Goal: Task Accomplishment & Management: Manage account settings

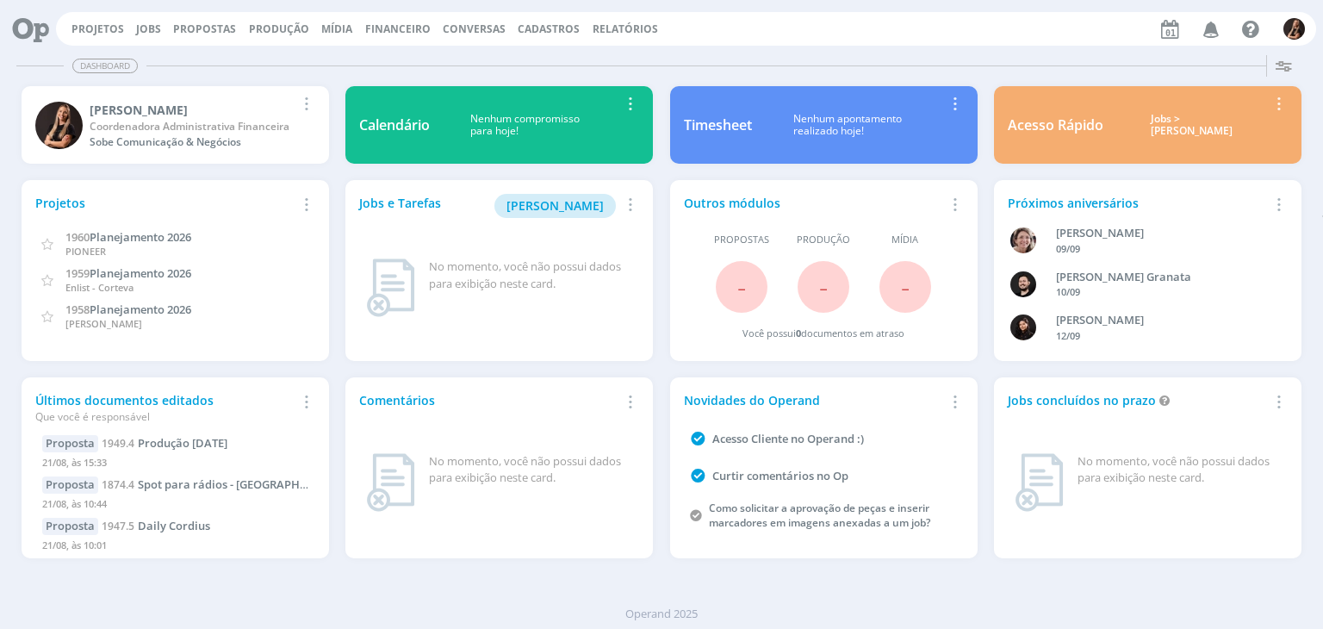
click at [369, 26] on span "Financeiro" at bounding box center [397, 29] width 65 height 15
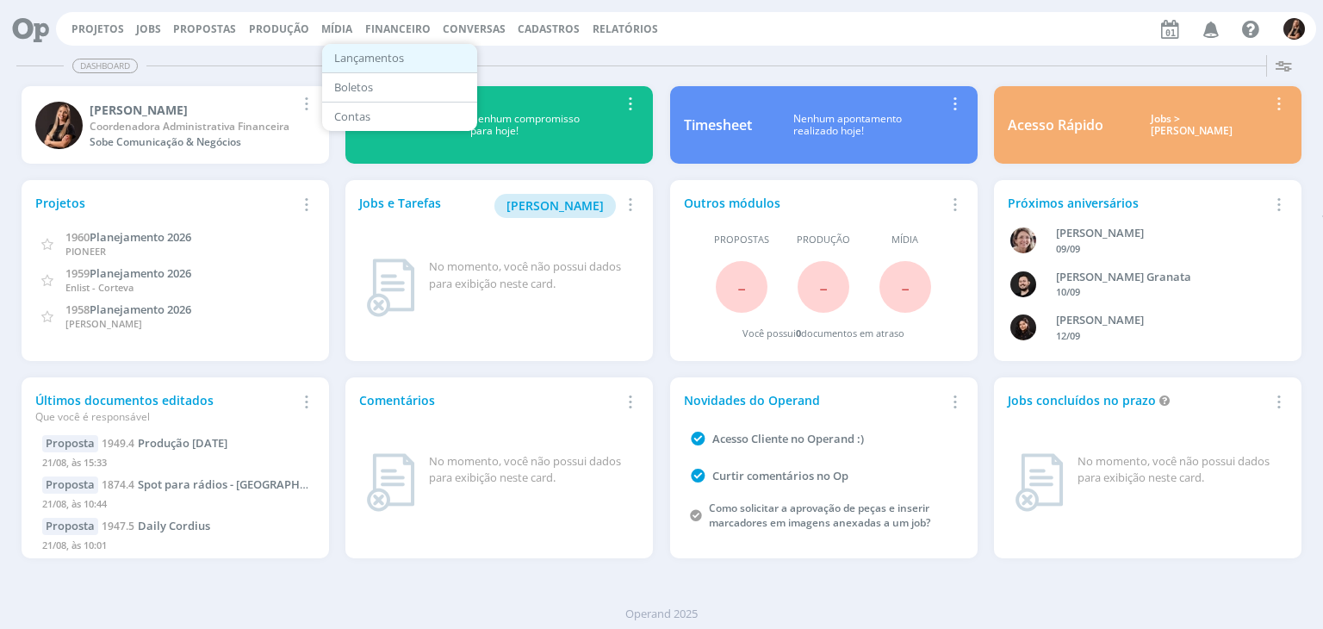
click at [368, 62] on link "Lançamentos" at bounding box center [399, 58] width 145 height 27
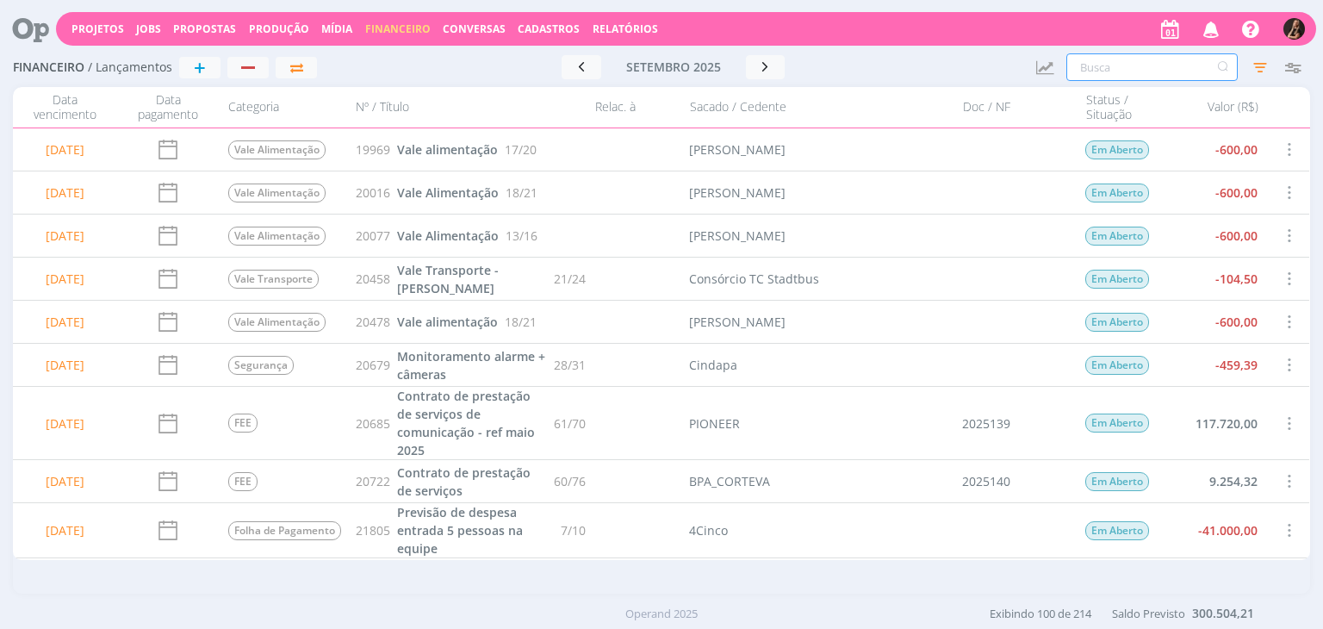
click at [1099, 63] on input "text" at bounding box center [1151, 67] width 171 height 28
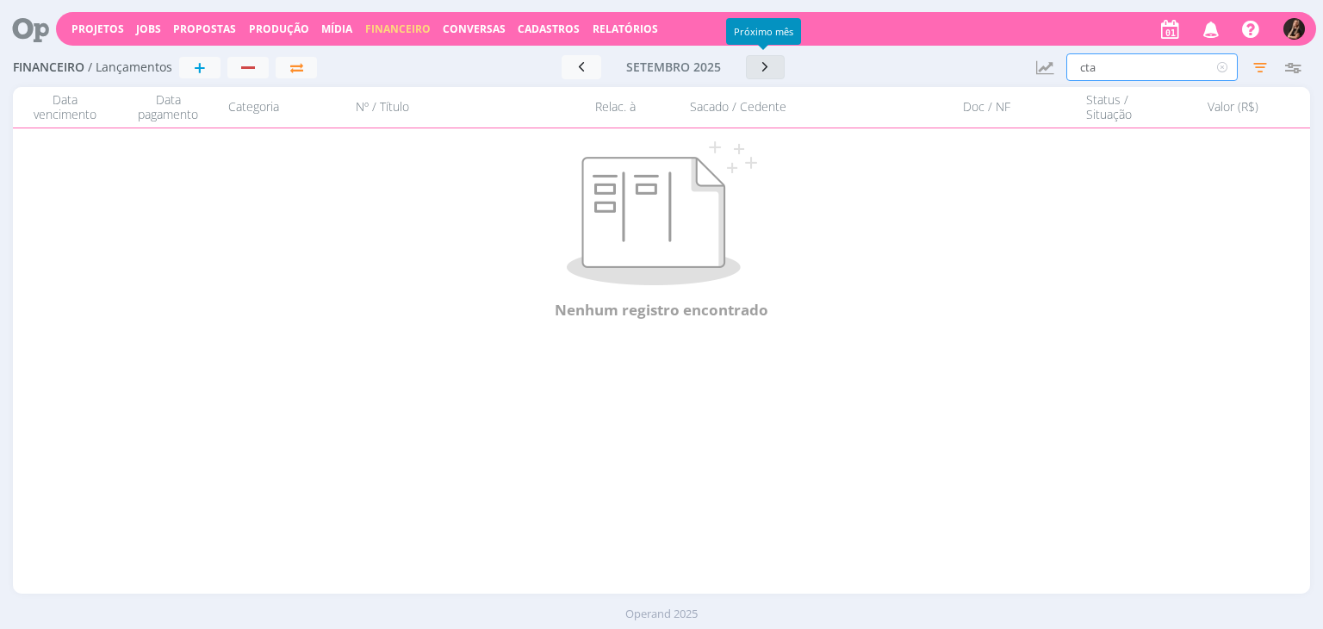
type input "cta"
click at [757, 69] on icon "button" at bounding box center [765, 67] width 17 height 16
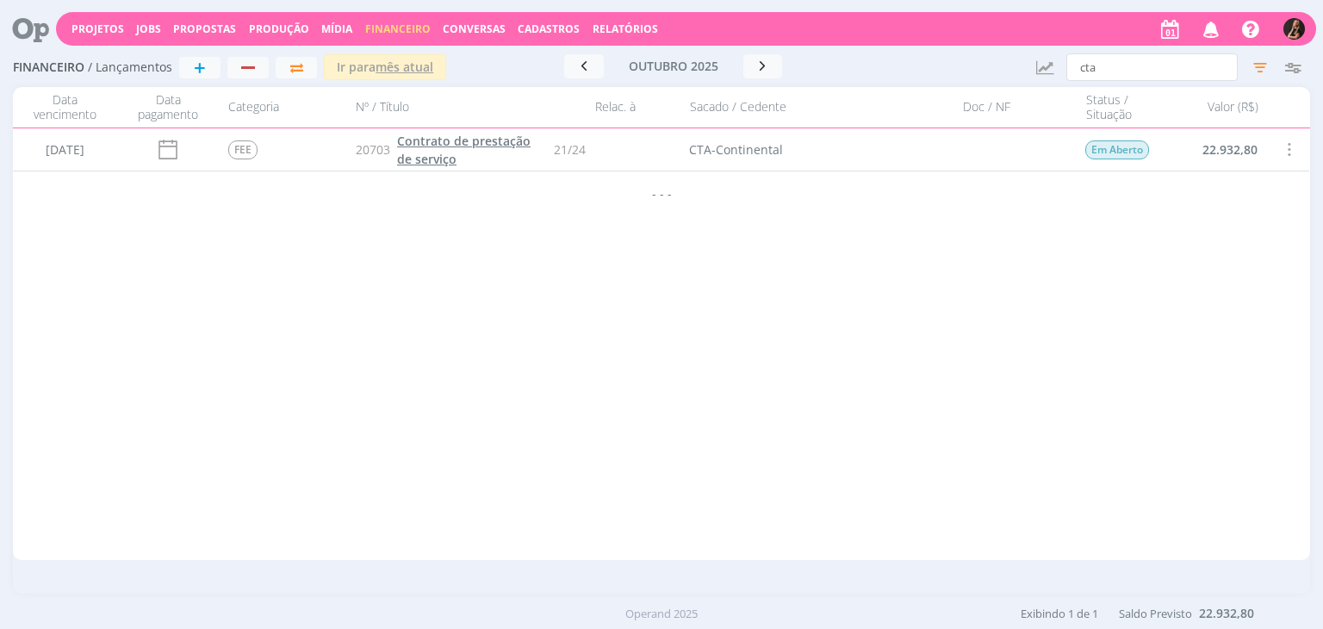
click at [500, 148] on span "Contrato de prestação de serviço" at bounding box center [463, 150] width 133 height 34
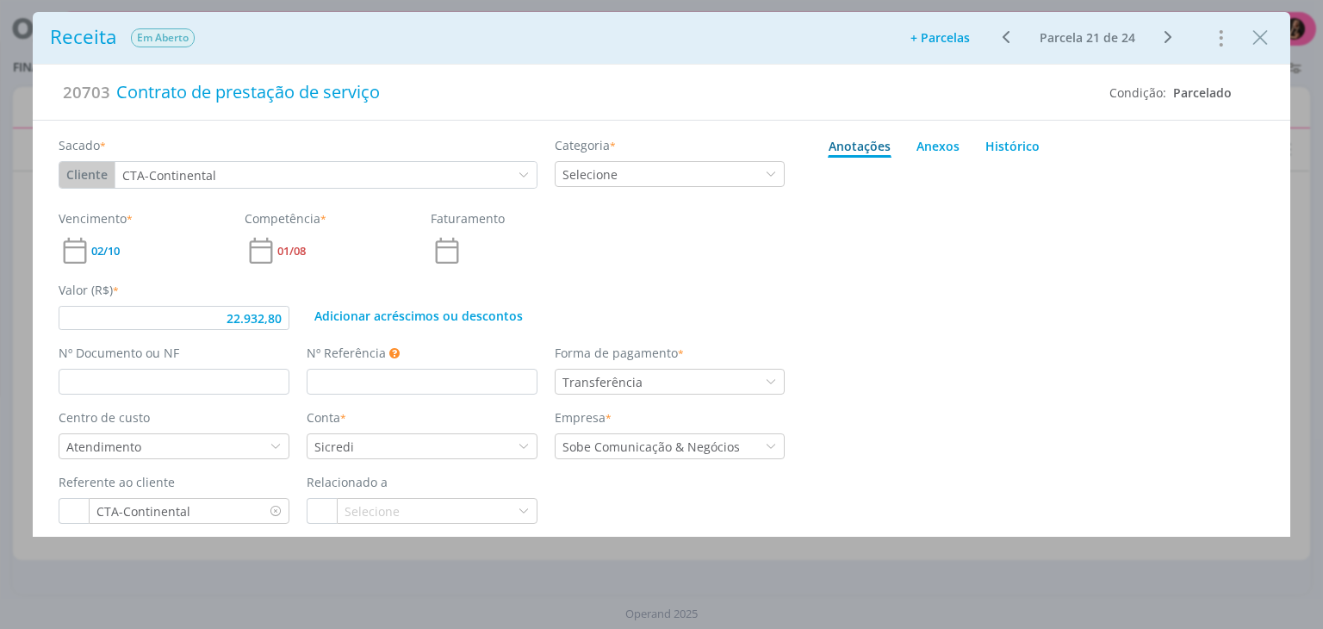
type input "22.932,80"
click at [246, 369] on input "dialog" at bounding box center [174, 382] width 231 height 26
type input "20"
type input "22.932,80"
type input "202"
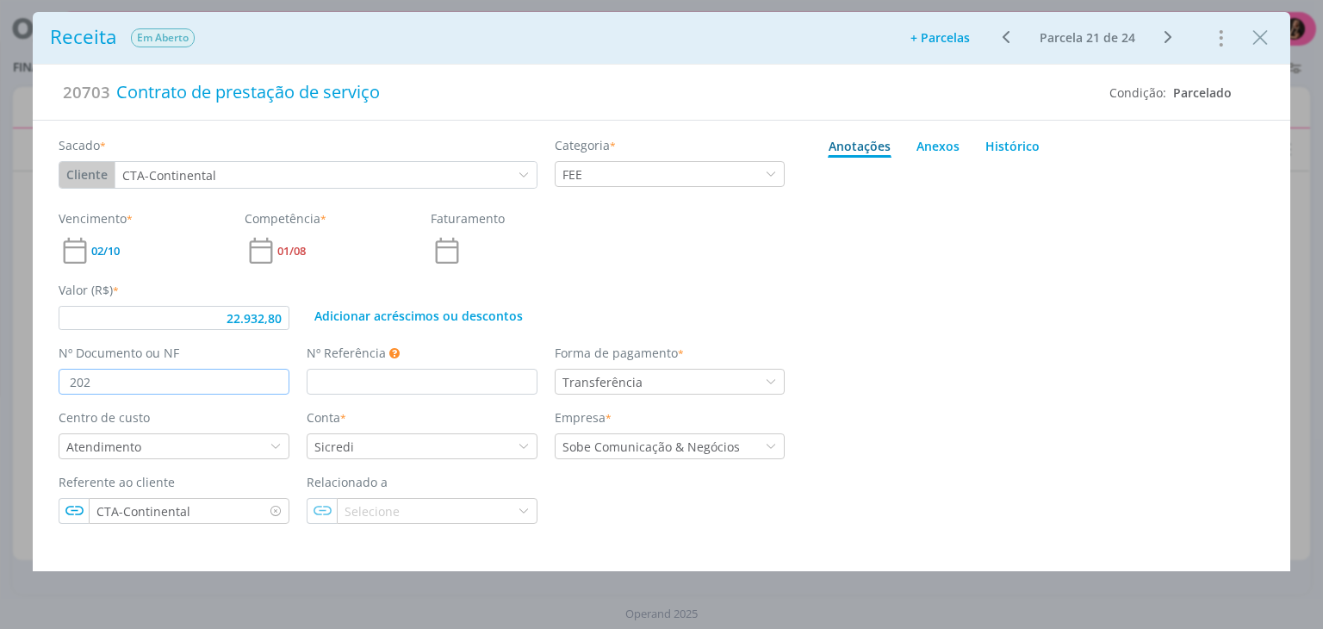
type input "22.932,80"
type input "2025222"
type input "22.932,80"
type input "2025222"
click at [744, 301] on div "Adicionar acréscimos ou descontos" at bounding box center [545, 305] width 495 height 49
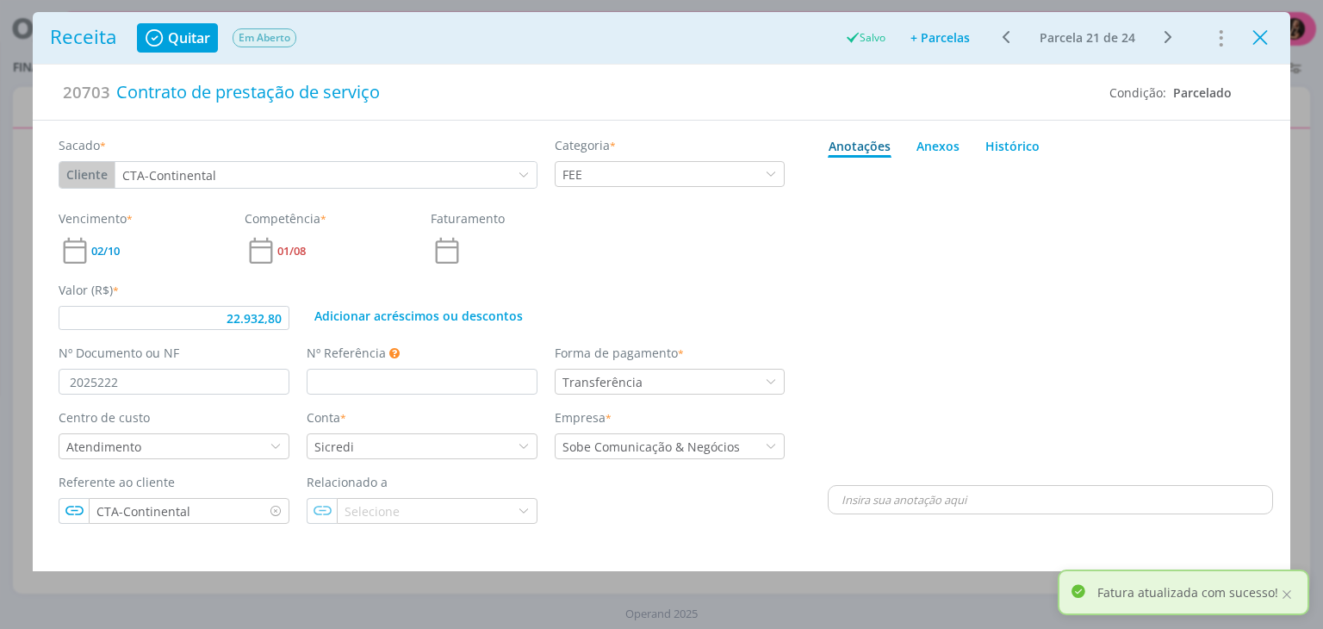
type input "22.932,80"
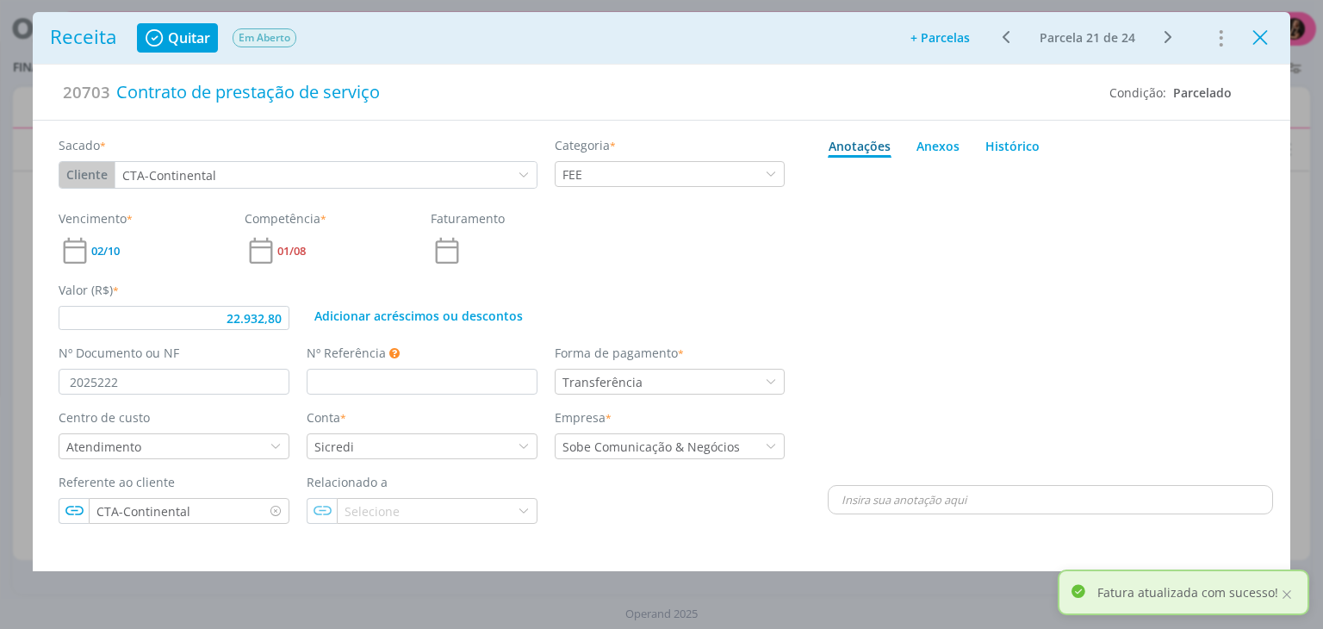
click at [1257, 33] on icon "Close" at bounding box center [1260, 38] width 26 height 26
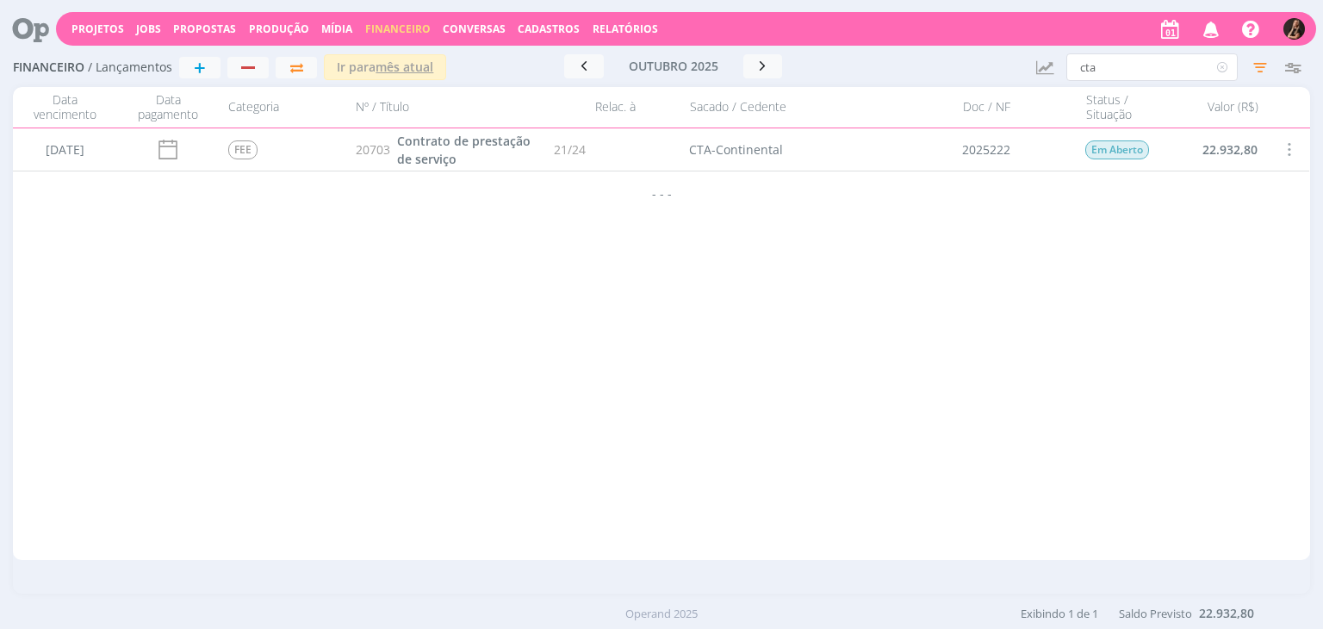
drag, startPoint x: 1225, startPoint y: 66, endPoint x: 1155, endPoint y: 119, distance: 87.3
click at [1225, 66] on icon at bounding box center [1223, 67] width 22 height 28
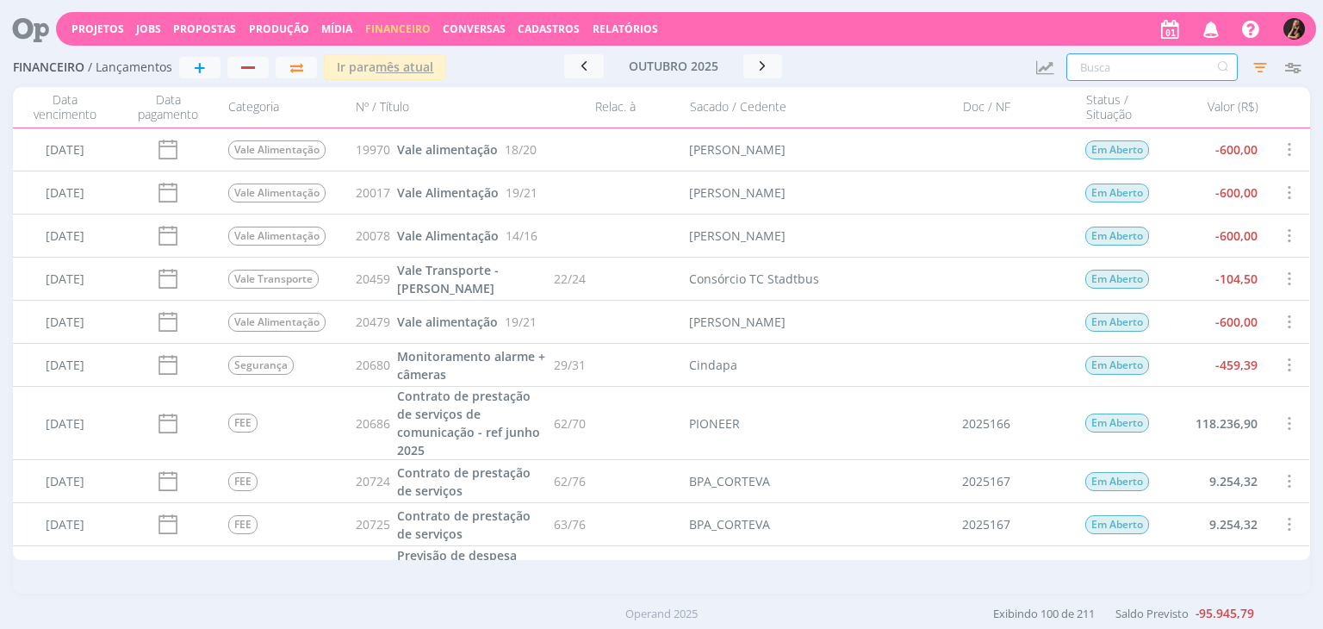
click at [1100, 66] on input "text" at bounding box center [1151, 67] width 171 height 28
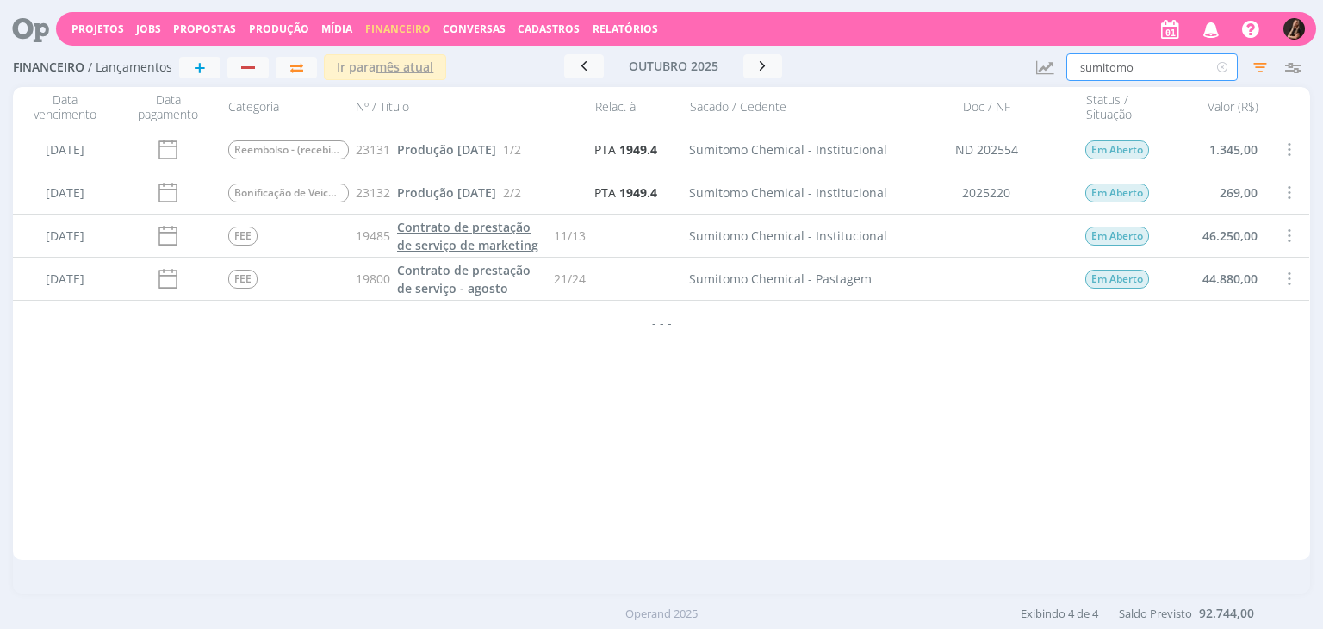
type input "sumitomo"
click at [445, 222] on span "Contrato de prestação de serviço de marketing" at bounding box center [467, 236] width 141 height 34
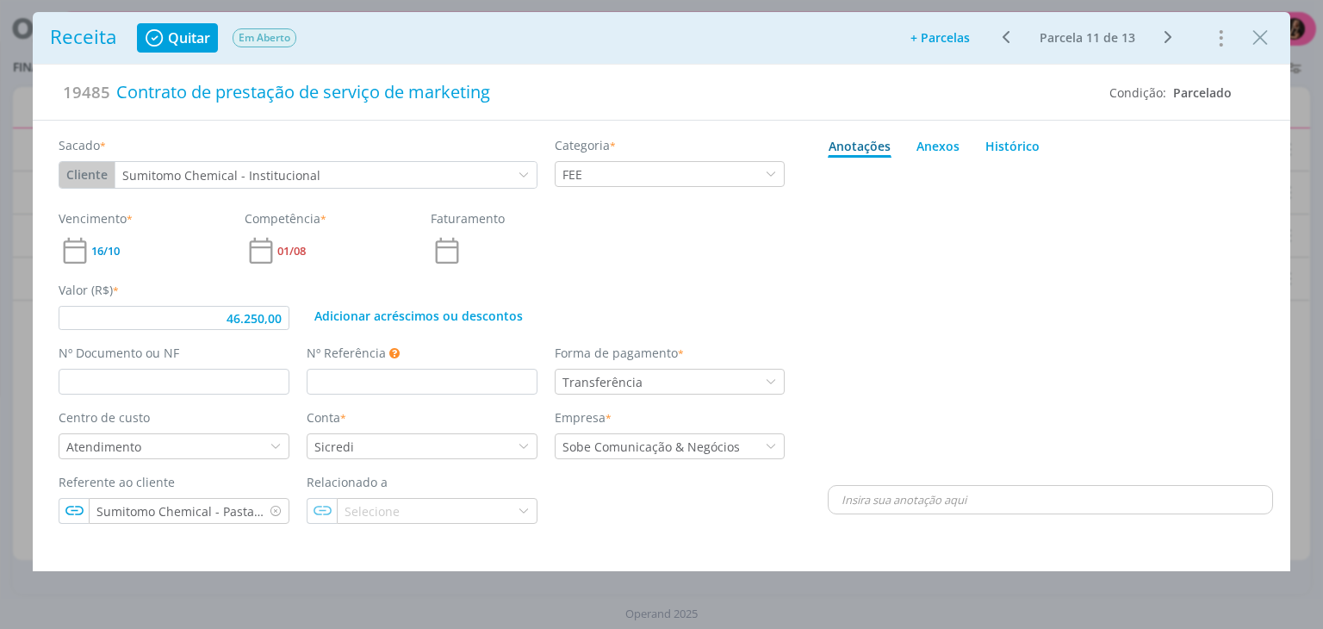
click at [1010, 32] on icon "dialog" at bounding box center [1007, 37] width 22 height 21
type input "46.250,00"
type input "2025194"
click at [1164, 34] on icon "dialog" at bounding box center [1168, 37] width 22 height 21
type input "46.250,00"
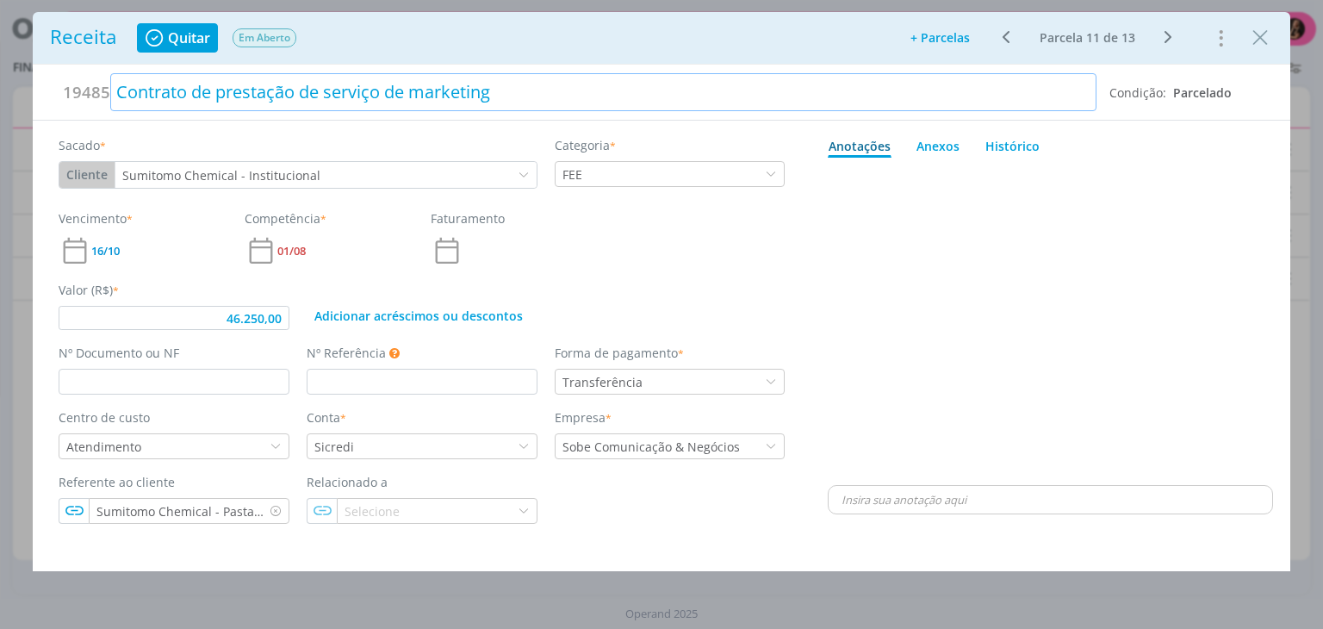
type input "46.250,00"
click at [249, 375] on input "dialog" at bounding box center [174, 382] width 231 height 26
type input "2025223"
type input "46.250,00"
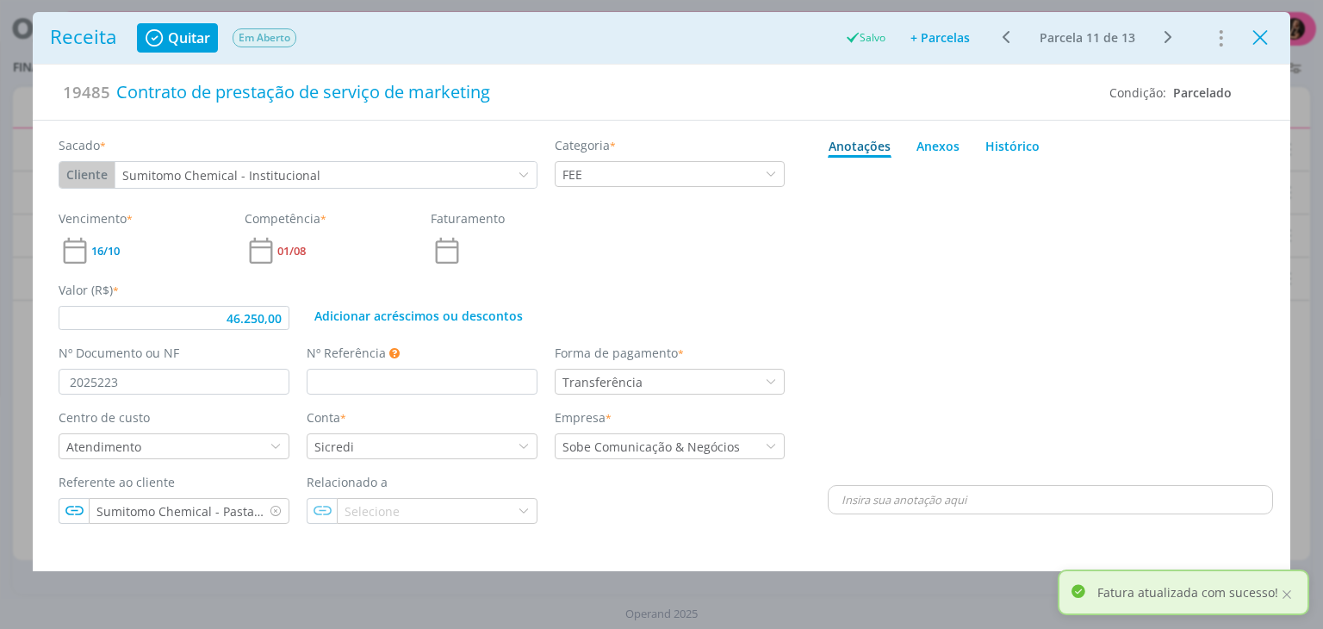
click at [1263, 34] on icon "Close" at bounding box center [1260, 38] width 26 height 26
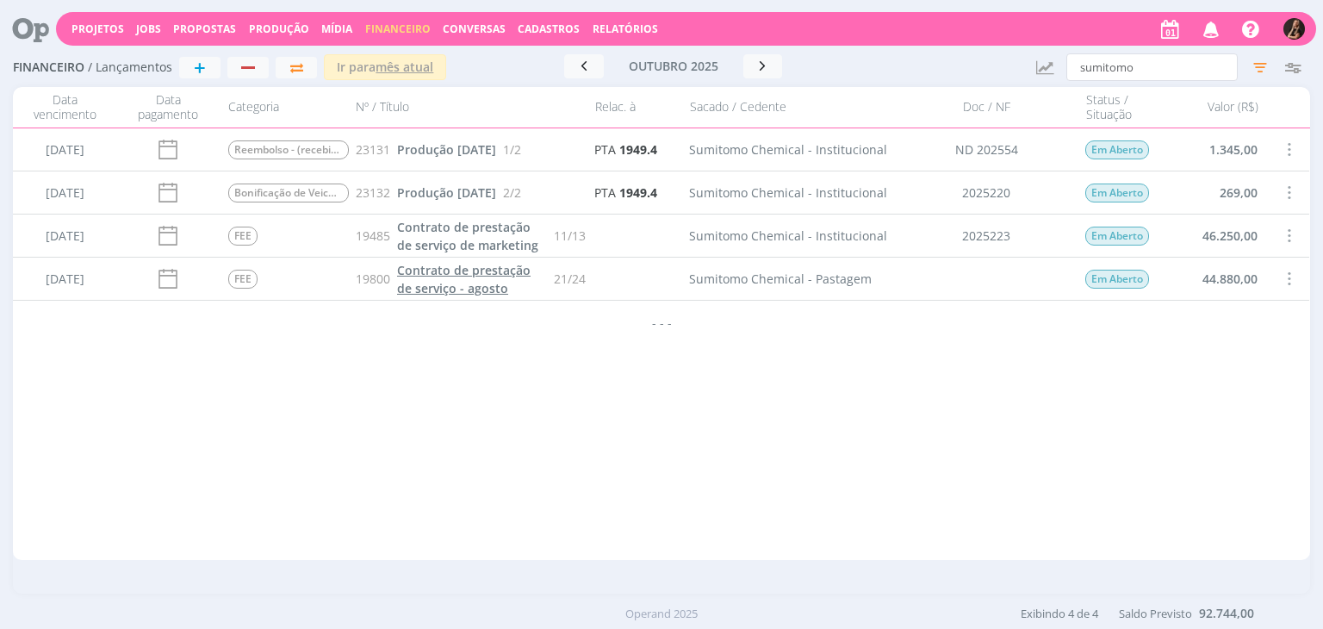
click at [450, 269] on span "Contrato de prestação de serviço - agosto" at bounding box center [463, 279] width 133 height 34
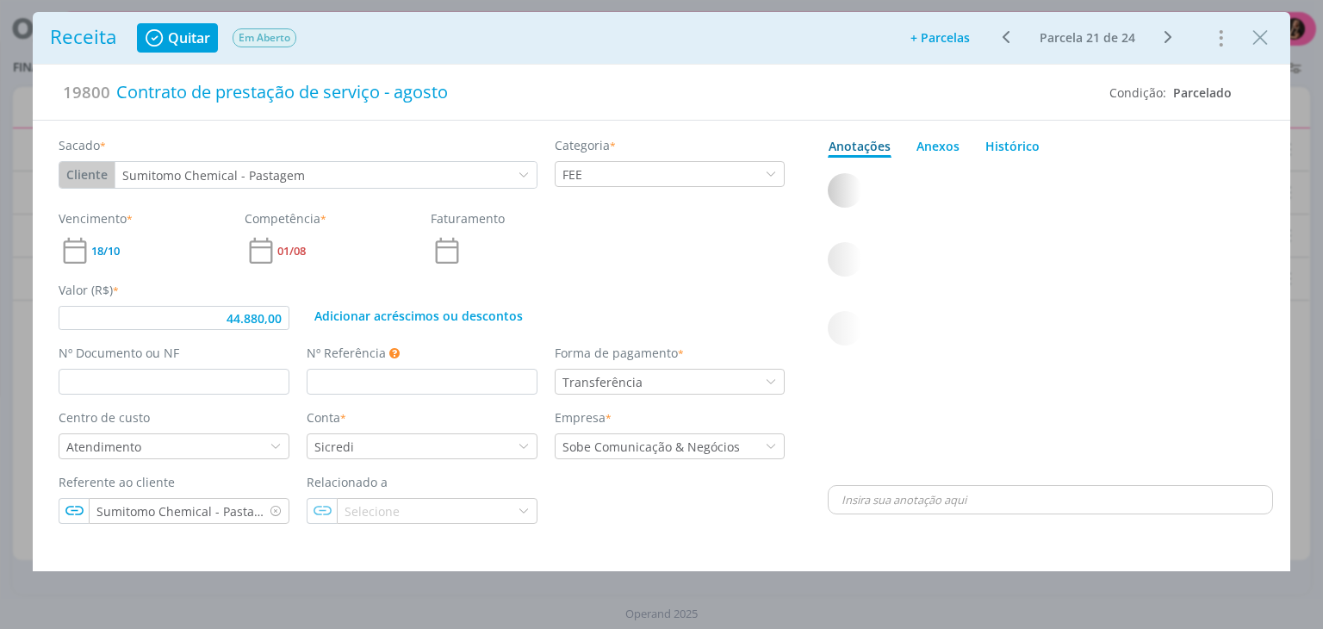
type input "44.880,00"
click at [242, 388] on input "dialog" at bounding box center [174, 382] width 231 height 26
type input "2"
type input "44.880,00"
type input "2025224"
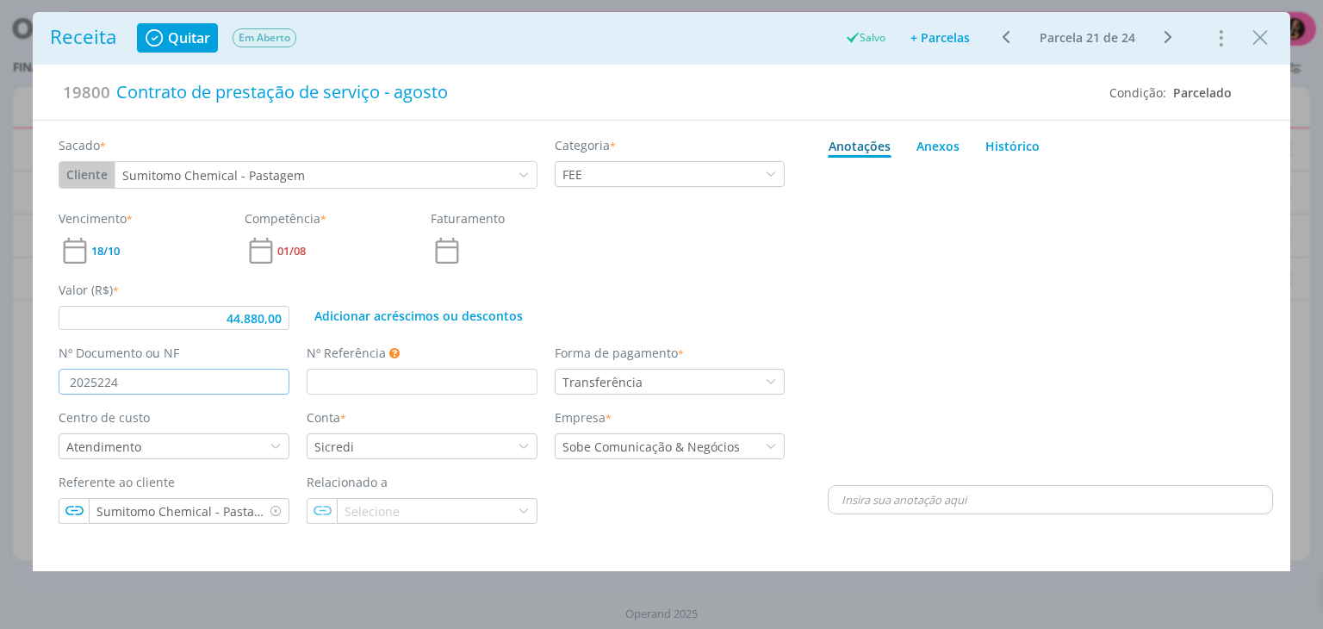
type input "44.880,00"
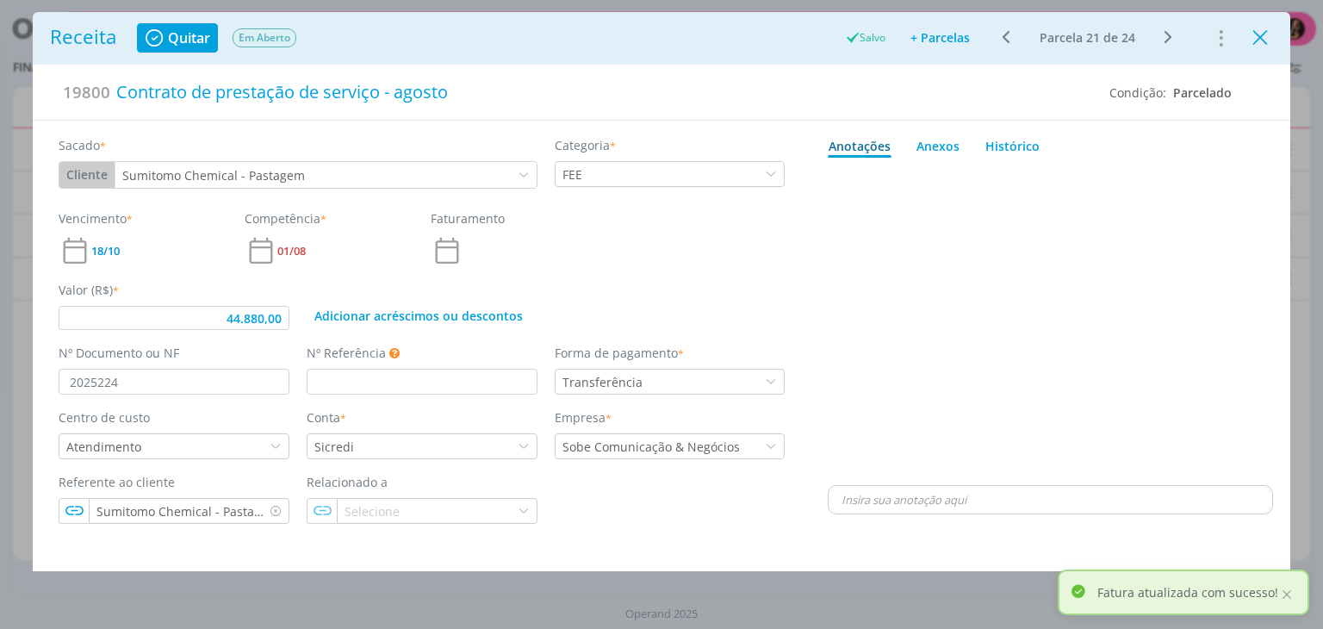
click at [1260, 41] on icon "Close" at bounding box center [1260, 38] width 26 height 26
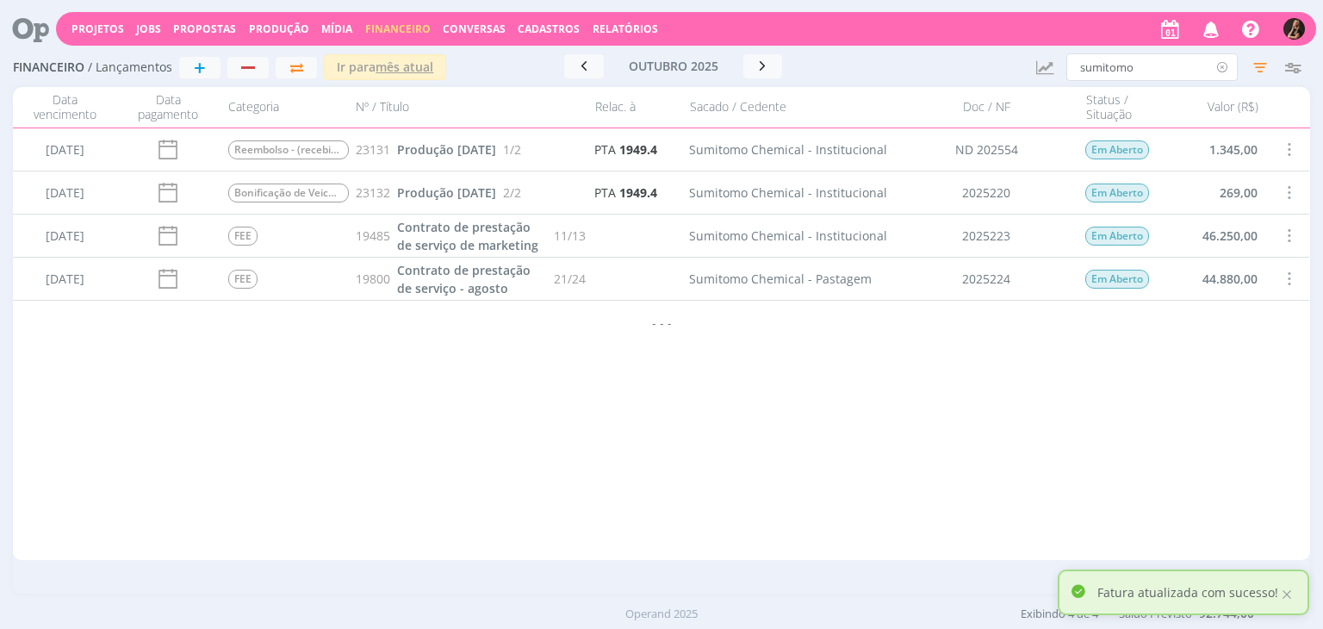
click at [1220, 64] on icon at bounding box center [1223, 67] width 22 height 28
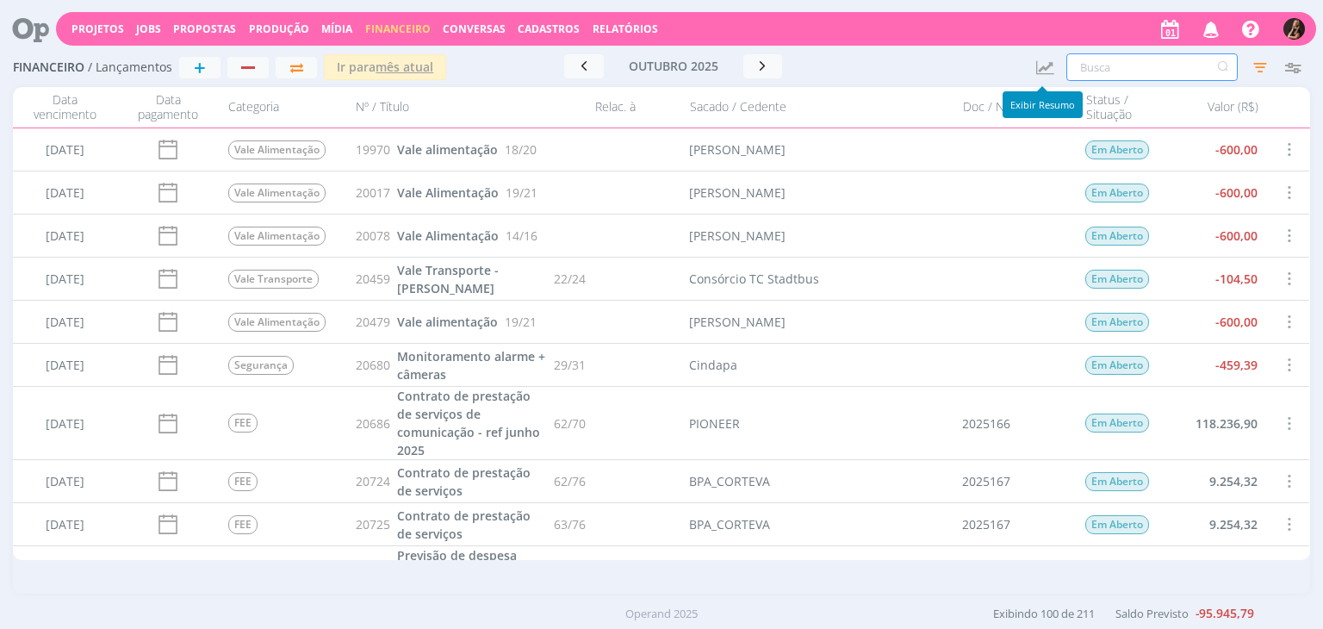
click at [1071, 59] on input "text" at bounding box center [1151, 67] width 171 height 28
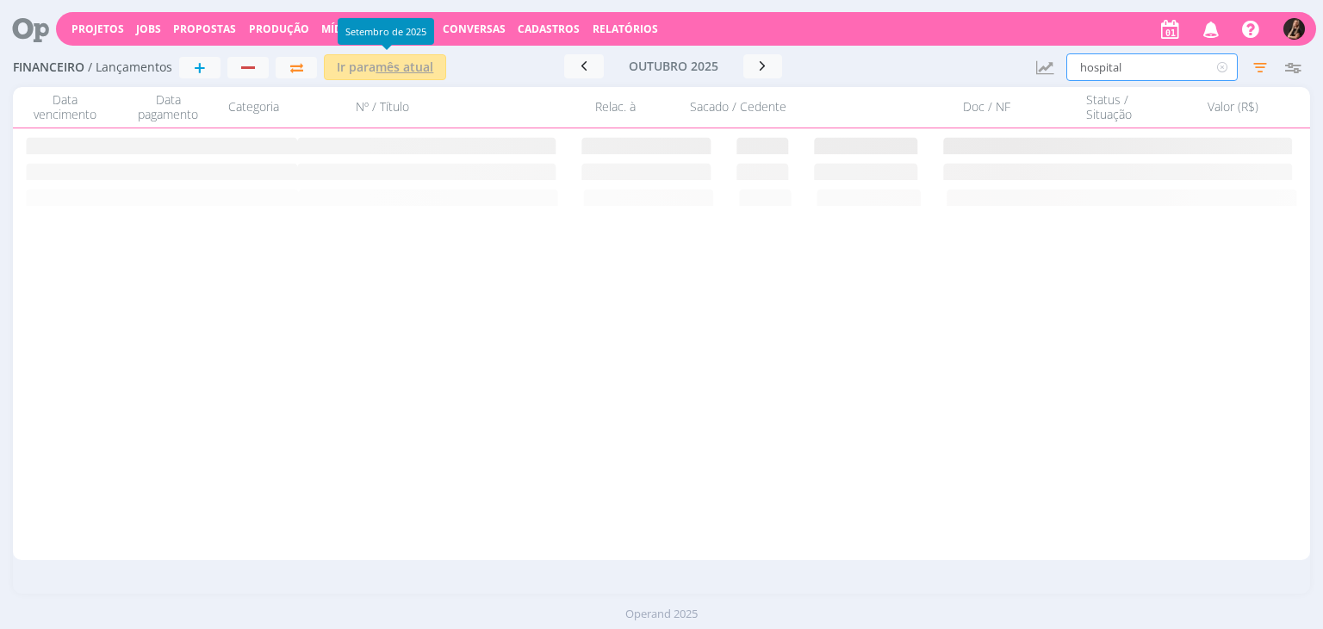
type input "hospital"
click at [418, 71] on u "mês atual" at bounding box center [404, 67] width 58 height 16
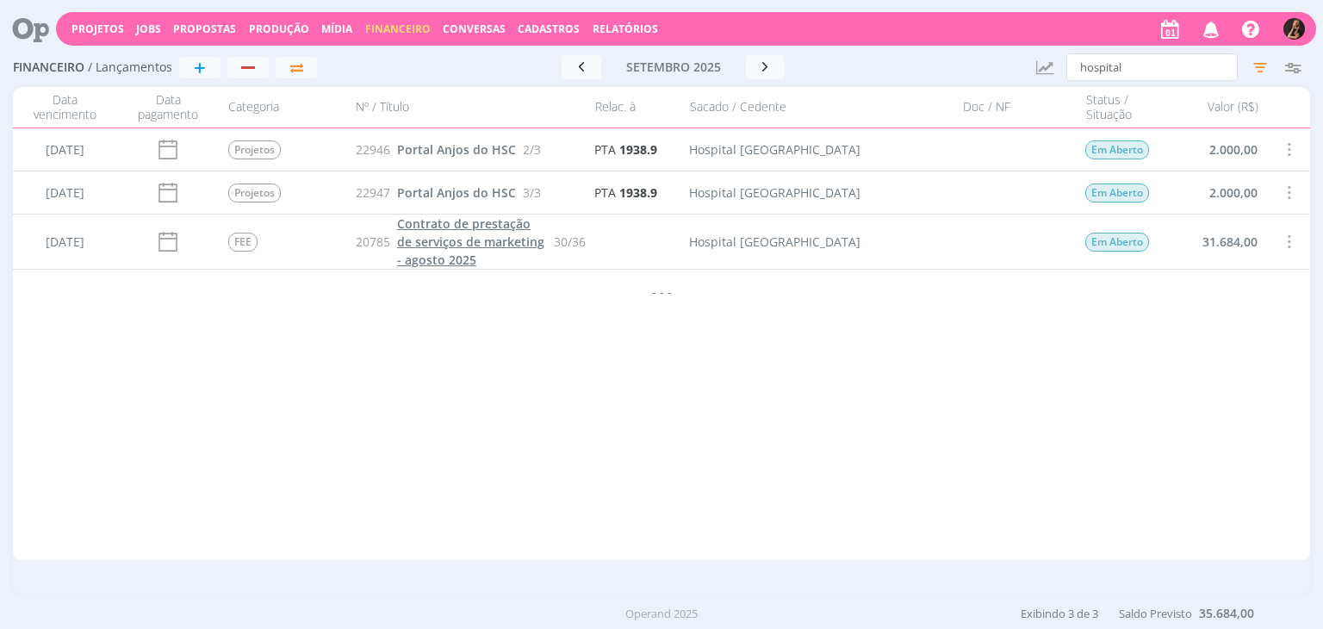
click at [462, 230] on span "Contrato de prestação de serviços de marketing - agosto 2025" at bounding box center [470, 241] width 147 height 53
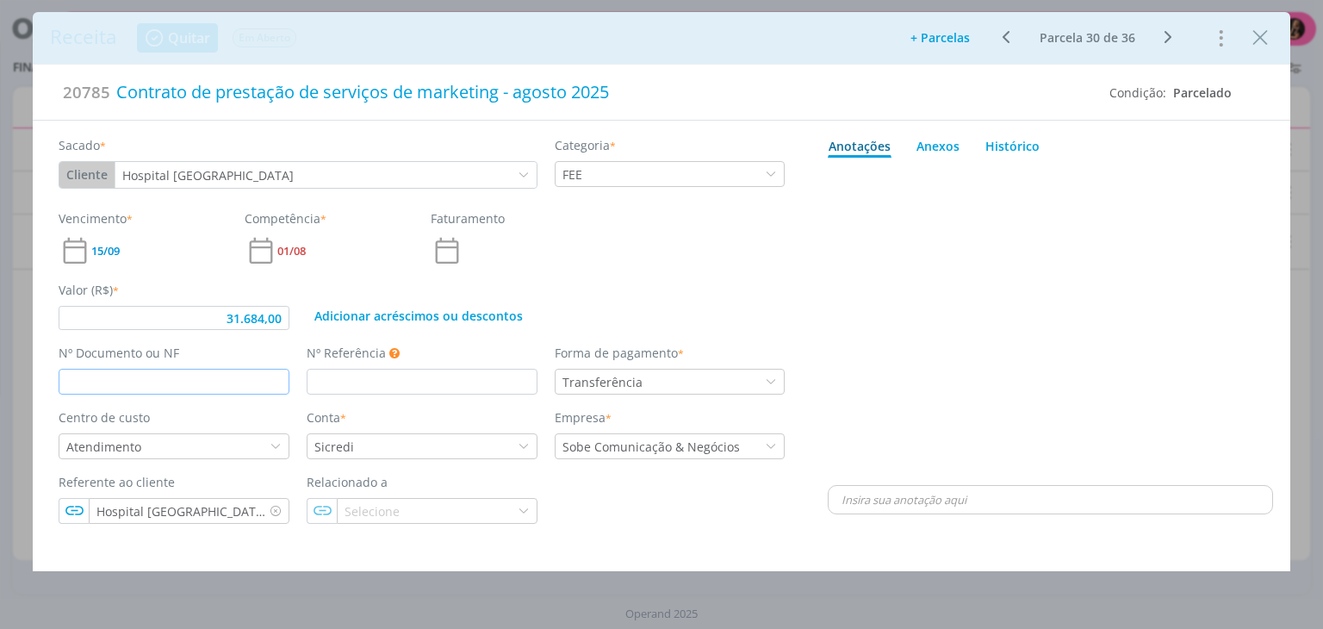
click at [198, 384] on input "dialog" at bounding box center [174, 382] width 231 height 26
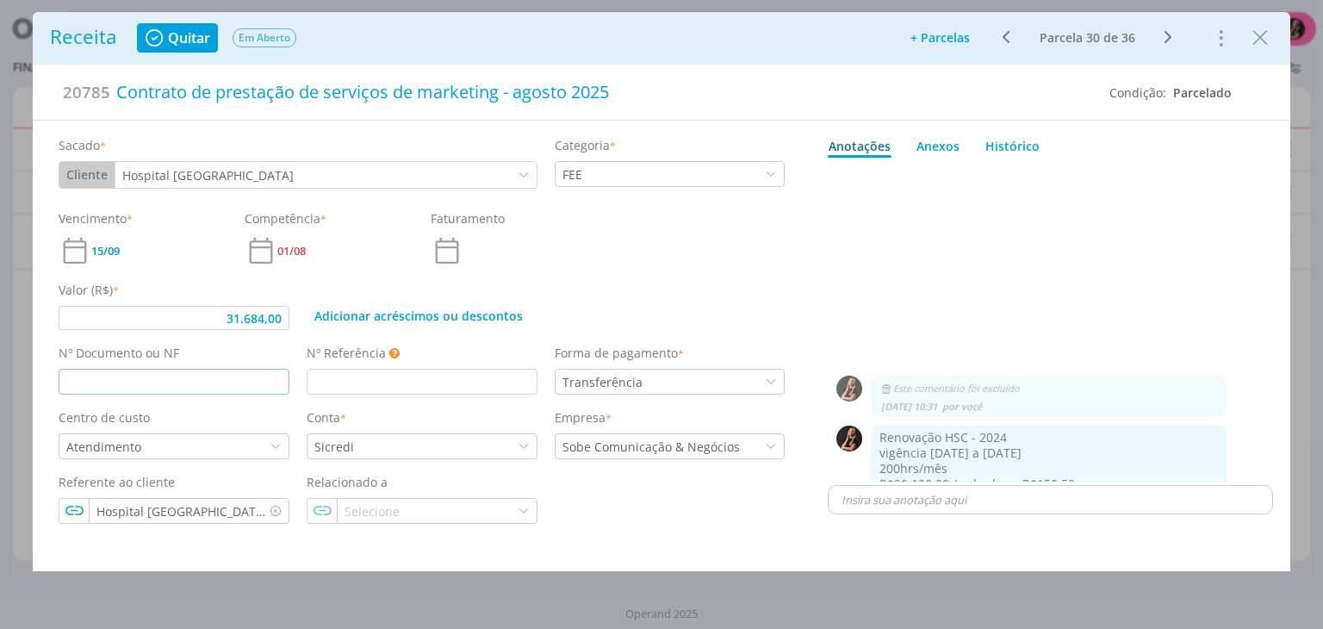
type input "31.684,00"
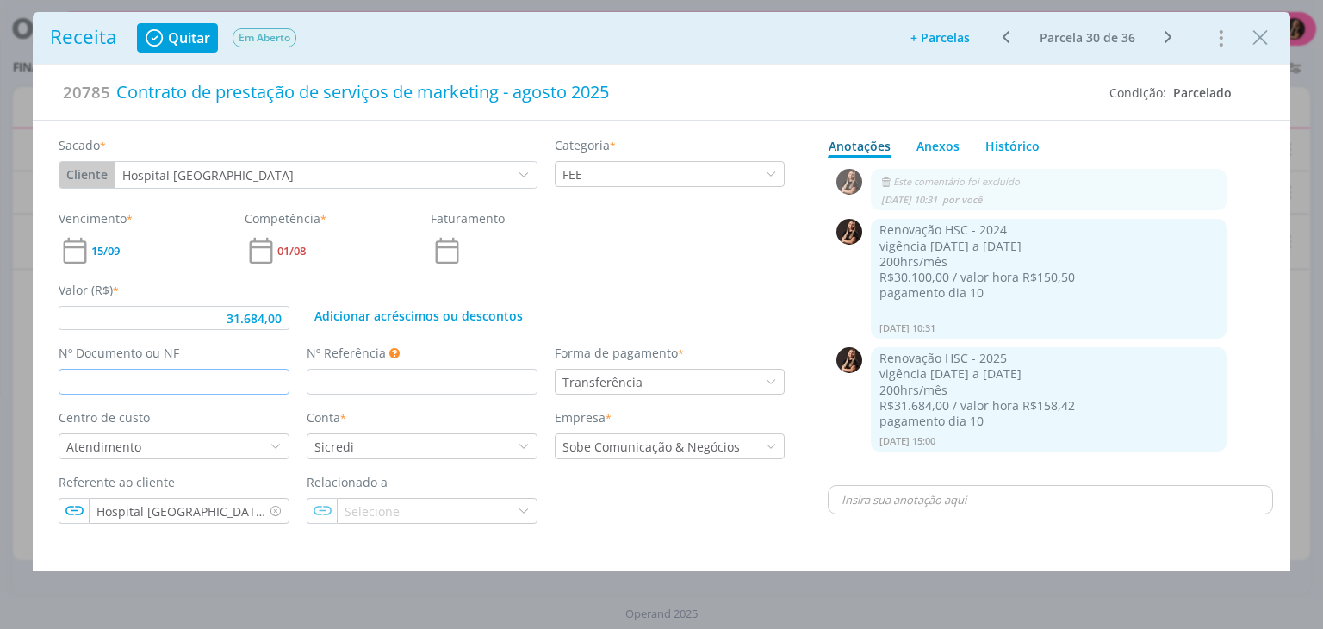
click at [241, 388] on input "dialog" at bounding box center [174, 382] width 231 height 26
type input "2025227"
type input "31.684,00"
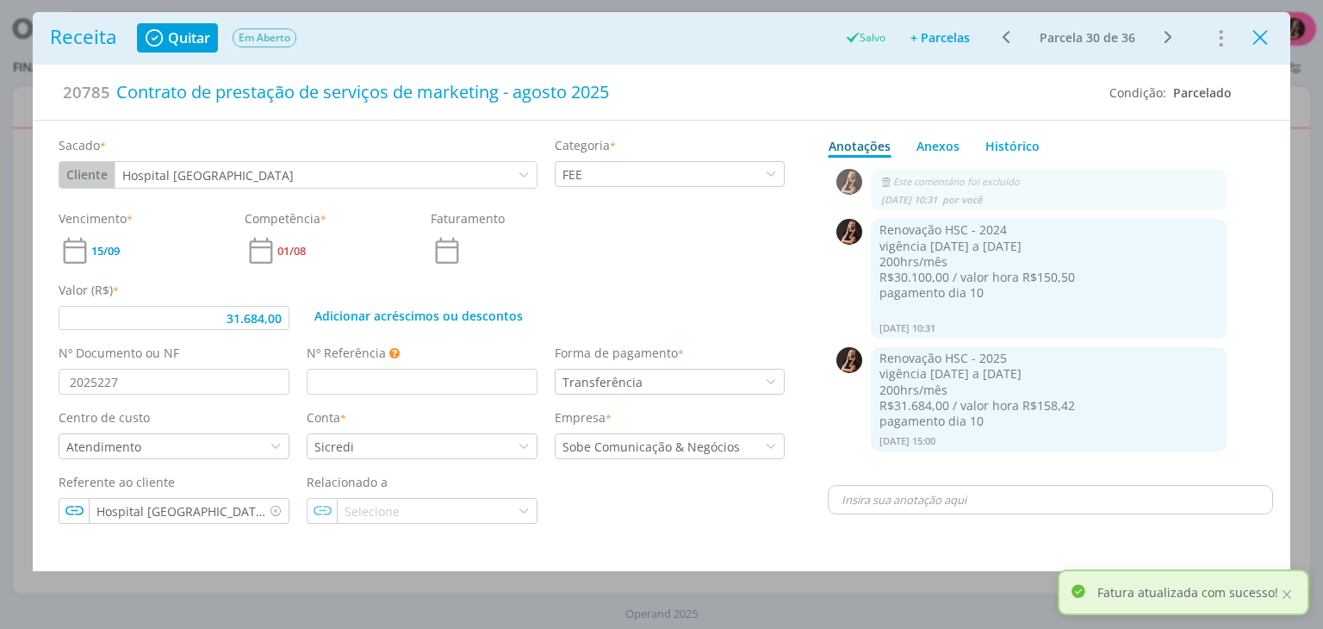
click at [1257, 37] on icon "Close" at bounding box center [1260, 38] width 26 height 26
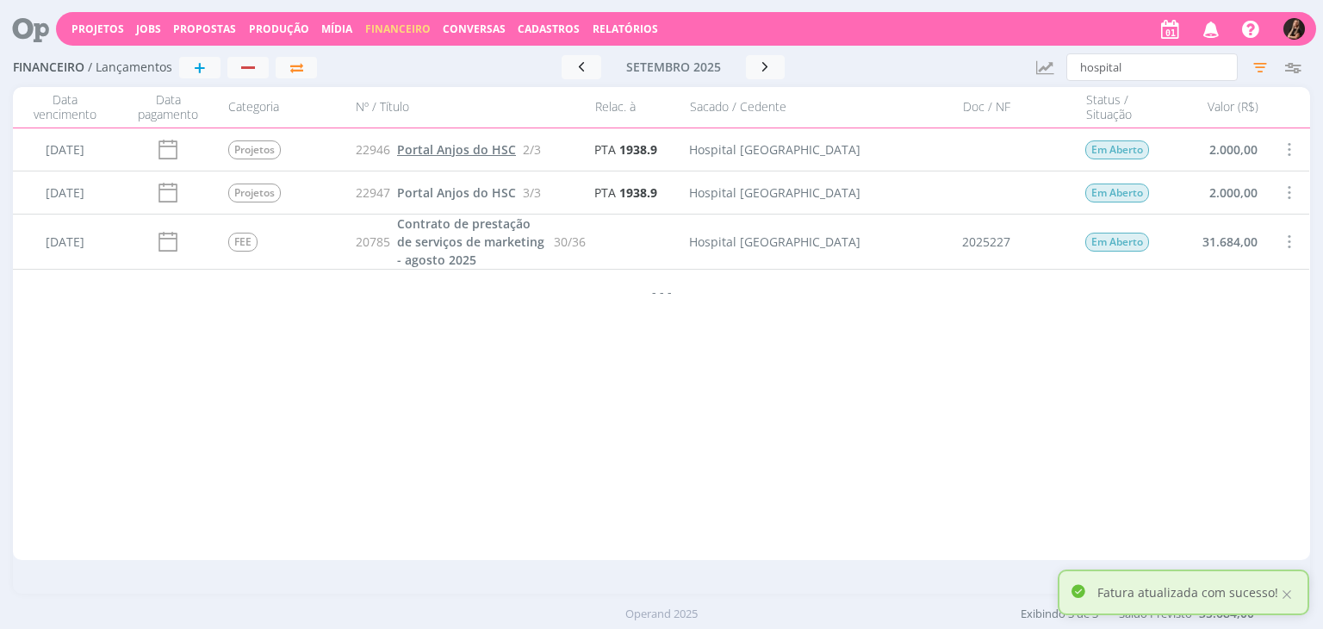
click at [448, 156] on span "Portal Anjos do HSC" at bounding box center [456, 149] width 119 height 16
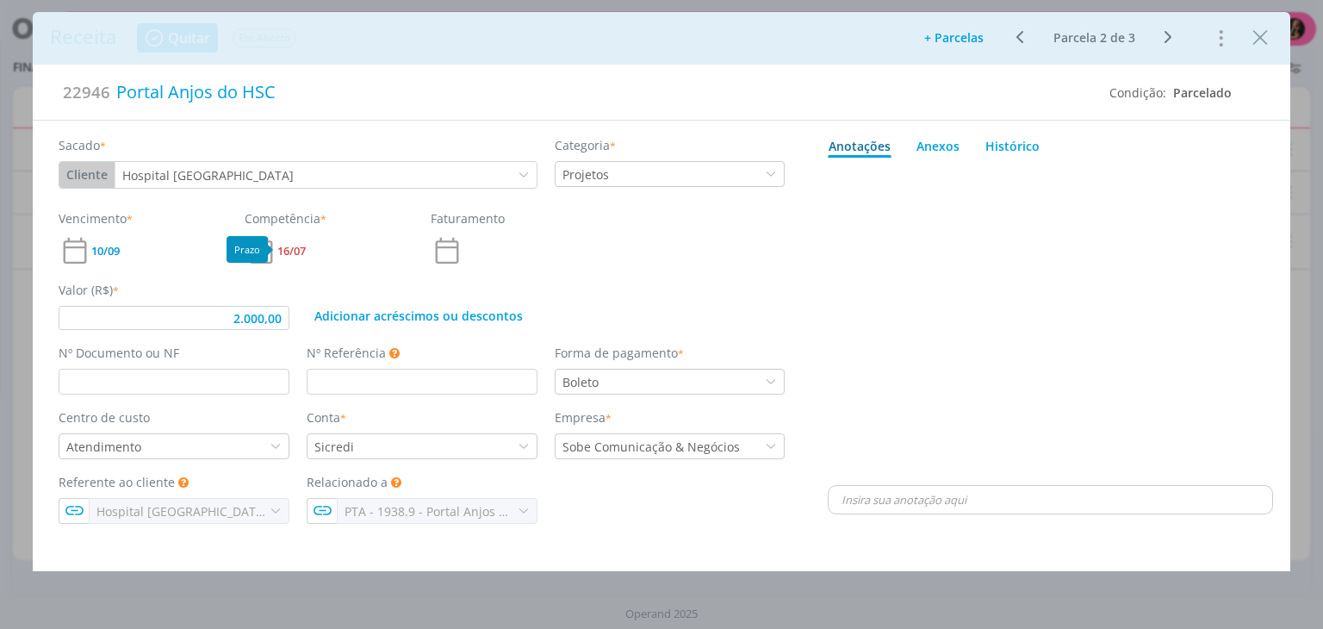
type input "2.000,00"
click at [259, 376] on input "dialog" at bounding box center [174, 382] width 231 height 26
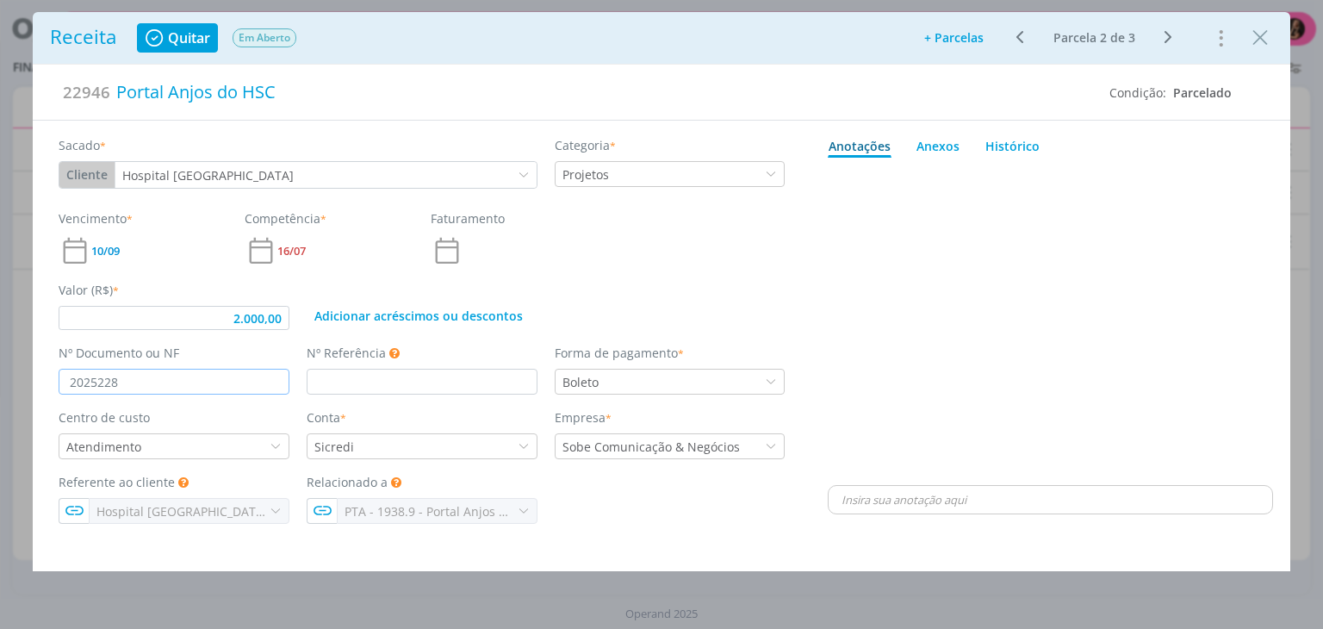
type input "2025228"
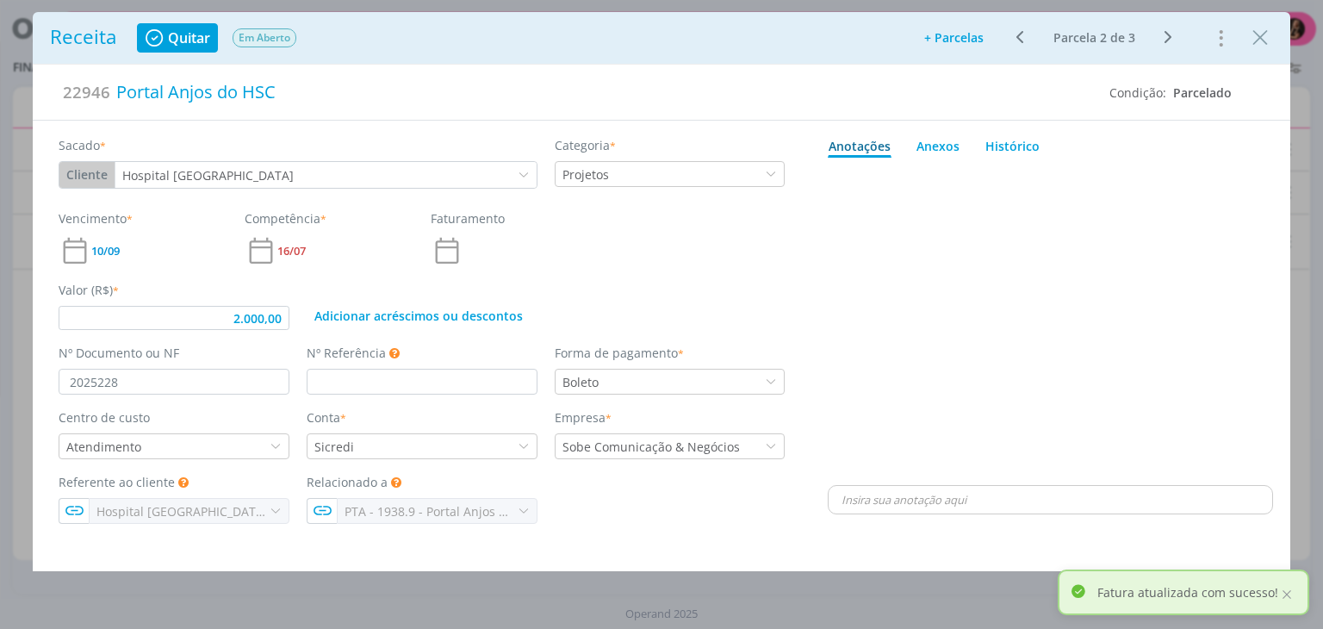
click at [1170, 39] on icon "dialog" at bounding box center [1168, 37] width 22 height 21
type input "2.000,00"
click at [127, 245] on div "12/09" at bounding box center [143, 250] width 169 height 33
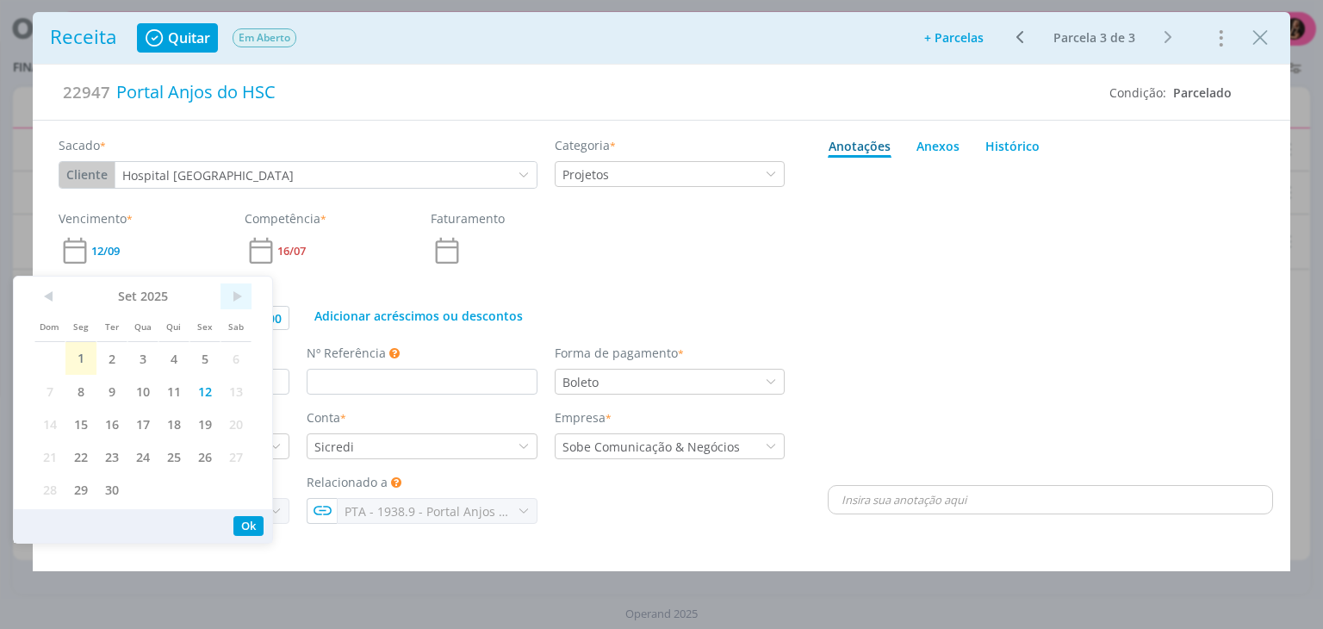
click at [225, 295] on span ">" at bounding box center [235, 296] width 31 height 26
click at [84, 425] on span "13" at bounding box center [80, 423] width 31 height 33
type input "2.000,00"
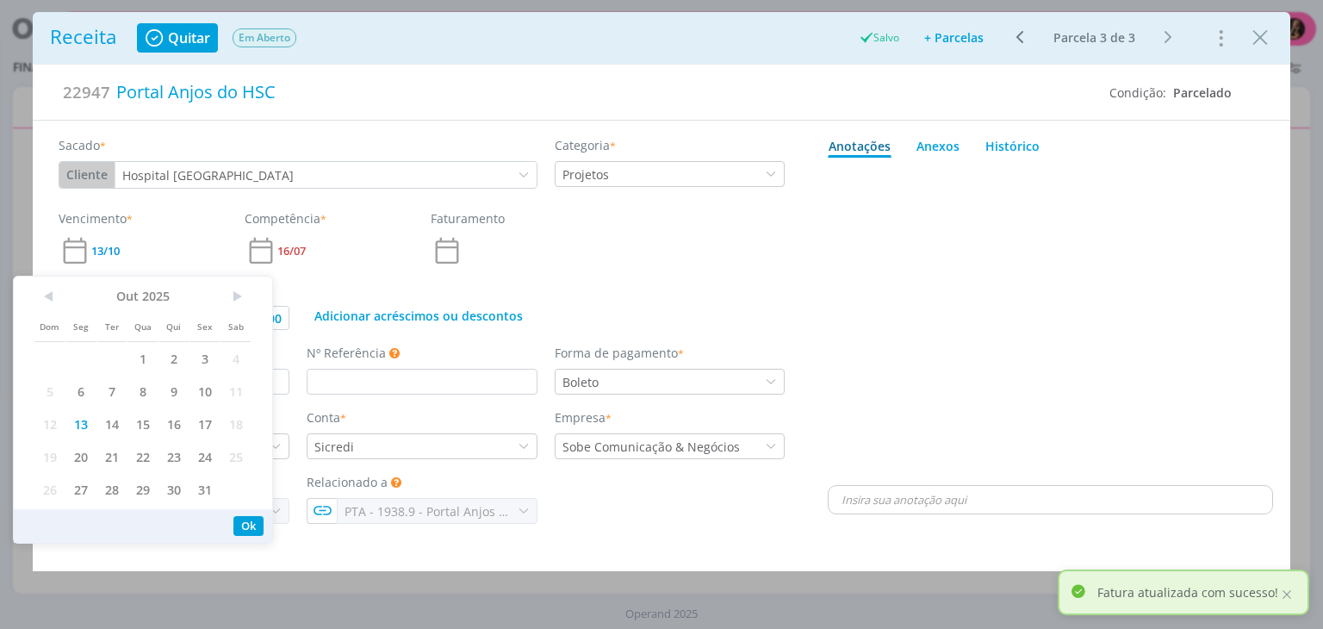
click at [1251, 34] on icon "Close" at bounding box center [1260, 38] width 26 height 26
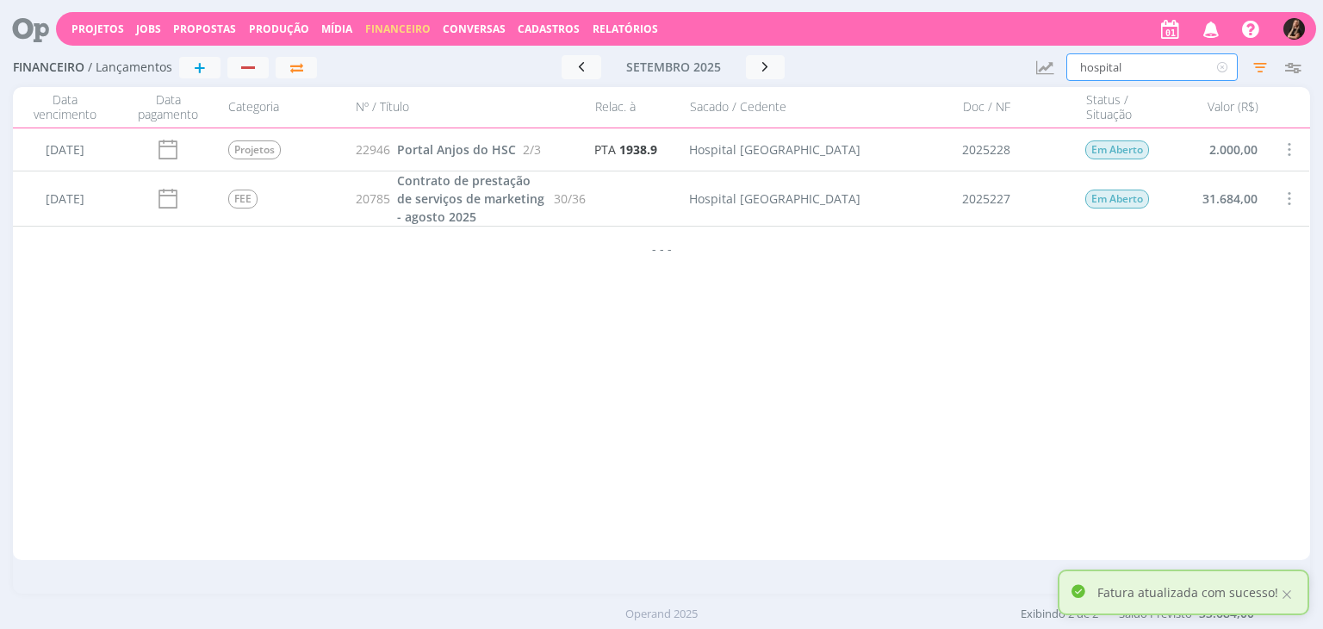
click at [1107, 64] on input "hospital" at bounding box center [1151, 67] width 171 height 28
drag, startPoint x: 1091, startPoint y: 70, endPoint x: 924, endPoint y: 71, distance: 167.1
click at [1089, 70] on input "hospital" at bounding box center [1151, 67] width 171 height 28
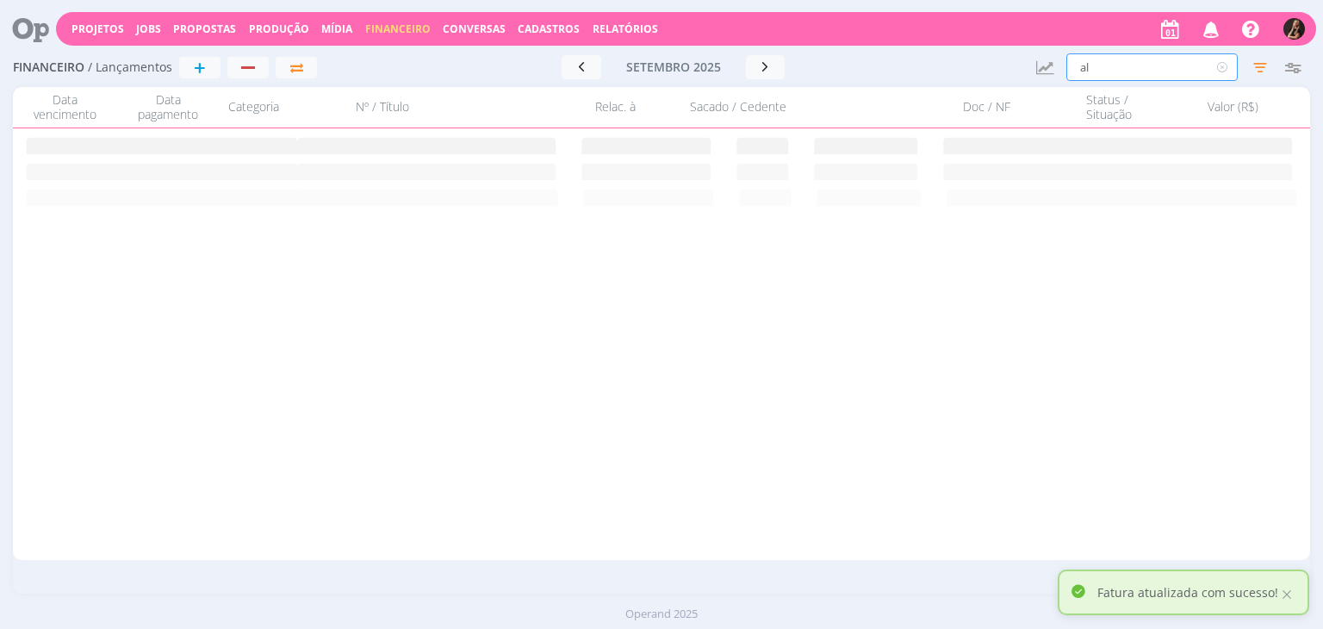
type input "a"
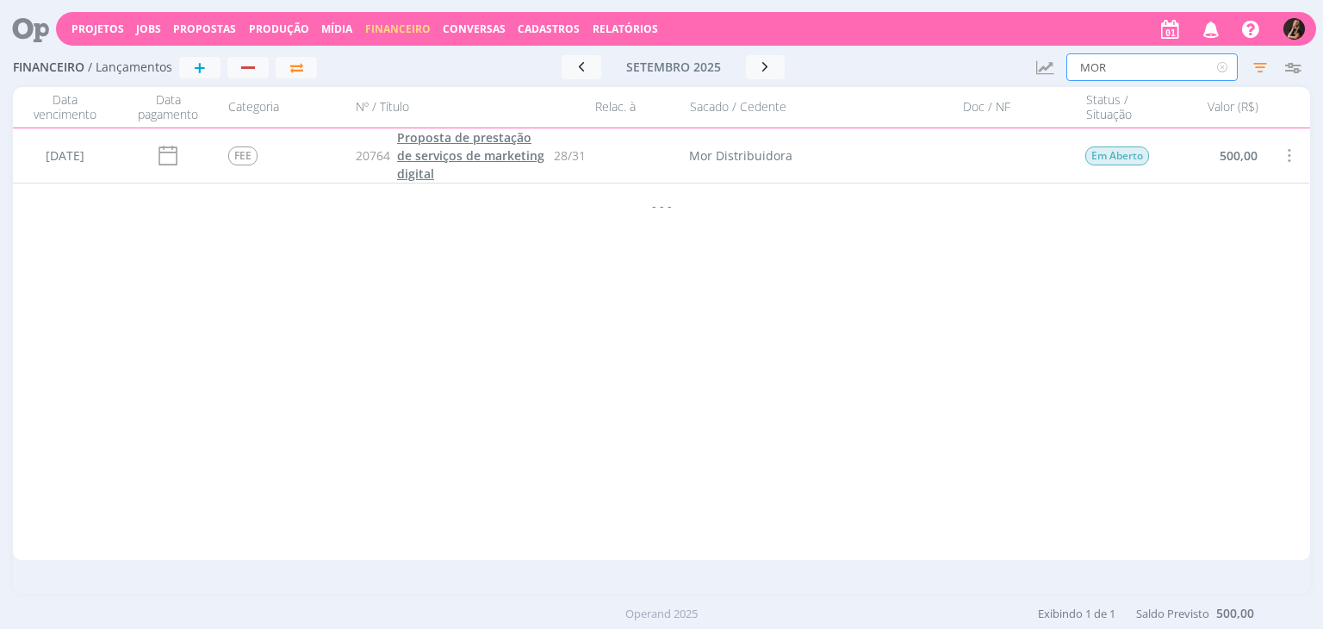
type input "MOR"
click at [448, 135] on span "Proposta de prestação de serviços de marketing digital" at bounding box center [470, 155] width 147 height 53
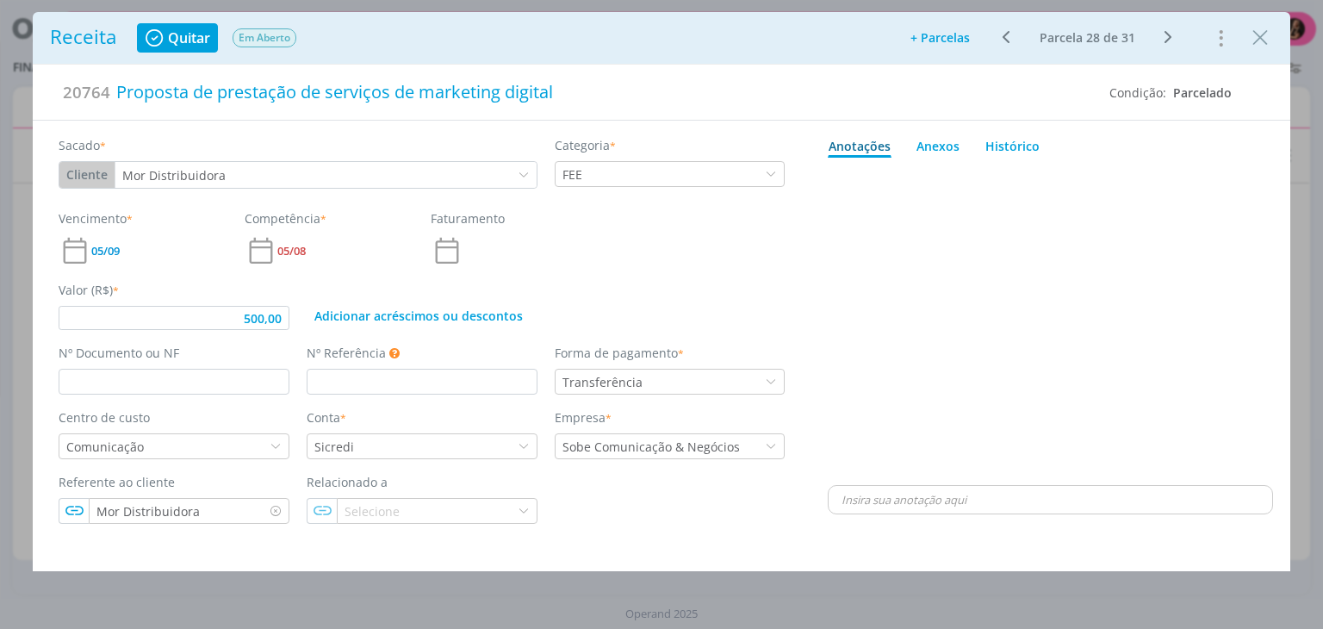
type input "500,00"
click at [217, 367] on div "Nº Documento ou NF" at bounding box center [174, 369] width 248 height 51
click at [218, 370] on input "dialog" at bounding box center [174, 382] width 231 height 26
type input "2025226"
type input "500,00"
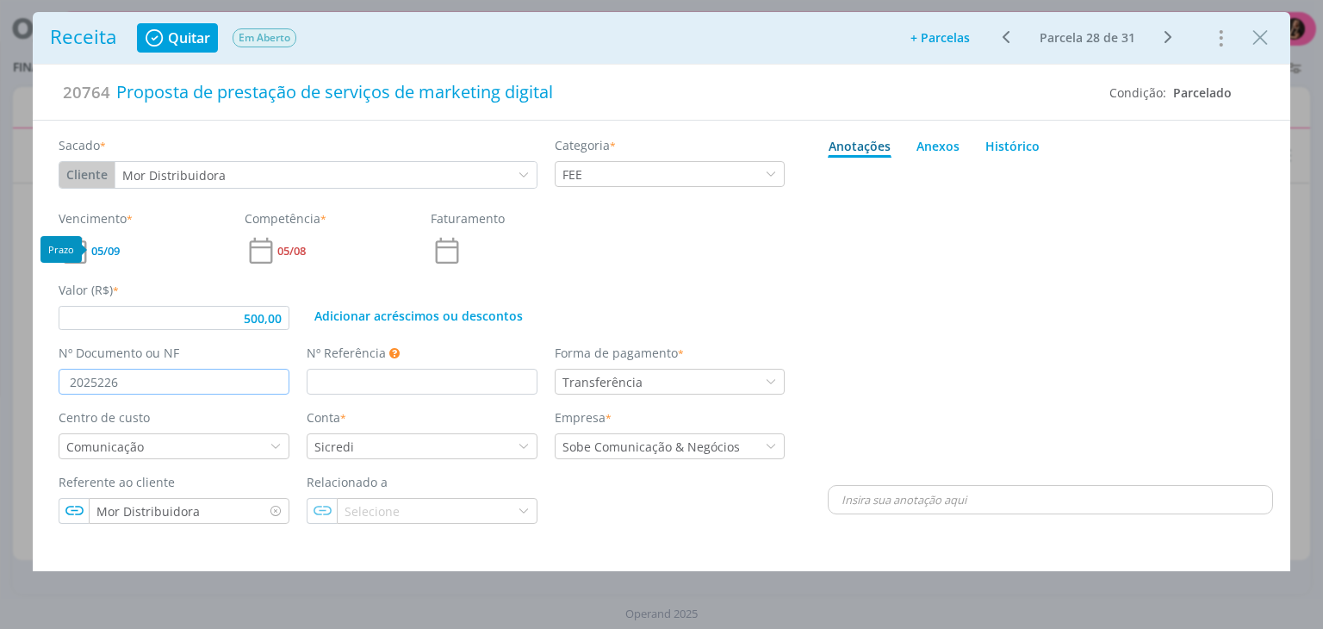
type input "2025226"
click at [106, 245] on span "05/09" at bounding box center [105, 250] width 28 height 11
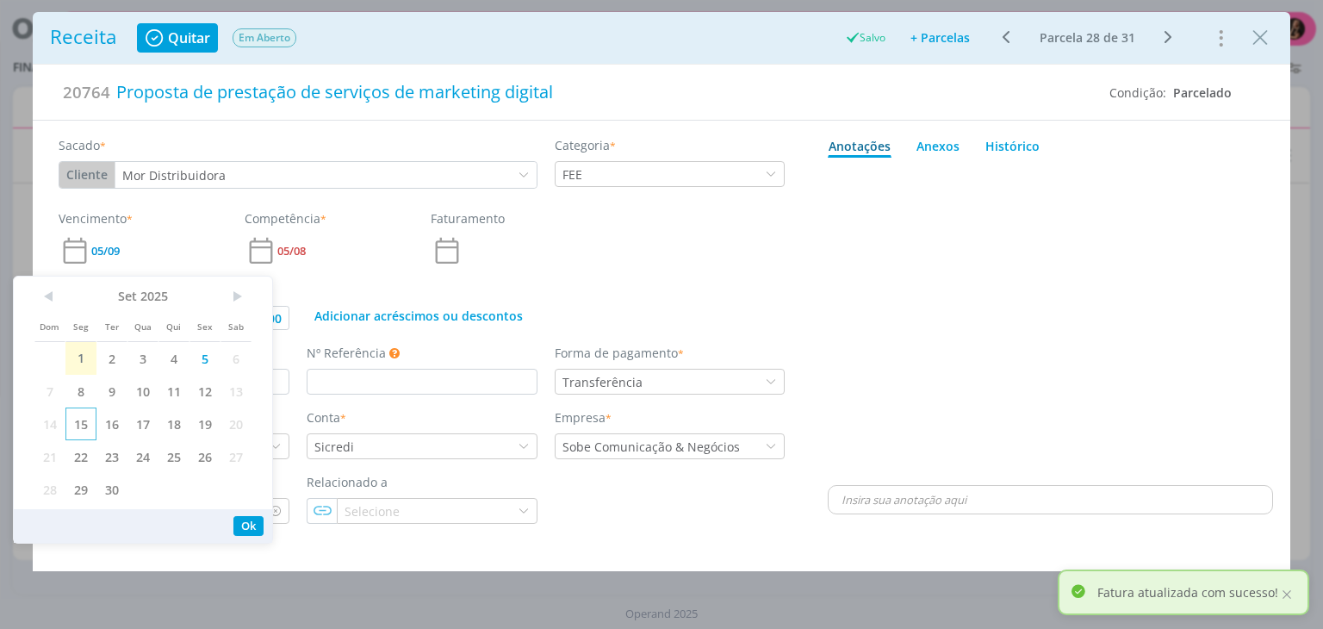
click at [82, 426] on span "15" at bounding box center [80, 423] width 31 height 33
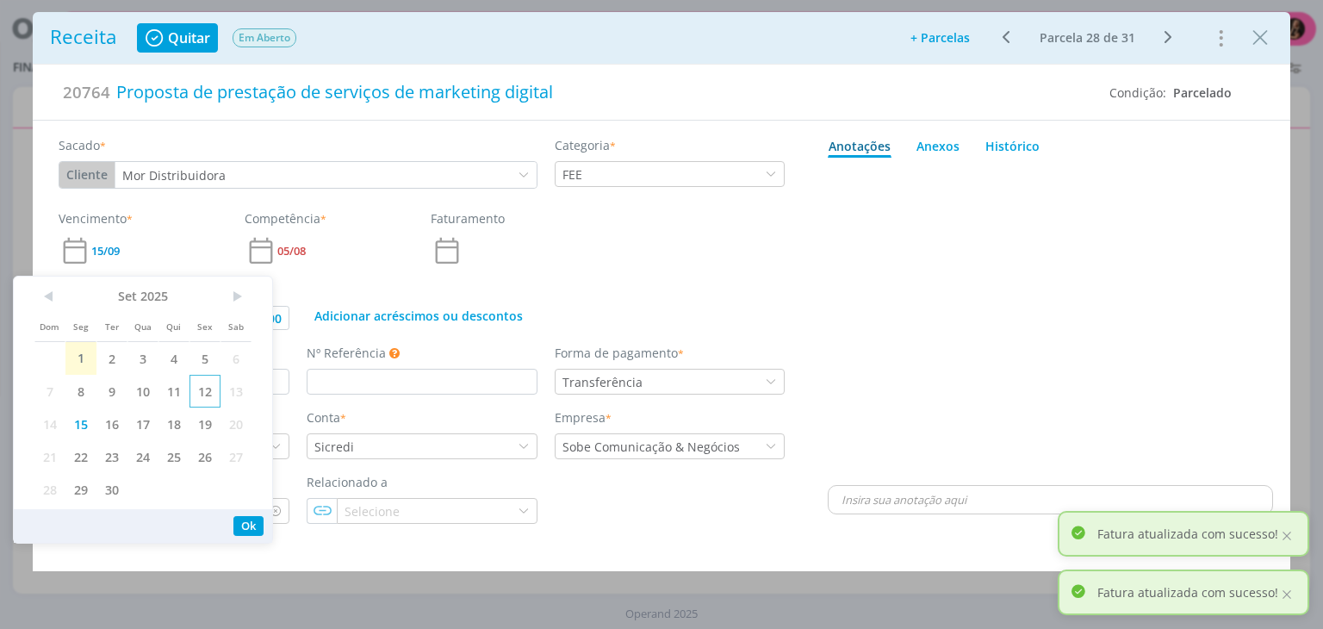
drag, startPoint x: 207, startPoint y: 387, endPoint x: 226, endPoint y: 387, distance: 18.9
click at [207, 387] on span "12" at bounding box center [204, 391] width 31 height 33
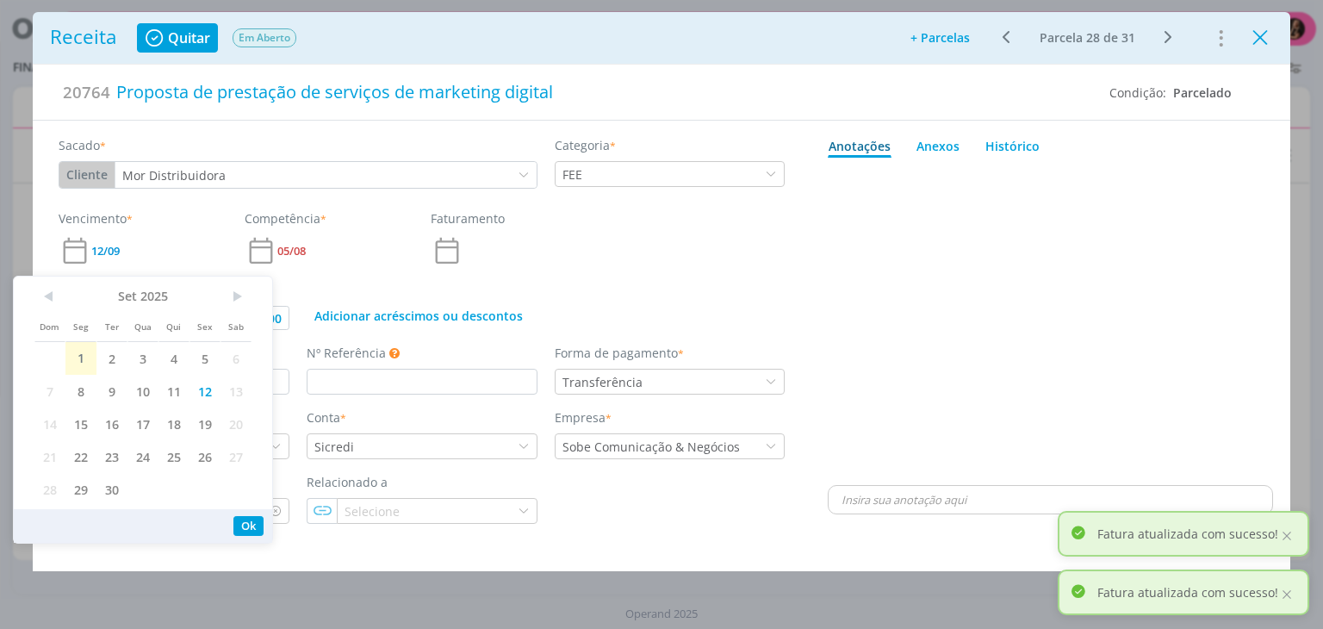
type input "500,00"
click at [1270, 35] on icon "Close" at bounding box center [1260, 38] width 26 height 26
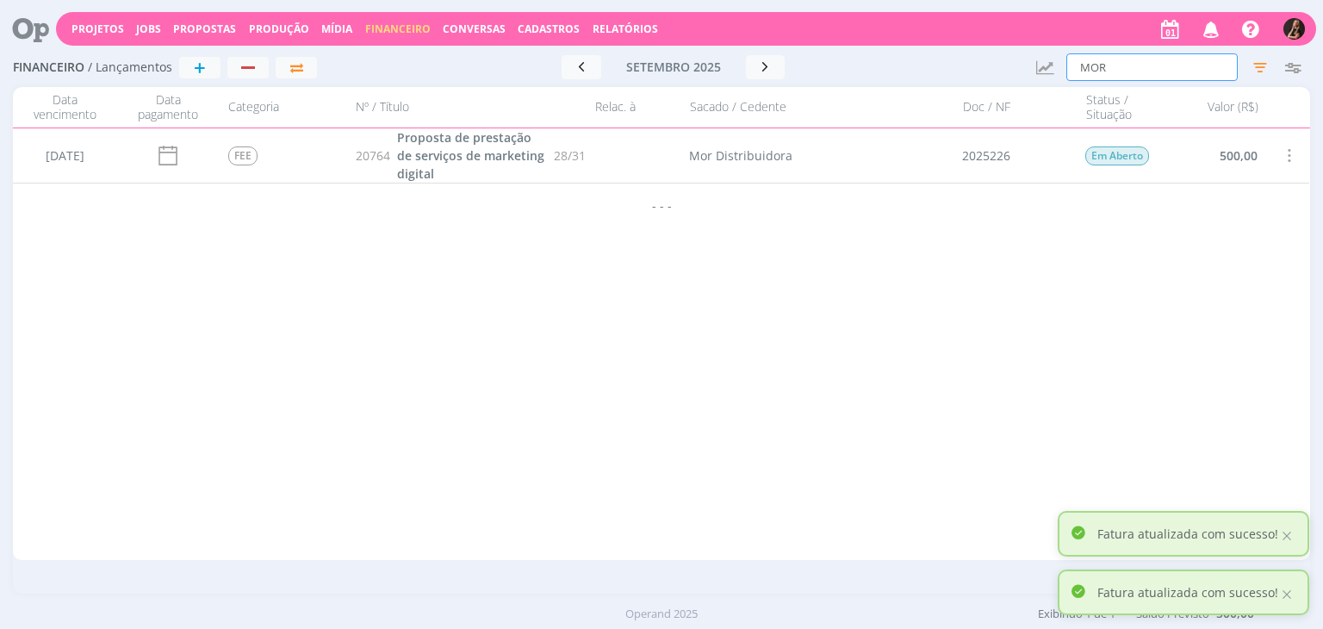
click at [1171, 66] on input "MOR" at bounding box center [1151, 67] width 171 height 28
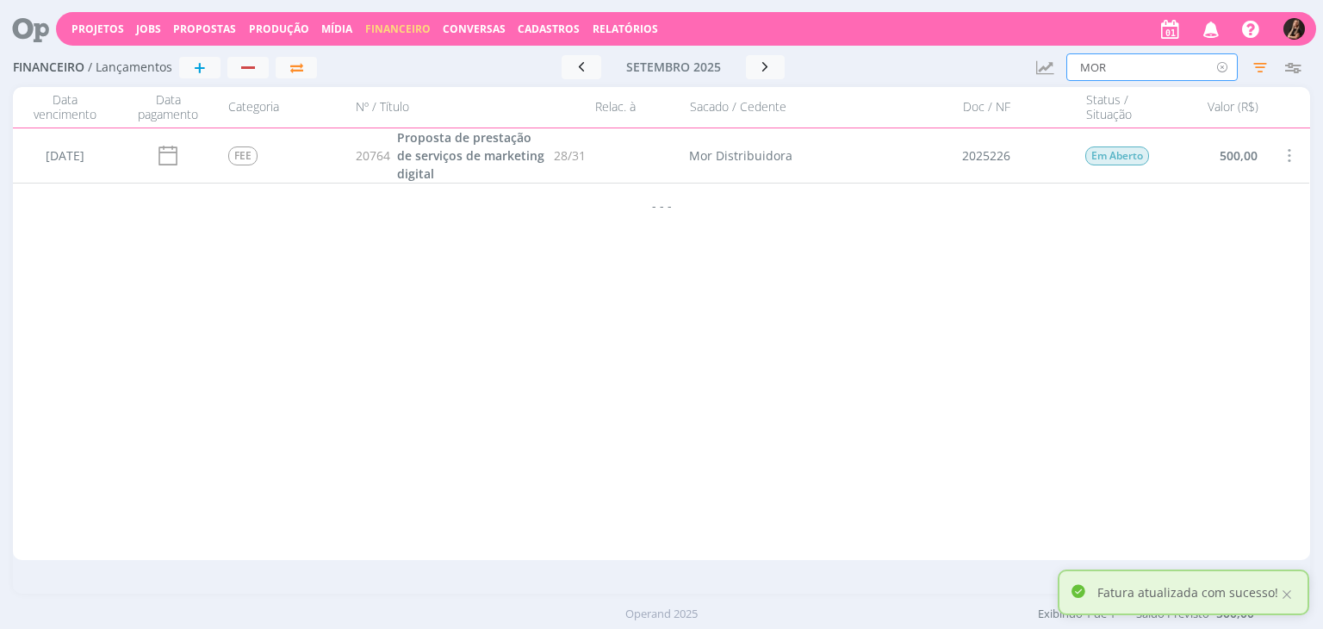
click at [1223, 67] on icon at bounding box center [1223, 67] width 22 height 28
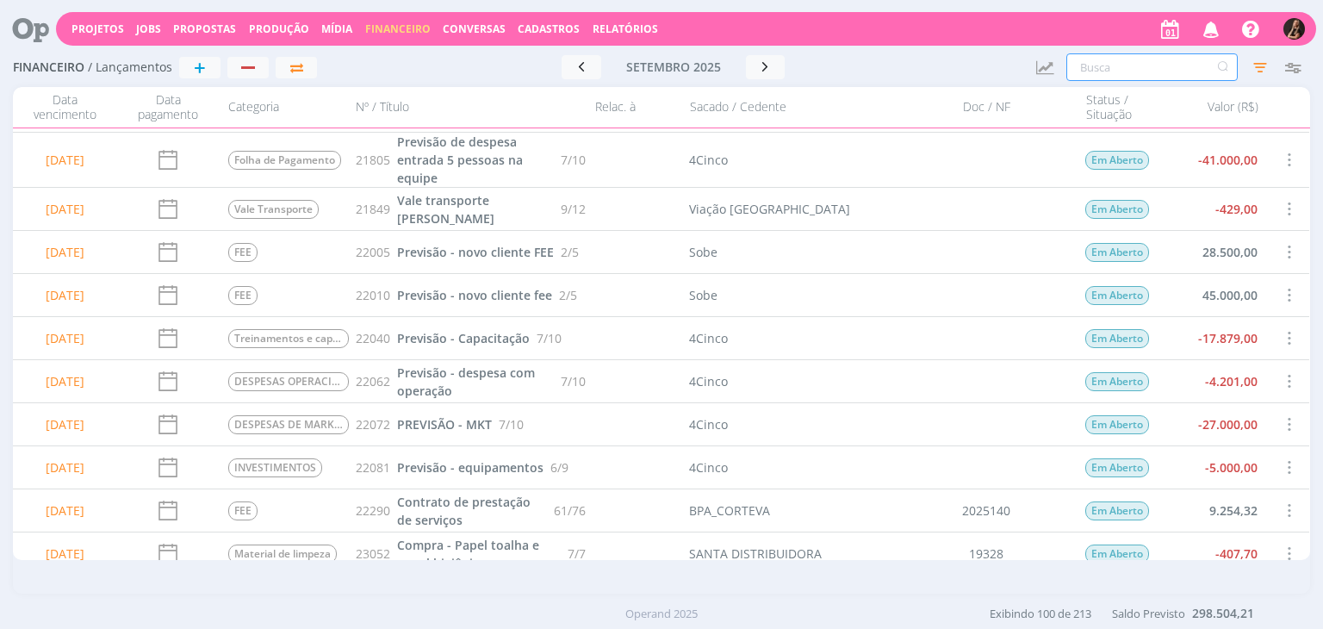
scroll to position [431, 0]
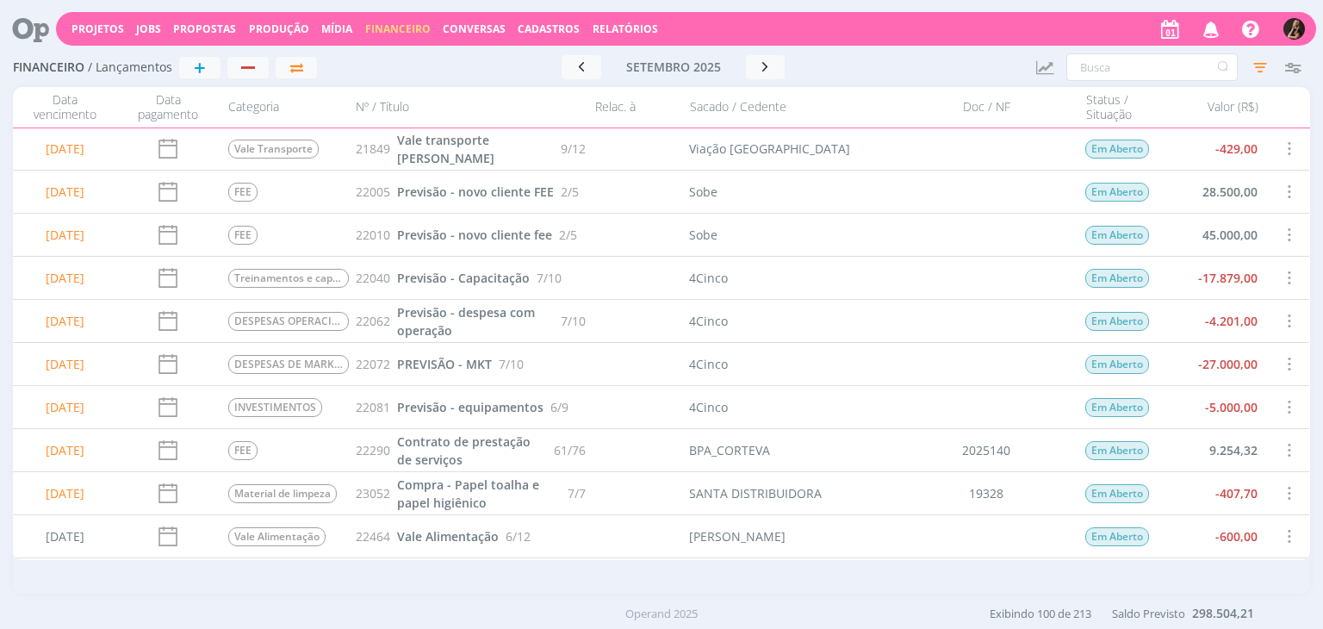
click at [1285, 188] on span at bounding box center [1288, 191] width 19 height 23
click at [1240, 233] on div "Cancelar" at bounding box center [1232, 230] width 171 height 25
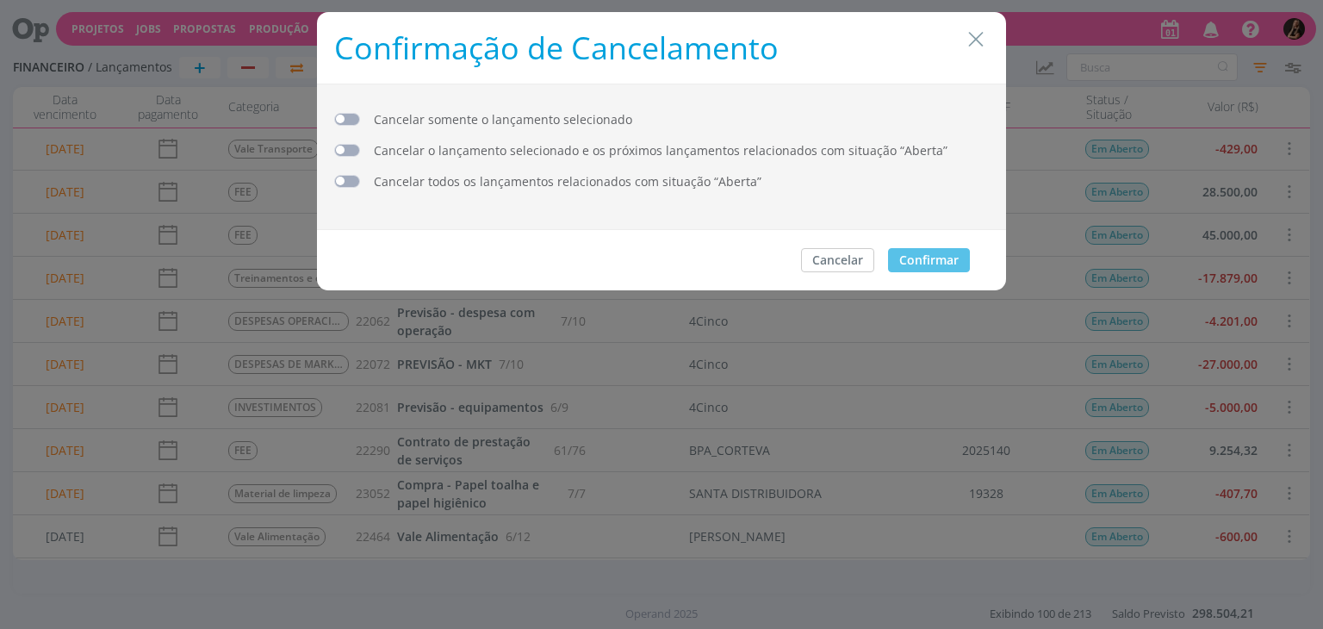
click at [349, 111] on div "dialog" at bounding box center [347, 118] width 26 height 17
click at [927, 259] on button "Confirmar" at bounding box center [929, 260] width 82 height 24
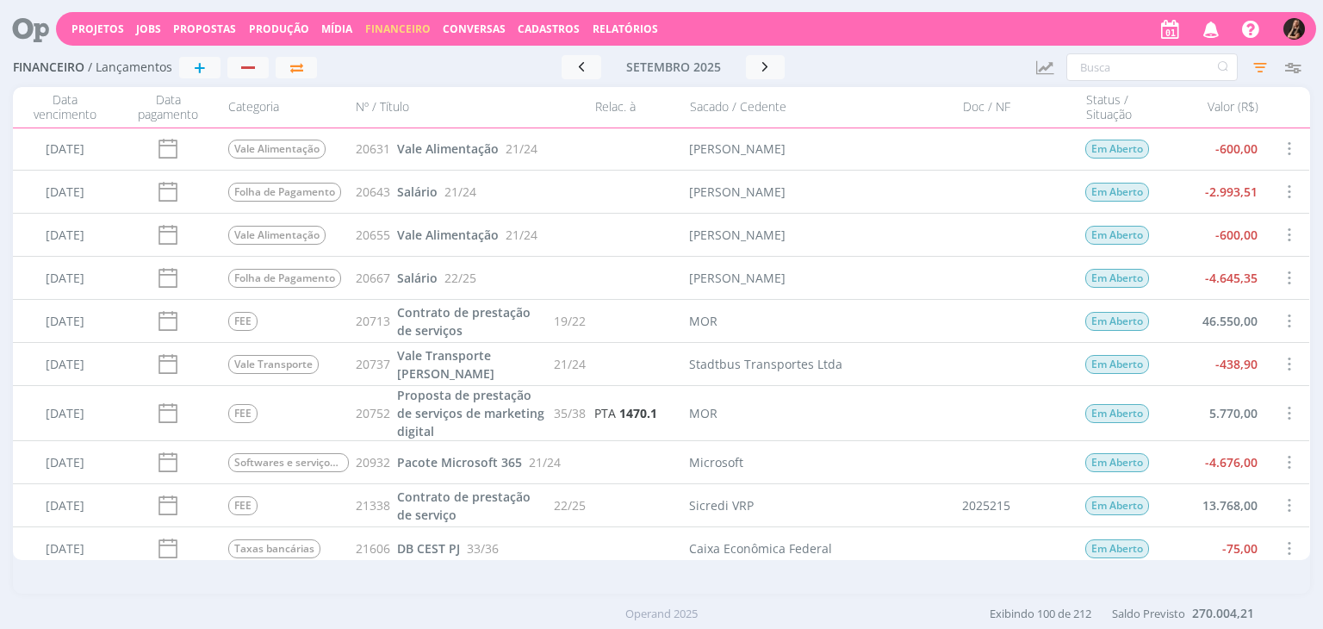
scroll to position [3445, 0]
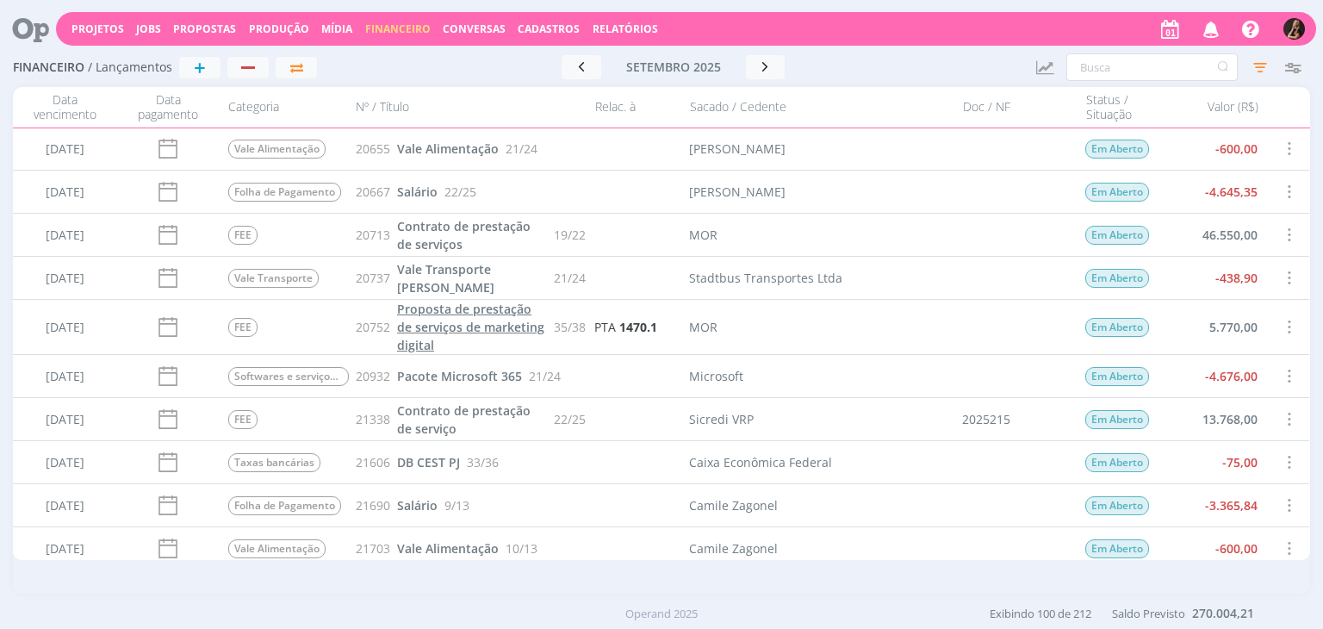
click at [423, 326] on span "Proposta de prestação de serviços de marketing digital" at bounding box center [470, 327] width 147 height 53
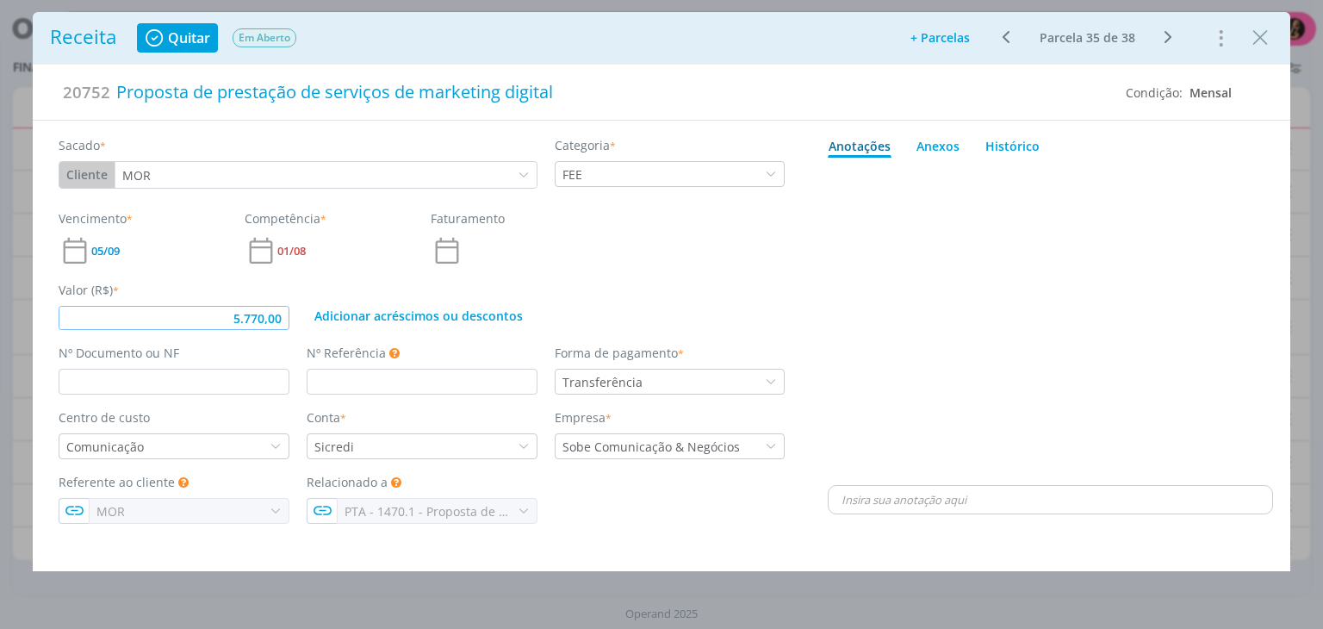
click at [289, 318] on input "5.770,00" at bounding box center [174, 318] width 231 height 24
click at [1267, 628] on html "Projetos Jobs Propostas Produção [GEOGRAPHIC_DATA] Financeiro Conversas Cadastr…" at bounding box center [661, 314] width 1323 height 629
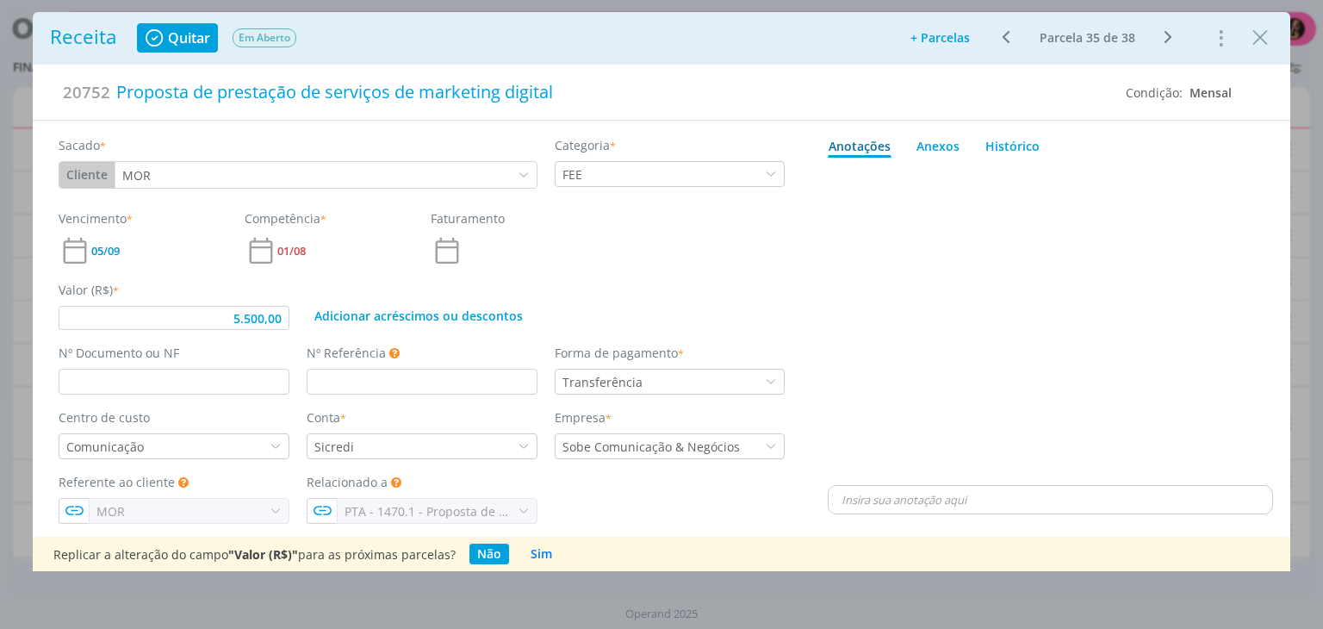
click at [1002, 600] on div "Receita Quitar Em Aberto Adicionar parcelas: As parcelas serão geradas com base…" at bounding box center [661, 314] width 1323 height 629
type input "5.500,00"
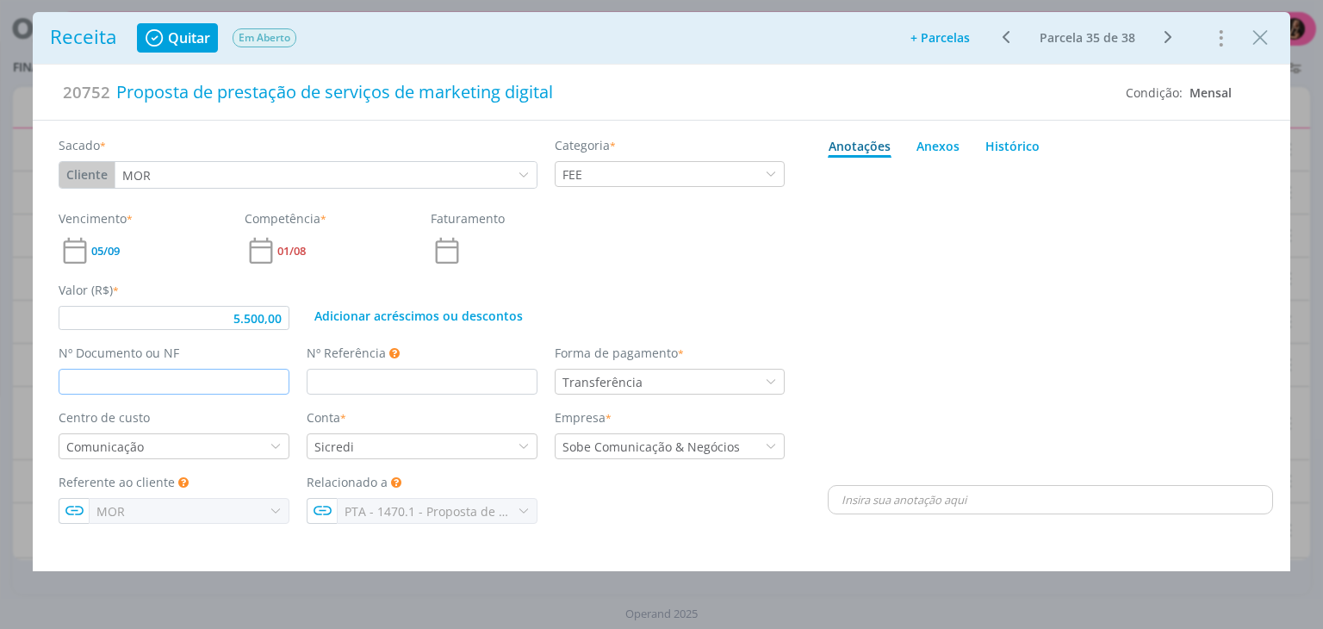
drag, startPoint x: 268, startPoint y: 383, endPoint x: 258, endPoint y: 371, distance: 15.3
click at [263, 381] on input "dialog" at bounding box center [174, 382] width 231 height 26
type input "2025227"
type input "5.500,00"
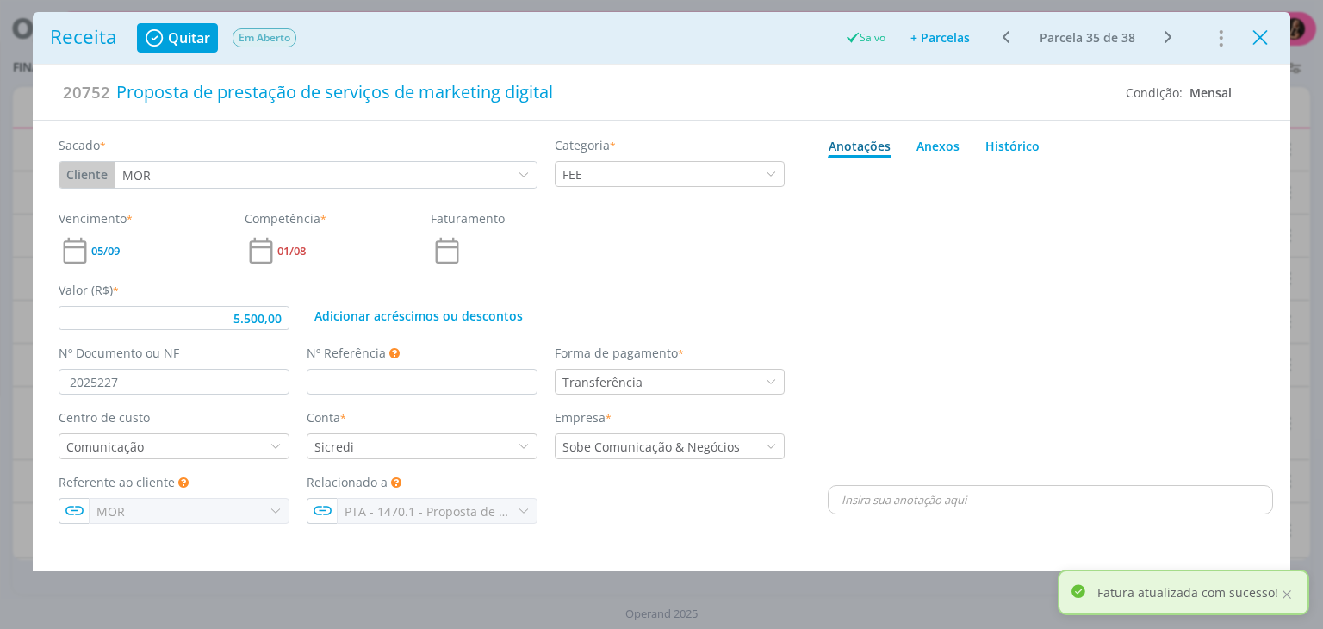
drag, startPoint x: 1252, startPoint y: 35, endPoint x: 1238, endPoint y: 47, distance: 18.3
click at [1252, 36] on icon "Close" at bounding box center [1260, 38] width 26 height 26
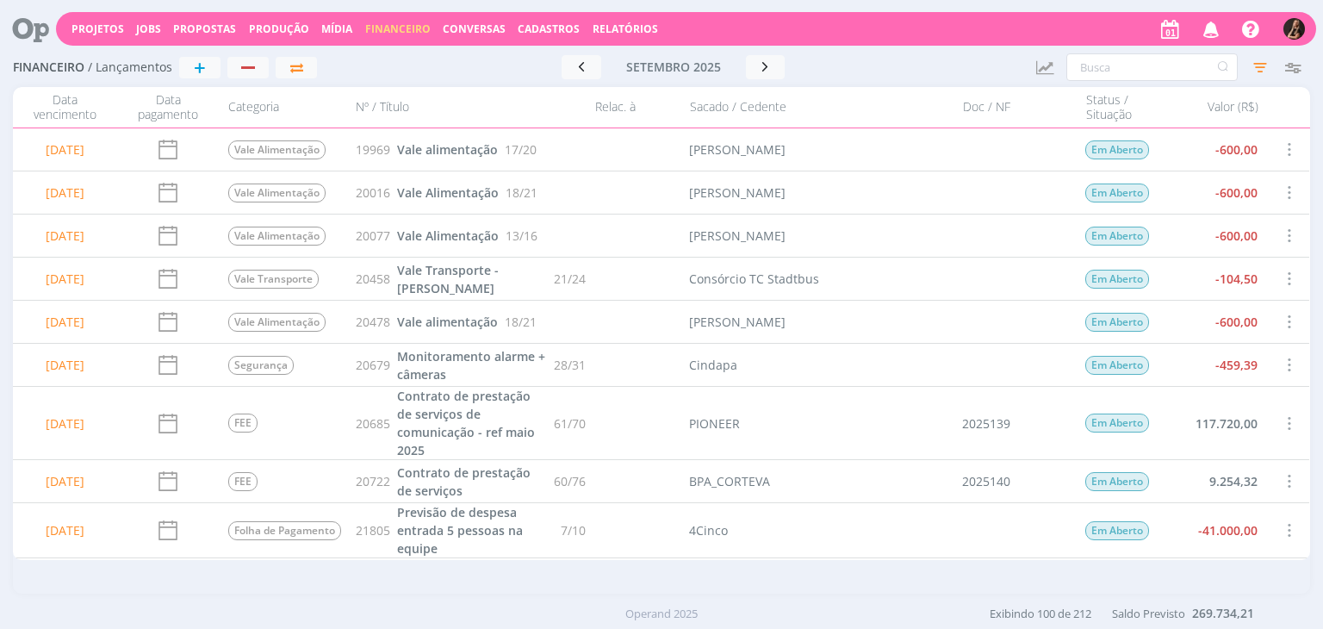
click at [897, 79] on div at bounding box center [934, 67] width 175 height 24
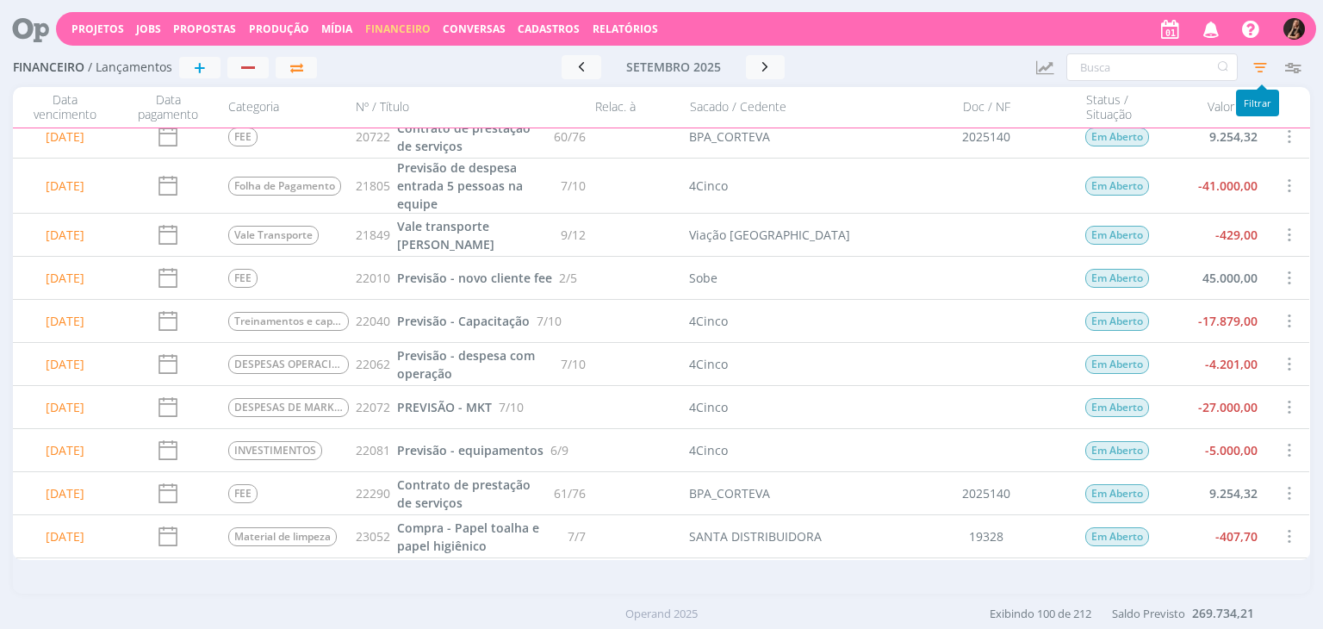
click at [1256, 64] on icon "button" at bounding box center [1259, 67] width 31 height 31
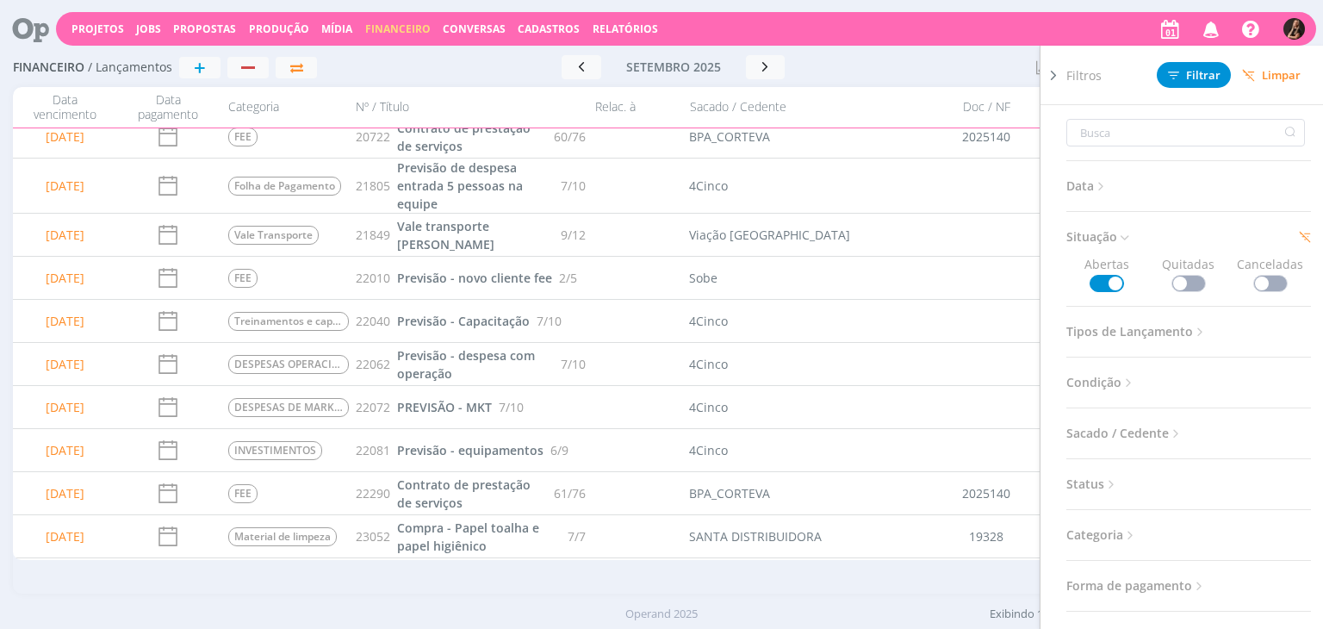
click at [1134, 340] on span "Tipos de Lançamento" at bounding box center [1136, 331] width 141 height 22
click at [1189, 376] on span at bounding box center [1188, 378] width 34 height 17
drag, startPoint x: 1268, startPoint y: 376, endPoint x: 1263, endPoint y: 356, distance: 21.3
click at [1268, 377] on span at bounding box center [1270, 378] width 34 height 17
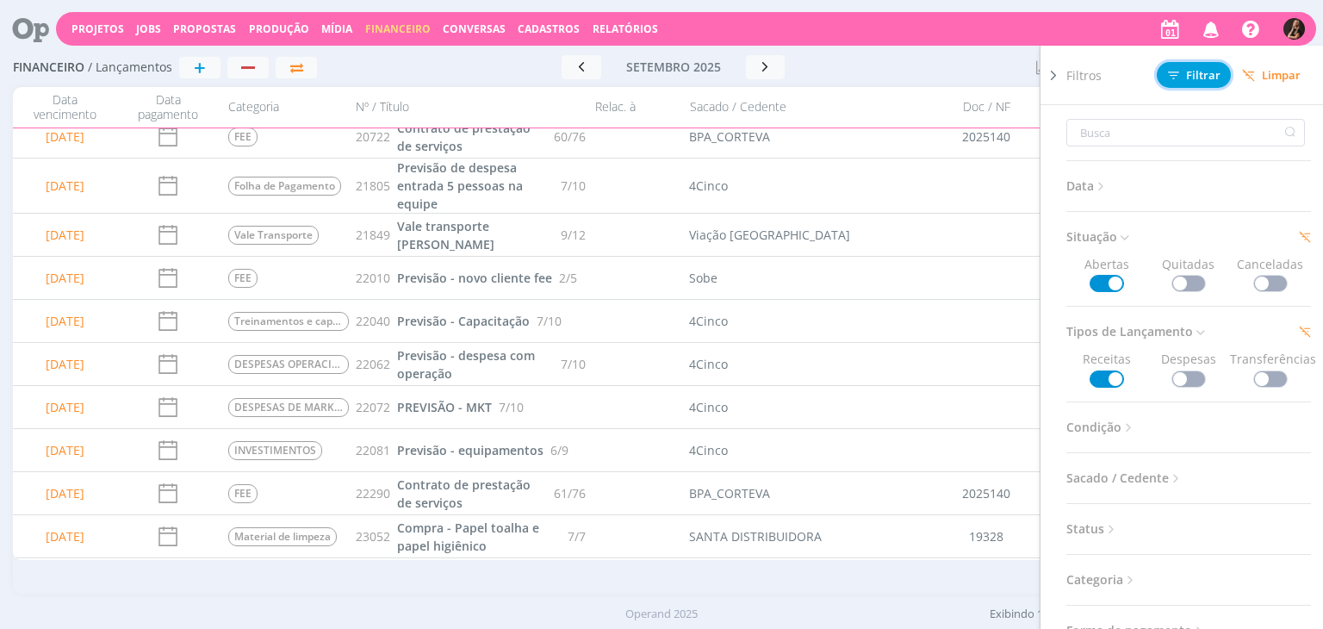
click at [1200, 70] on span "Filtrar" at bounding box center [1194, 75] width 53 height 11
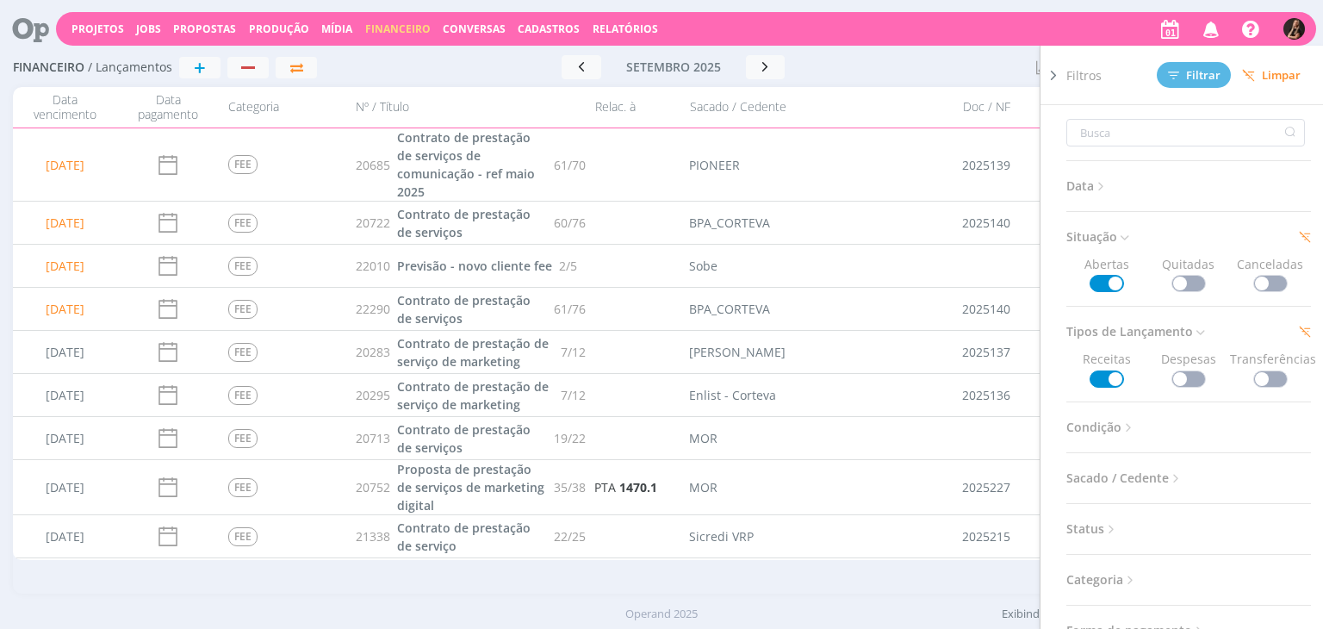
drag, startPoint x: 883, startPoint y: 87, endPoint x: 878, endPoint y: 64, distance: 23.8
click at [881, 84] on div "Financeiro / Lançamentos + Ir para mês atual [DATE] < 2025 > Janeiro Fevereiro …" at bounding box center [661, 321] width 1323 height 546
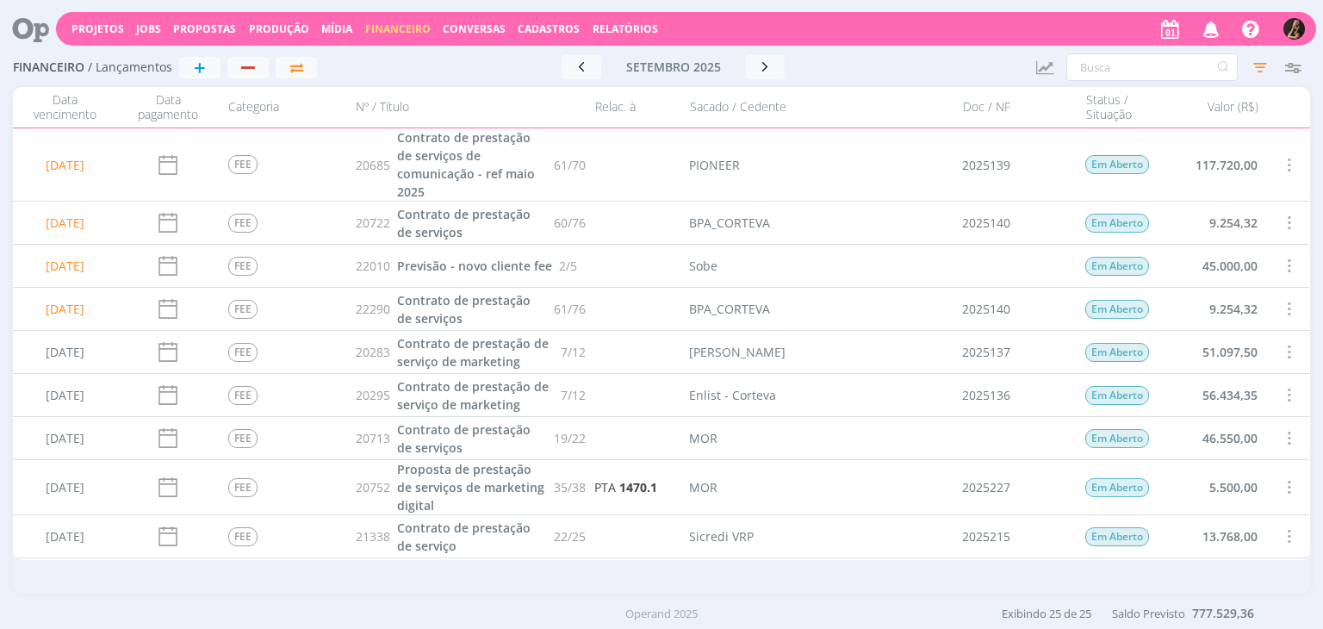
click at [830, 40] on div "Projetos Jobs Propostas Produção [GEOGRAPHIC_DATA] Financeiro Conversas Cadastr…" at bounding box center [686, 29] width 1260 height 34
click at [1282, 264] on span at bounding box center [1288, 265] width 19 height 23
click at [1211, 297] on div "Cancelar" at bounding box center [1232, 304] width 171 height 25
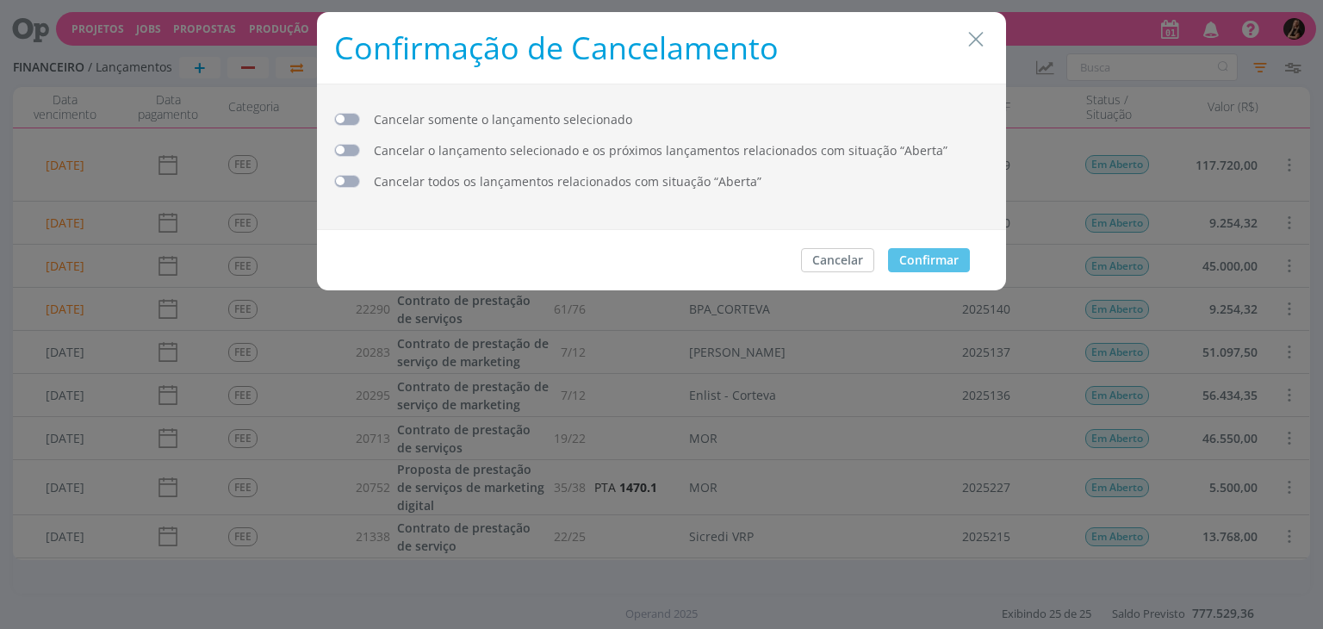
click at [354, 116] on span "dialog" at bounding box center [347, 119] width 26 height 13
click at [908, 255] on button "Confirmar" at bounding box center [929, 260] width 82 height 24
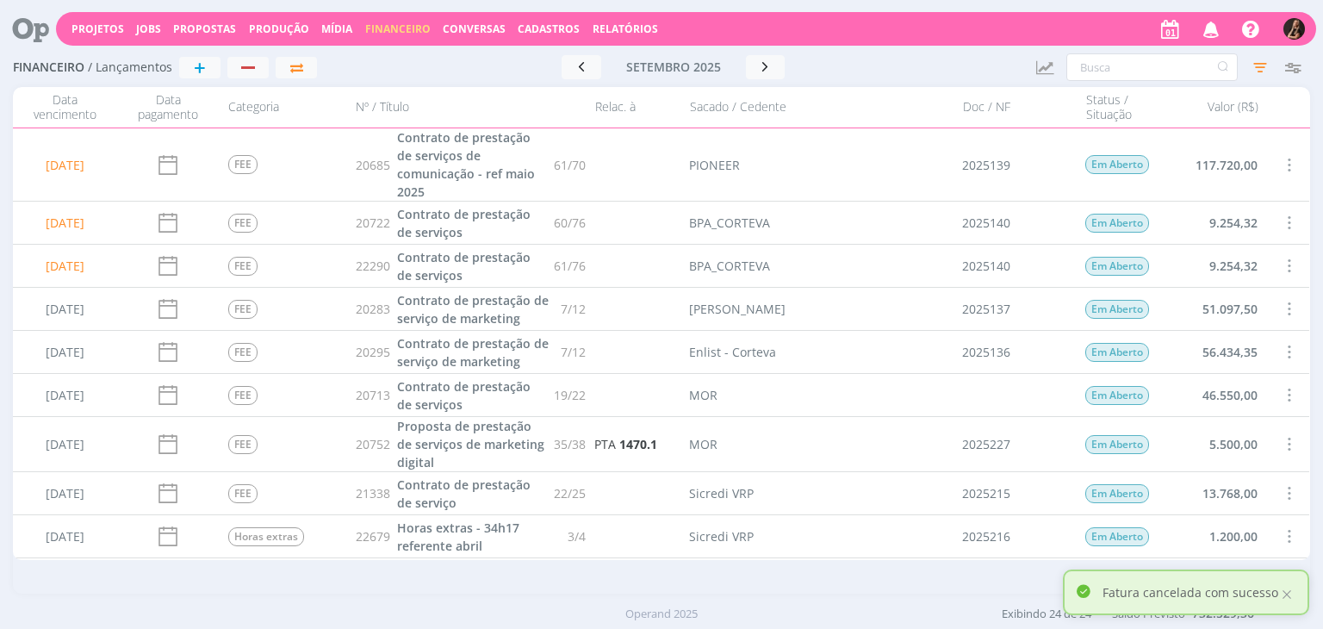
scroll to position [86, 0]
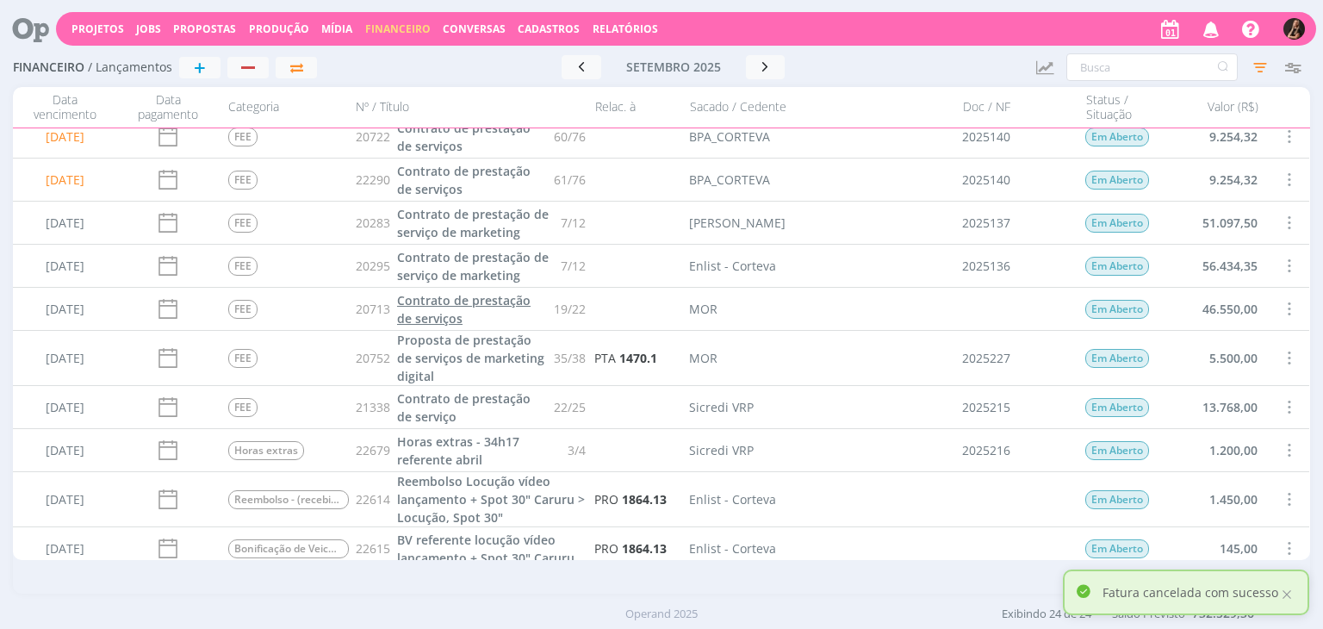
click at [438, 307] on span "Contrato de prestação de serviços" at bounding box center [463, 309] width 133 height 34
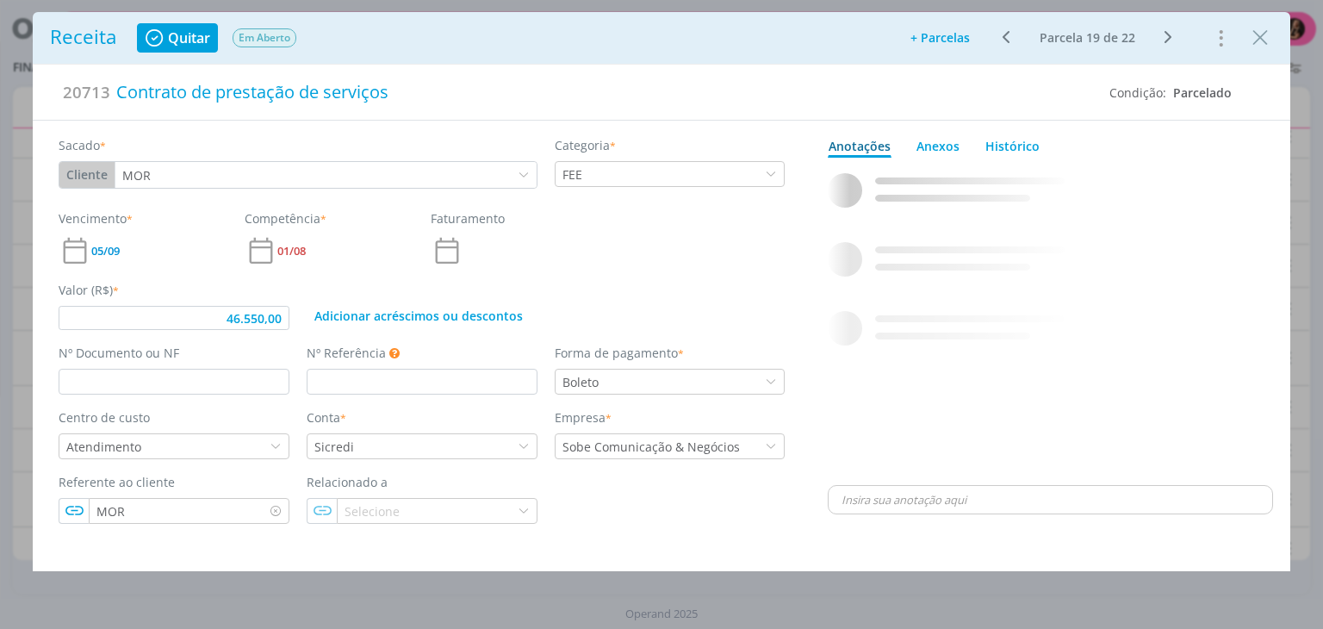
type input "46.550,00"
click at [245, 373] on input "dialog" at bounding box center [174, 382] width 231 height 26
type input "2025229"
type input "46.550,00"
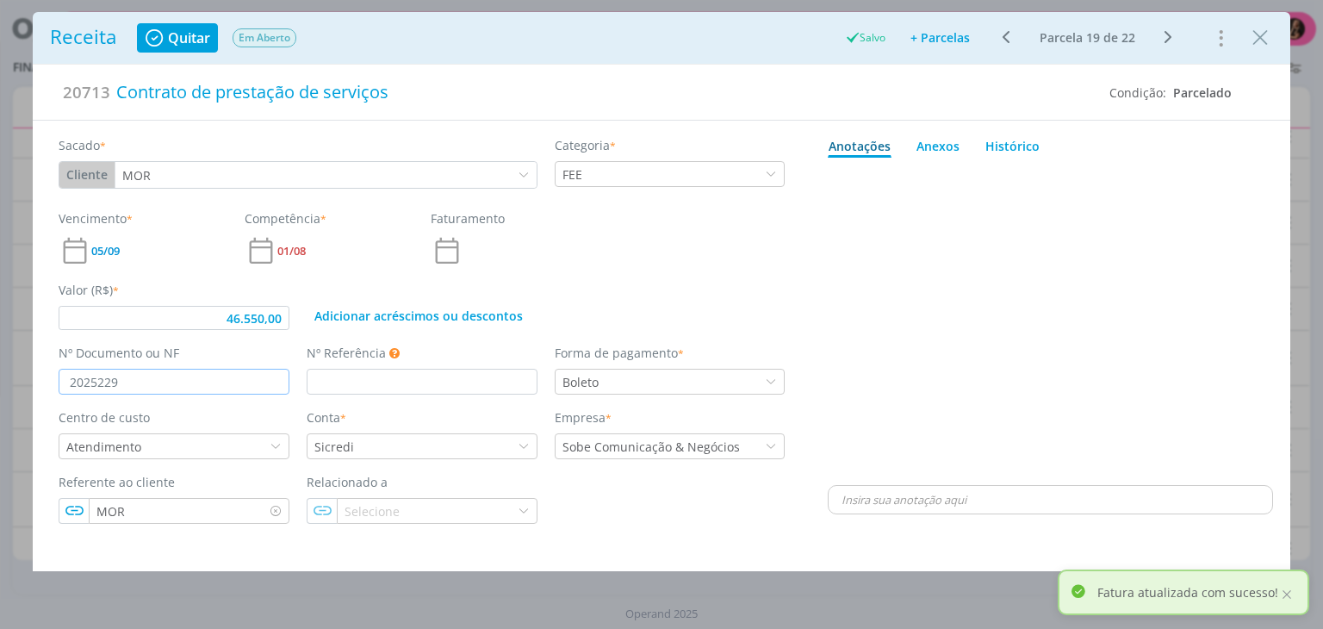
type input "2025229"
click at [106, 245] on span "05/09" at bounding box center [105, 250] width 28 height 11
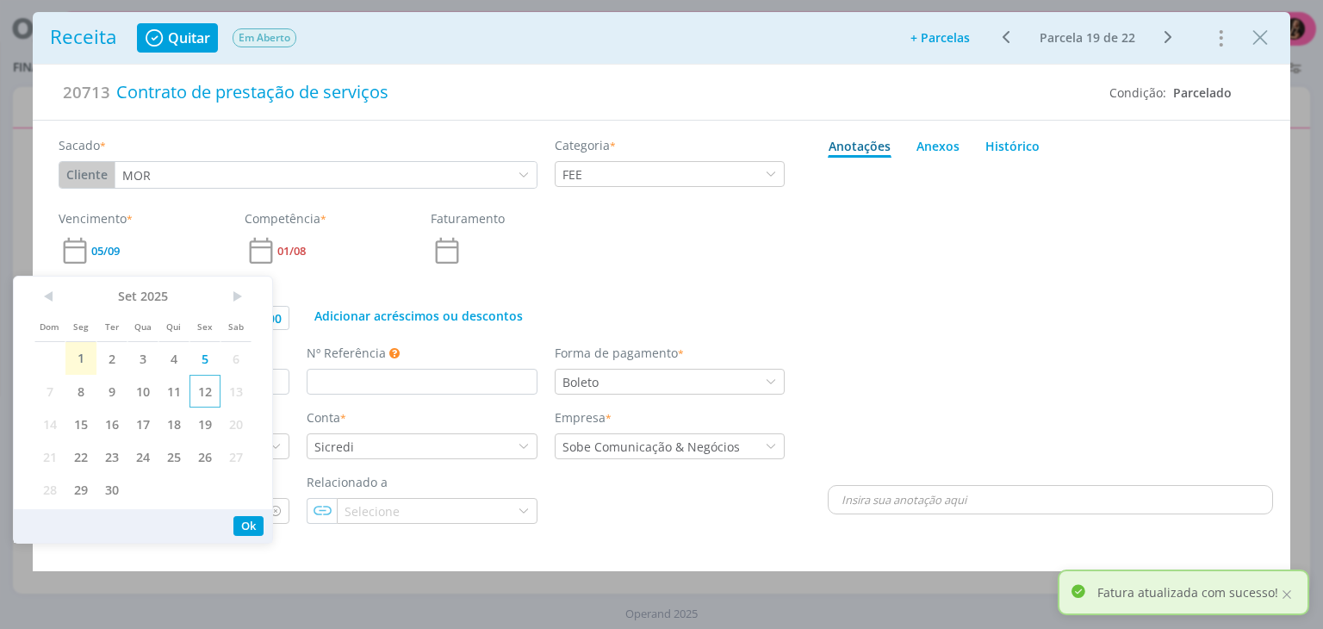
click at [200, 390] on span "12" at bounding box center [204, 391] width 31 height 33
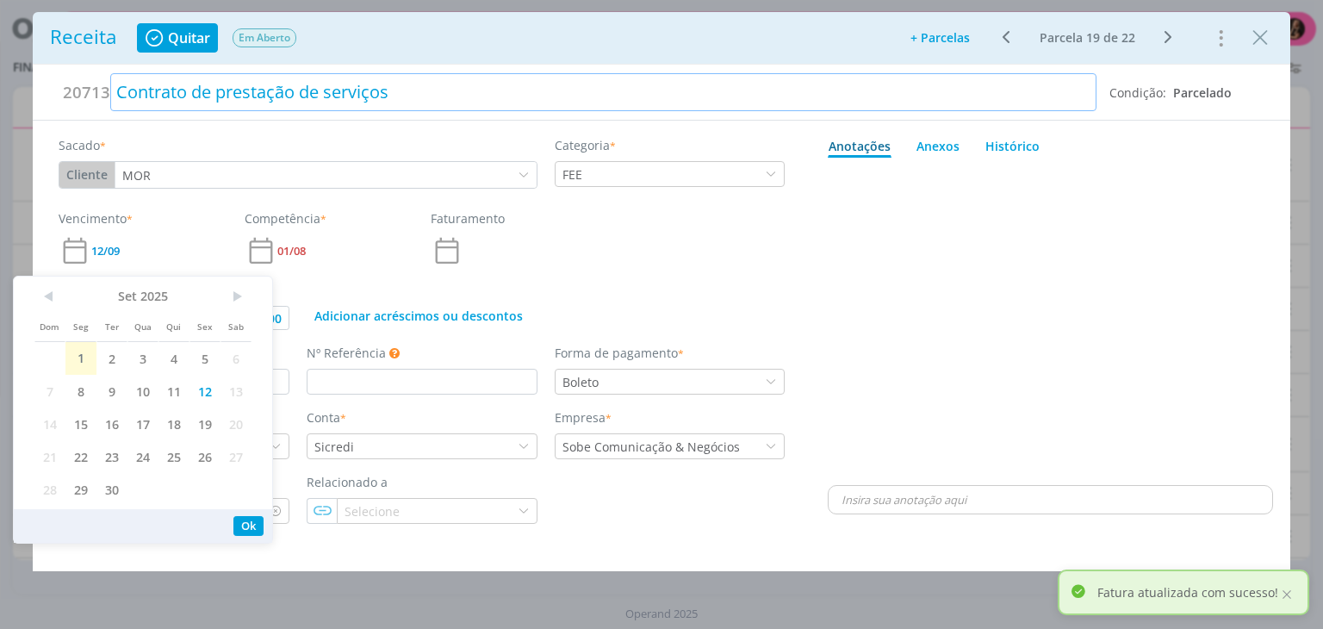
type input "46.550,00"
drag, startPoint x: 1260, startPoint y: 32, endPoint x: 1223, endPoint y: 28, distance: 37.2
click at [1258, 32] on icon "Close" at bounding box center [1260, 38] width 26 height 26
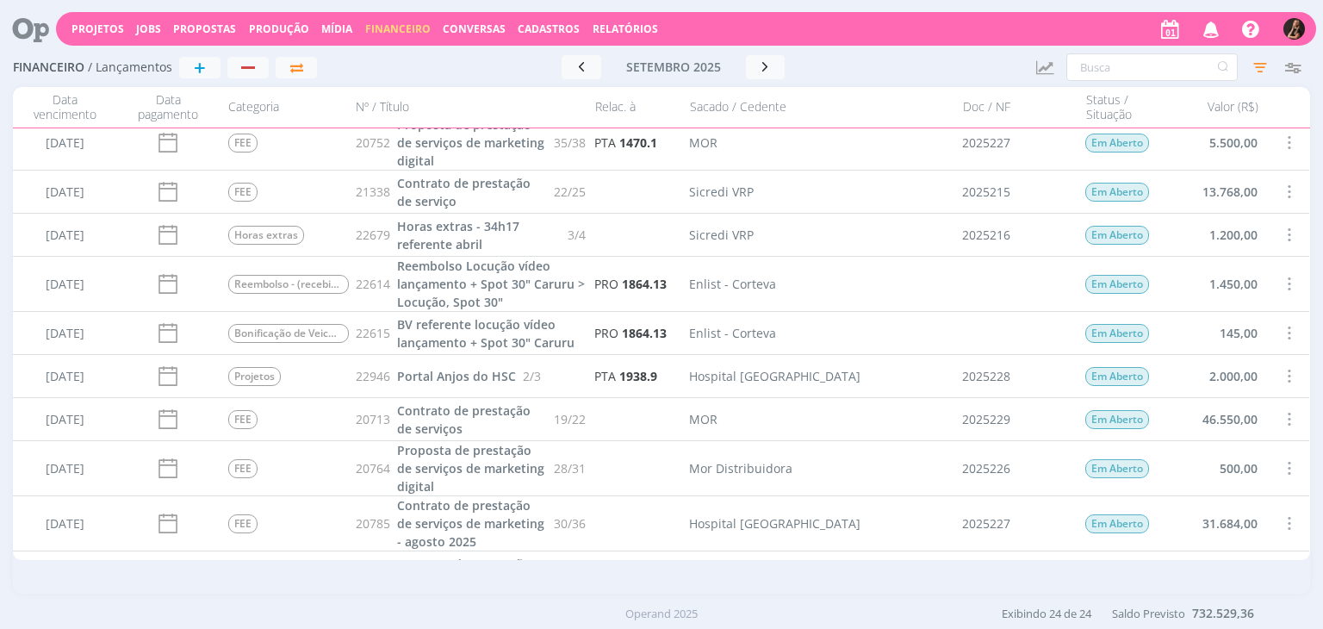
scroll to position [517, 0]
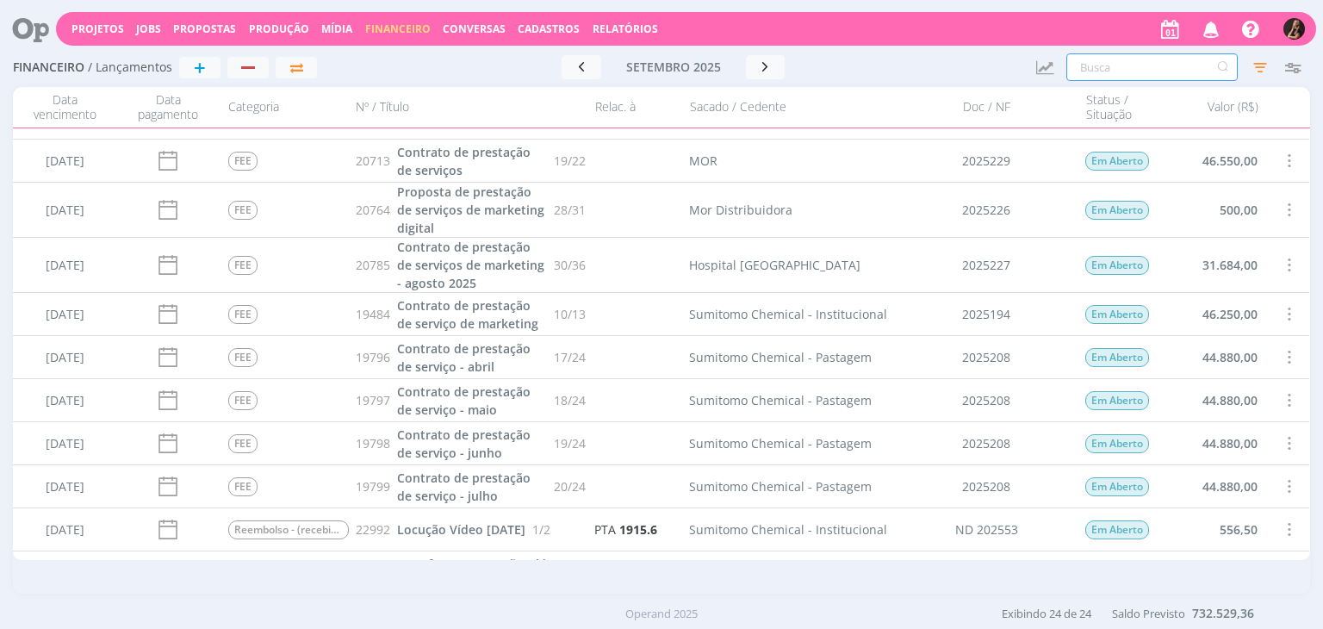
click at [1091, 63] on input "text" at bounding box center [1151, 67] width 171 height 28
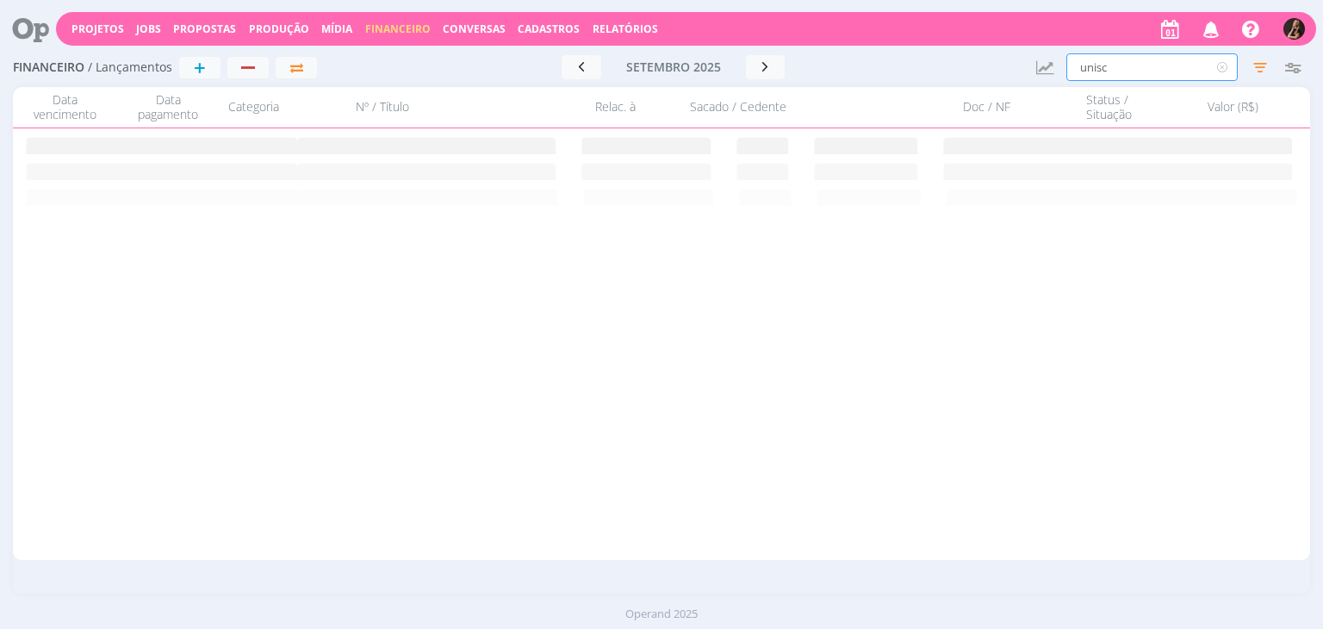
scroll to position [0, 0]
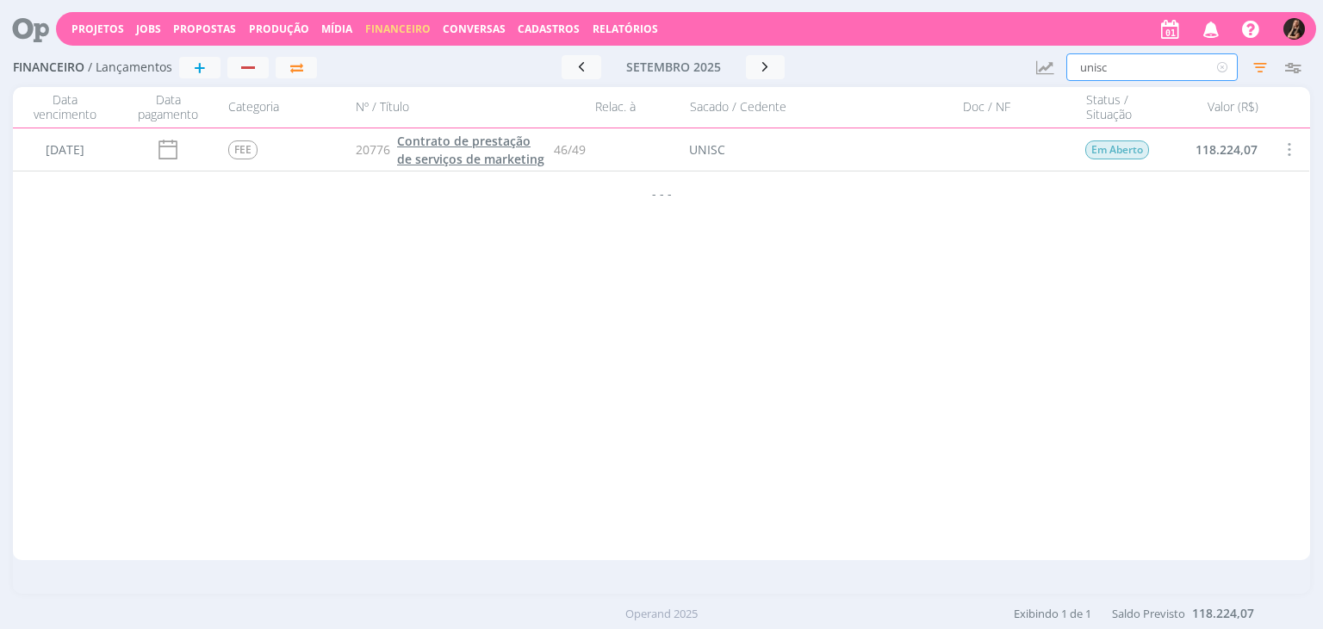
type input "unisc"
click at [451, 139] on span "Contrato de prestação de serviços de marketing" at bounding box center [470, 150] width 147 height 34
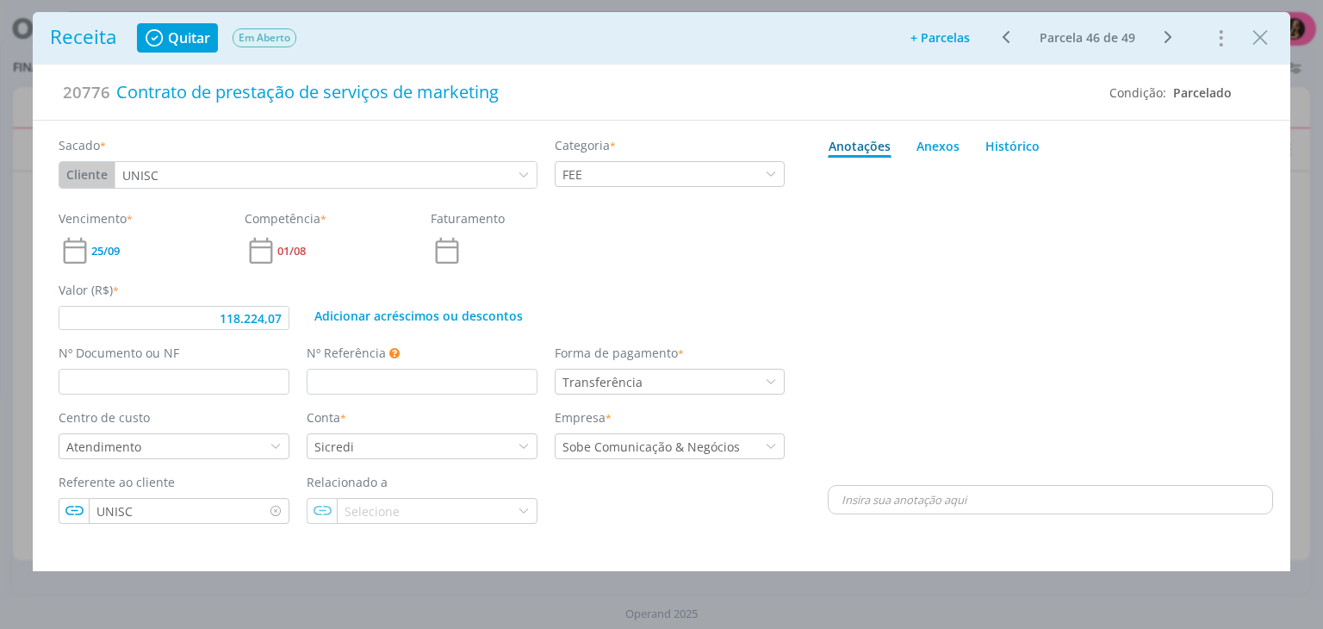
type input "118.224,07"
click at [265, 384] on input "dialog" at bounding box center [174, 382] width 231 height 26
type input "2025230"
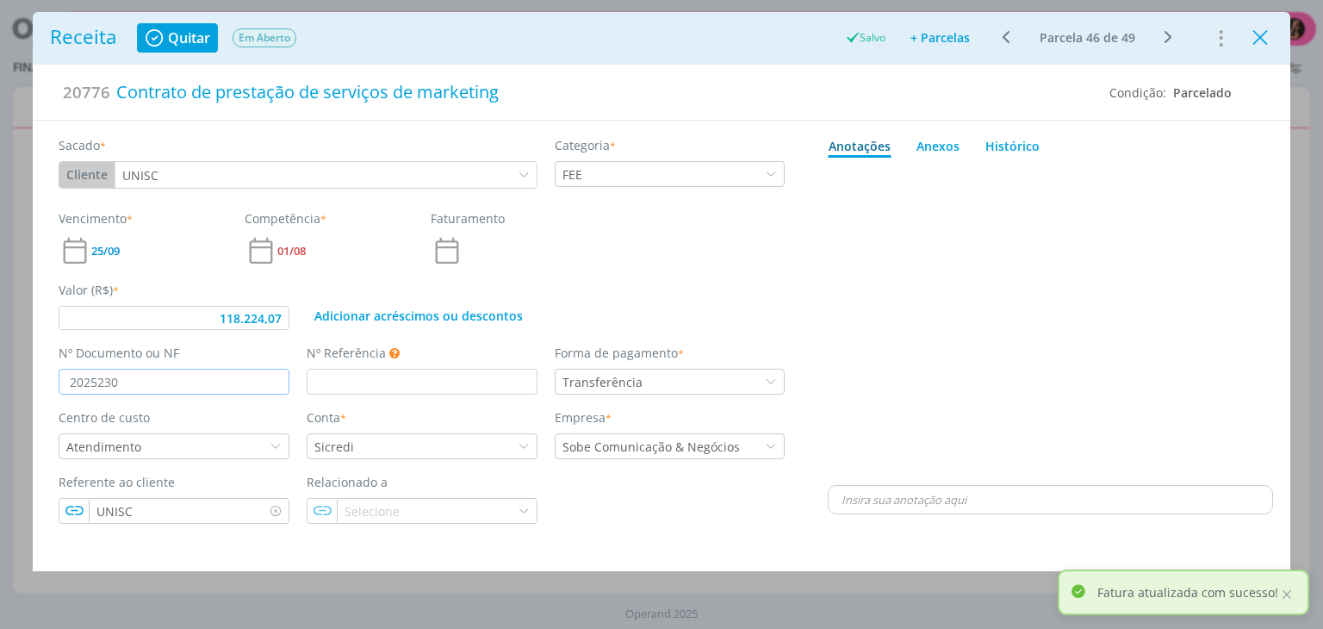
type input "118.224,07"
click at [1253, 35] on icon "Close" at bounding box center [1260, 38] width 26 height 26
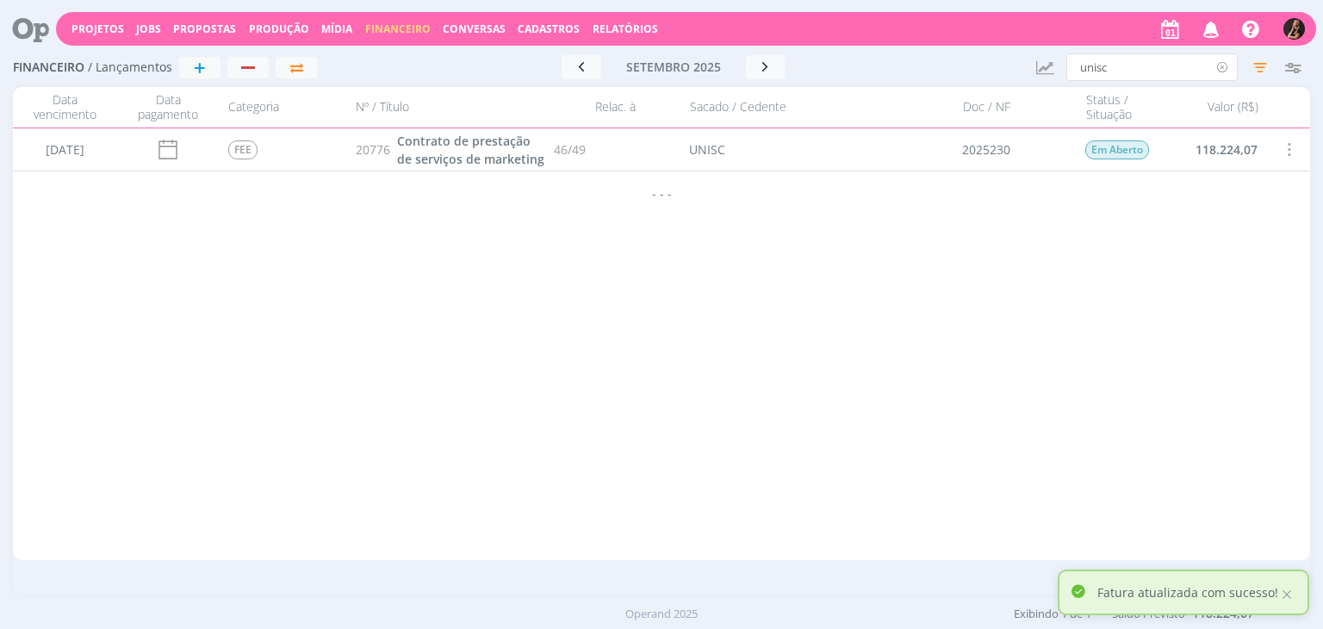
click at [1223, 66] on icon at bounding box center [1223, 67] width 22 height 28
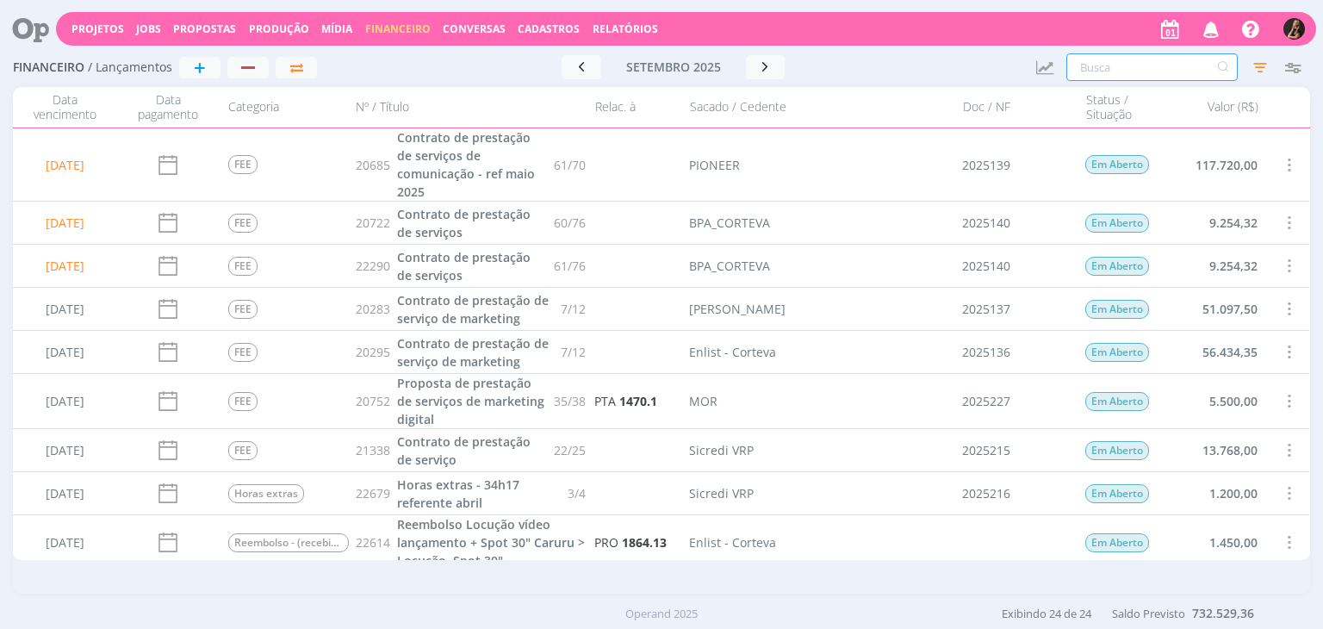
click at [1115, 69] on input "text" at bounding box center [1151, 67] width 171 height 28
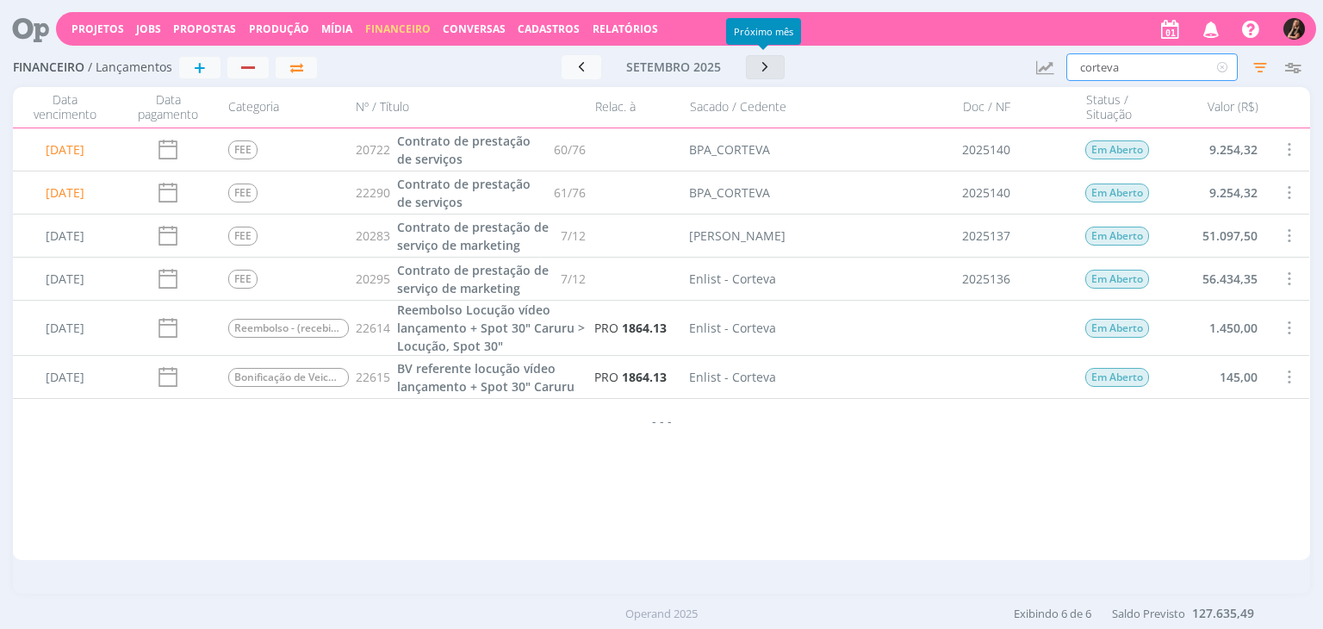
type input "corteva"
click at [762, 59] on icon "button" at bounding box center [765, 67] width 17 height 16
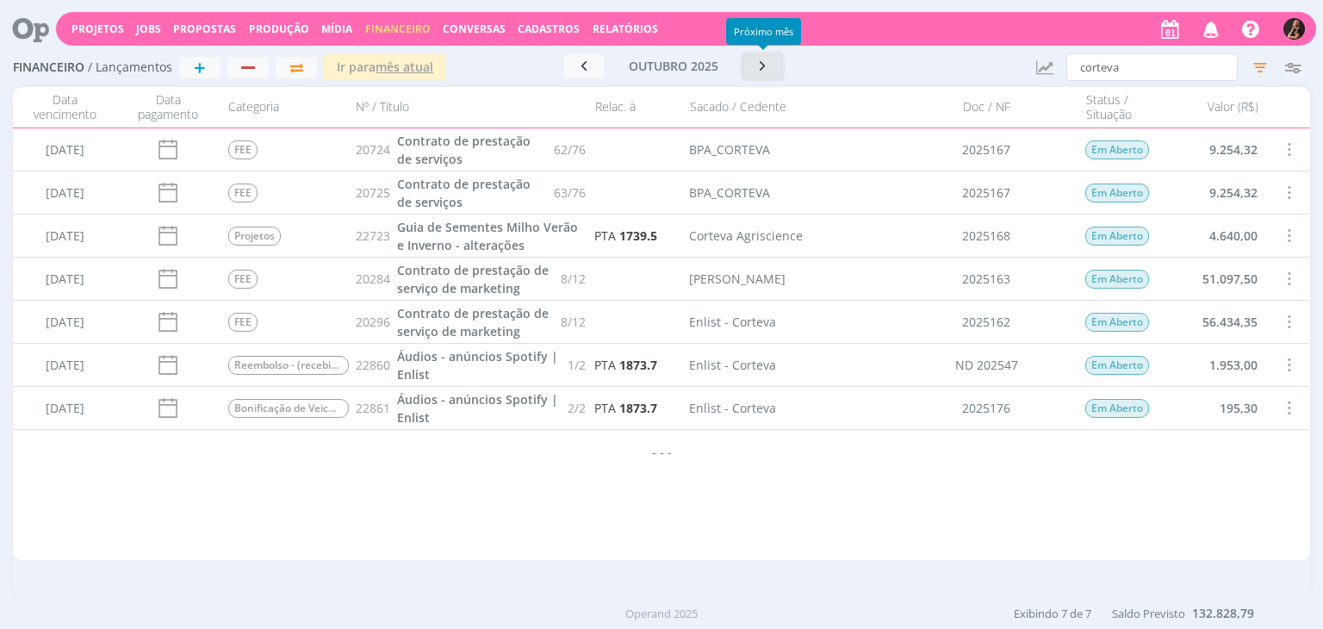
click at [762, 59] on icon "button" at bounding box center [762, 66] width 17 height 16
click at [762, 59] on icon "button" at bounding box center [768, 66] width 17 height 16
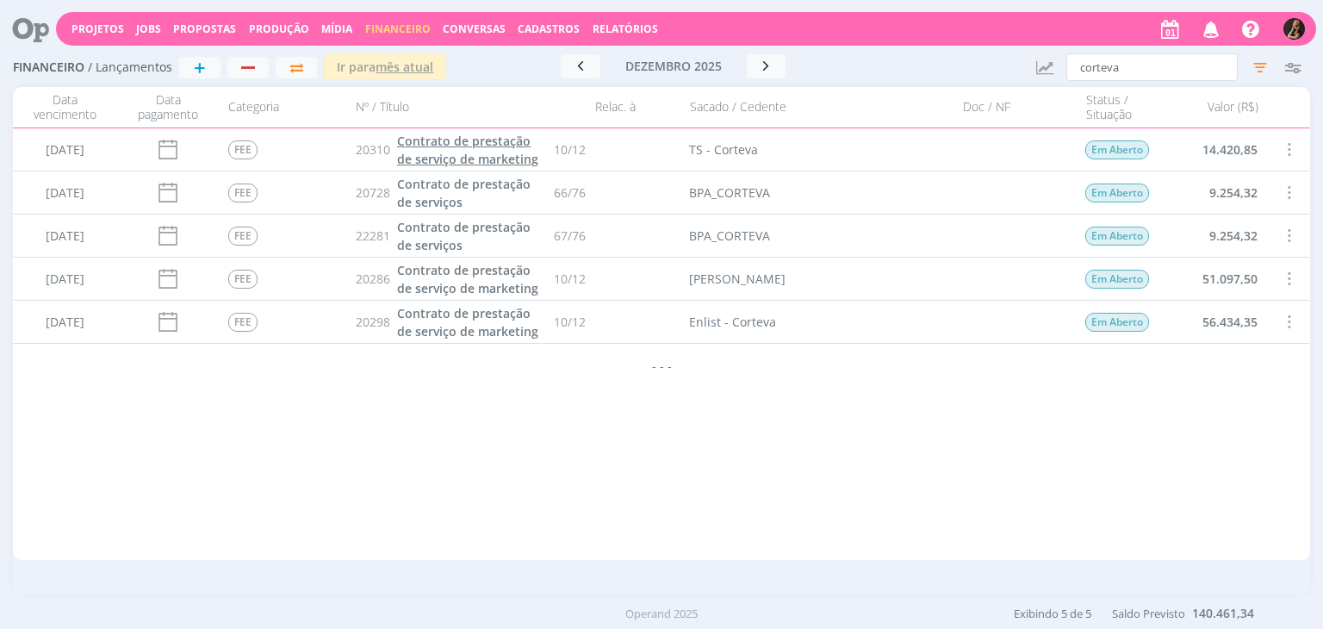
click at [516, 146] on span "Contrato de prestação de serviço de marketing" at bounding box center [467, 150] width 141 height 34
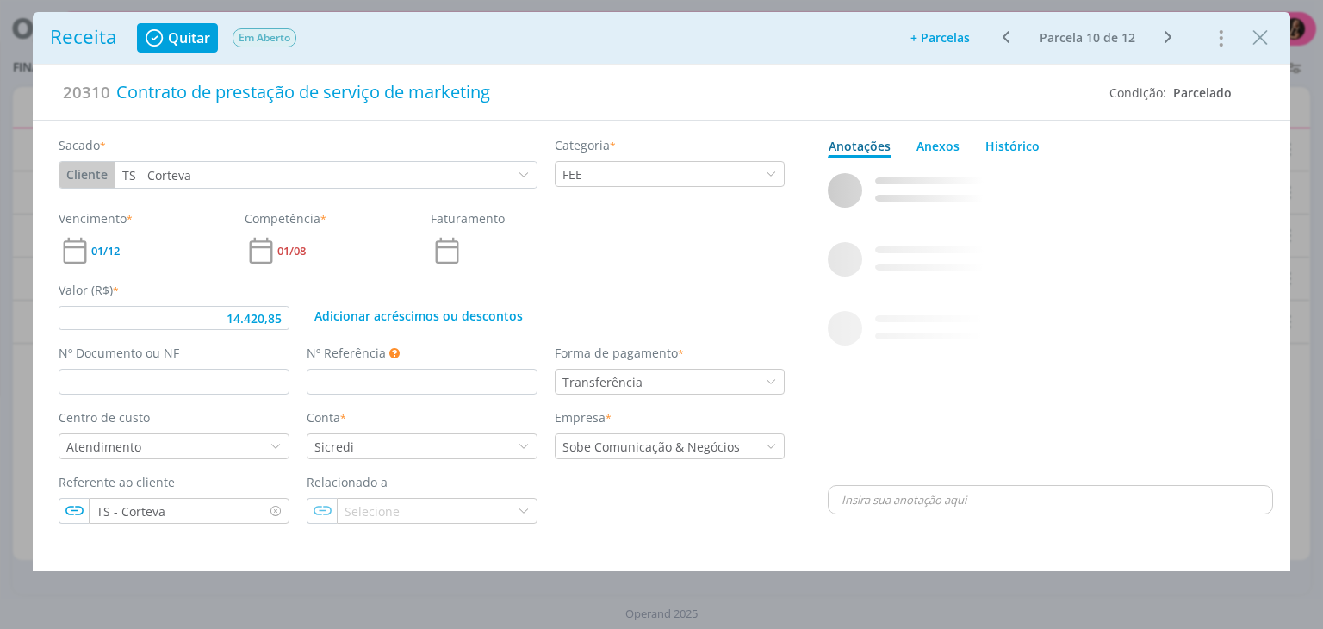
type input "14.420,85"
click at [240, 376] on input "dialog" at bounding box center [174, 382] width 231 height 26
type input "2025233"
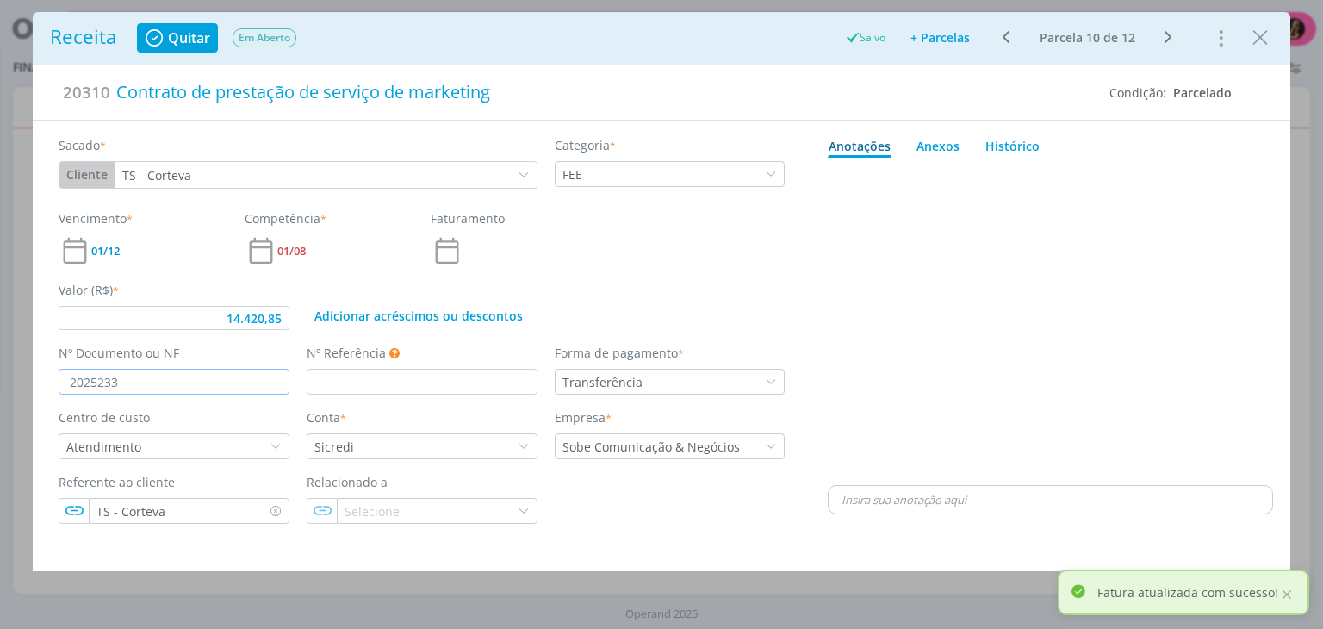
type input "14.420,85"
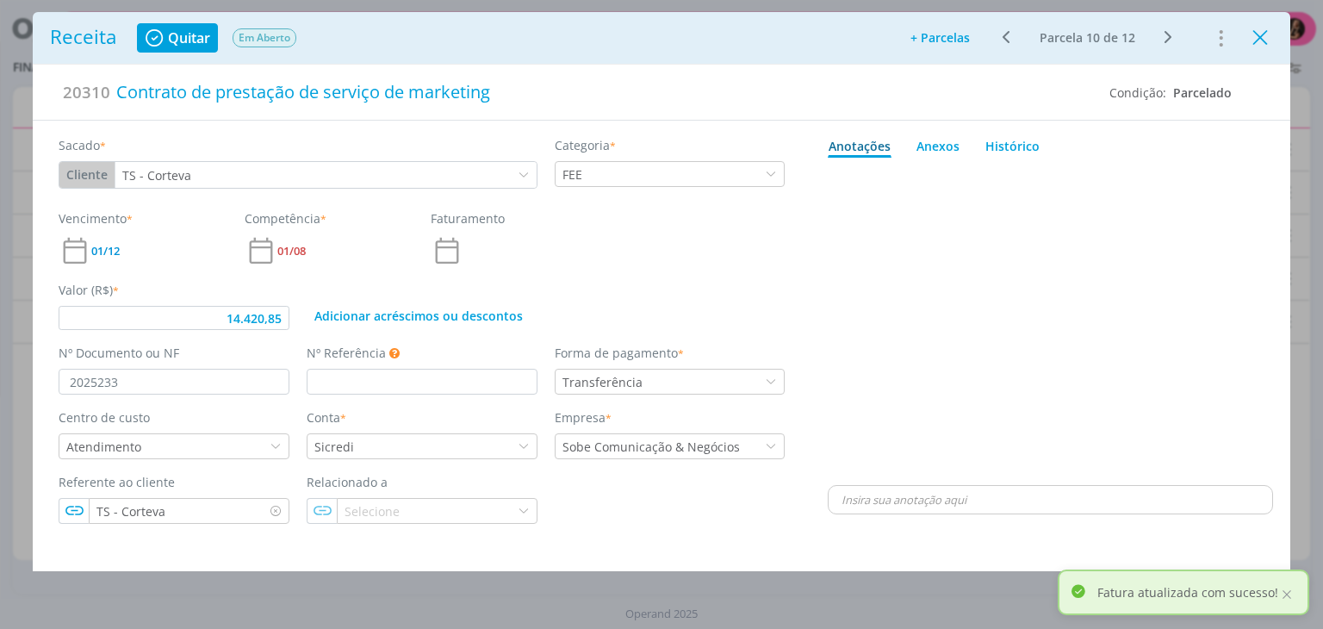
click at [1257, 40] on icon "Close" at bounding box center [1260, 38] width 26 height 26
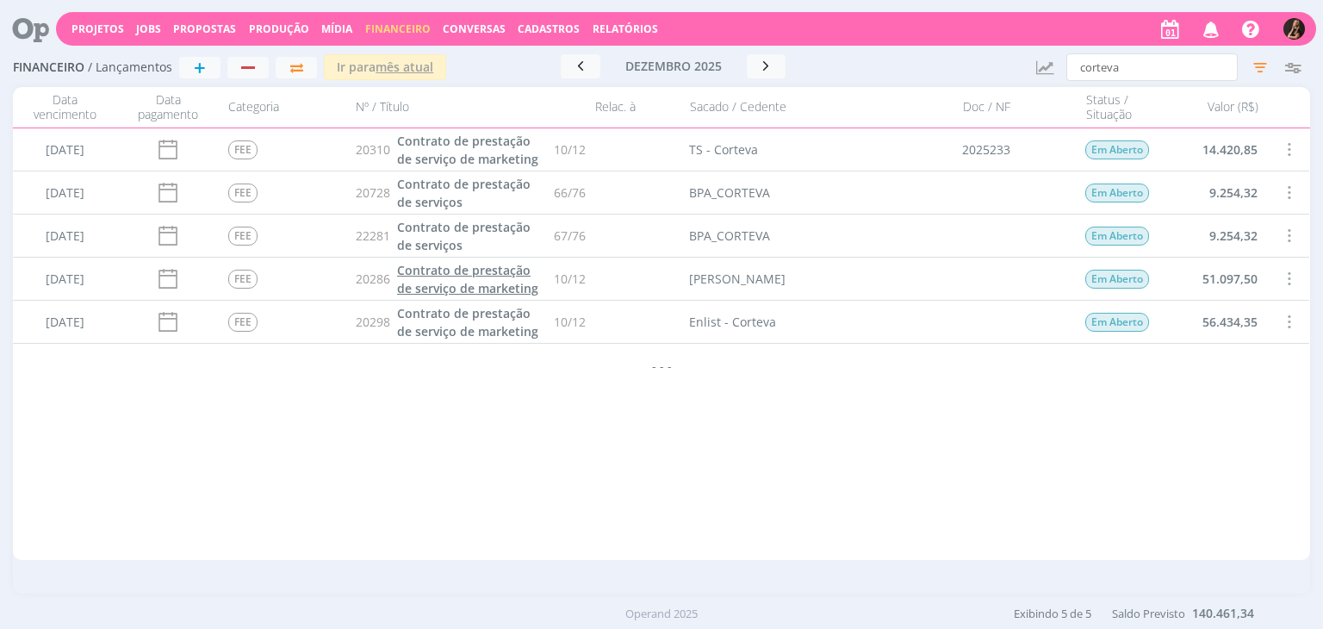
click at [507, 270] on span "Contrato de prestação de serviço de marketing" at bounding box center [467, 279] width 141 height 34
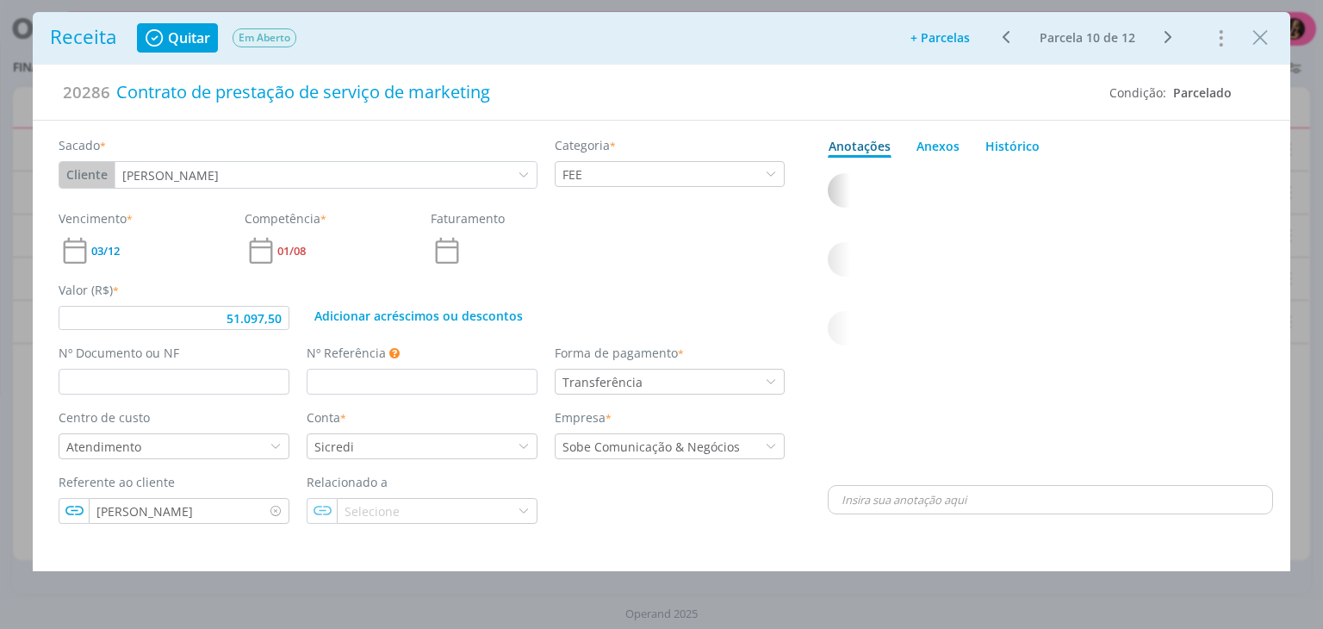
type input "51.097,50"
click at [208, 377] on input "dialog" at bounding box center [174, 382] width 231 height 26
type input "2025232"
type input "51.097,50"
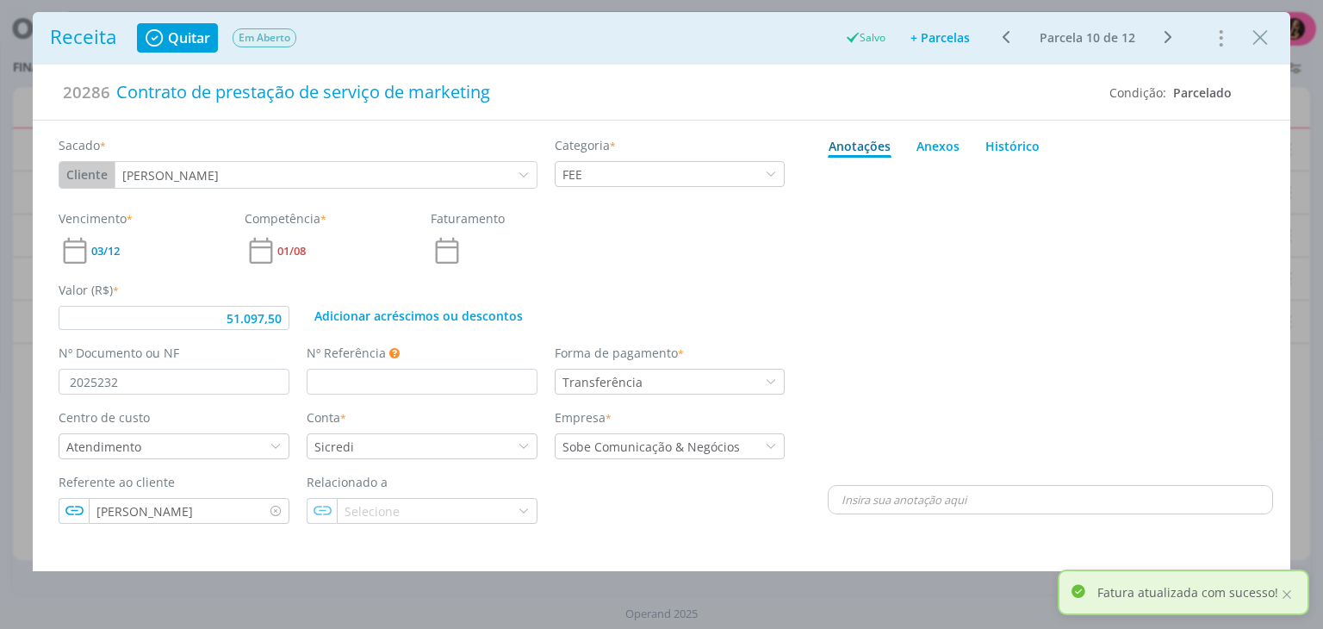
drag, startPoint x: 1252, startPoint y: 39, endPoint x: 1181, endPoint y: 56, distance: 73.5
click at [1252, 39] on icon "Close" at bounding box center [1260, 38] width 26 height 26
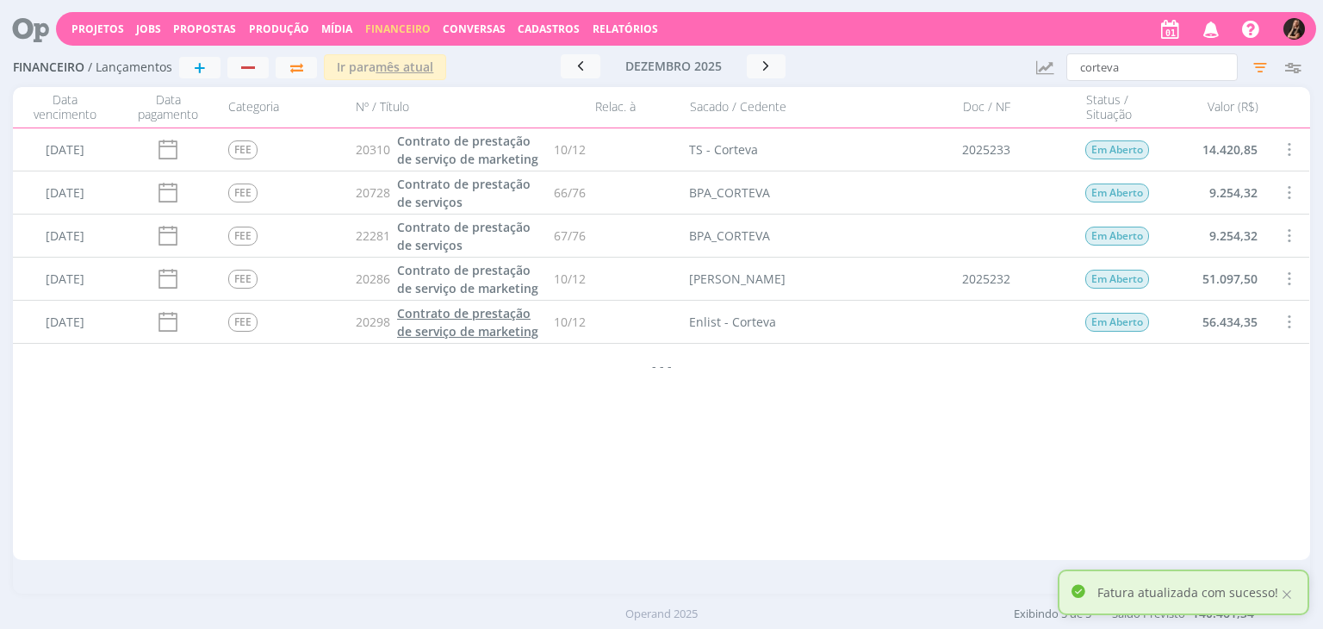
click at [423, 319] on span "Contrato de prestação de serviço de marketing" at bounding box center [467, 322] width 141 height 34
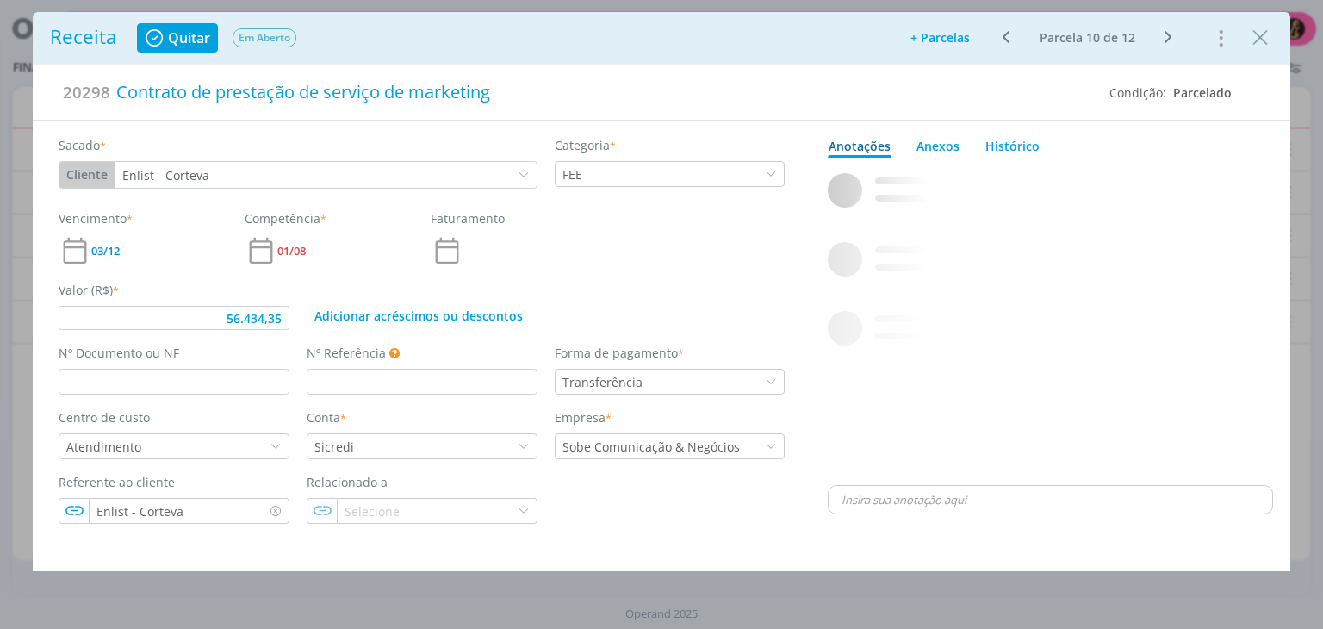
type input "56.434,35"
click at [234, 369] on input "dialog" at bounding box center [174, 382] width 231 height 26
type input "2025231"
type input "56.434,35"
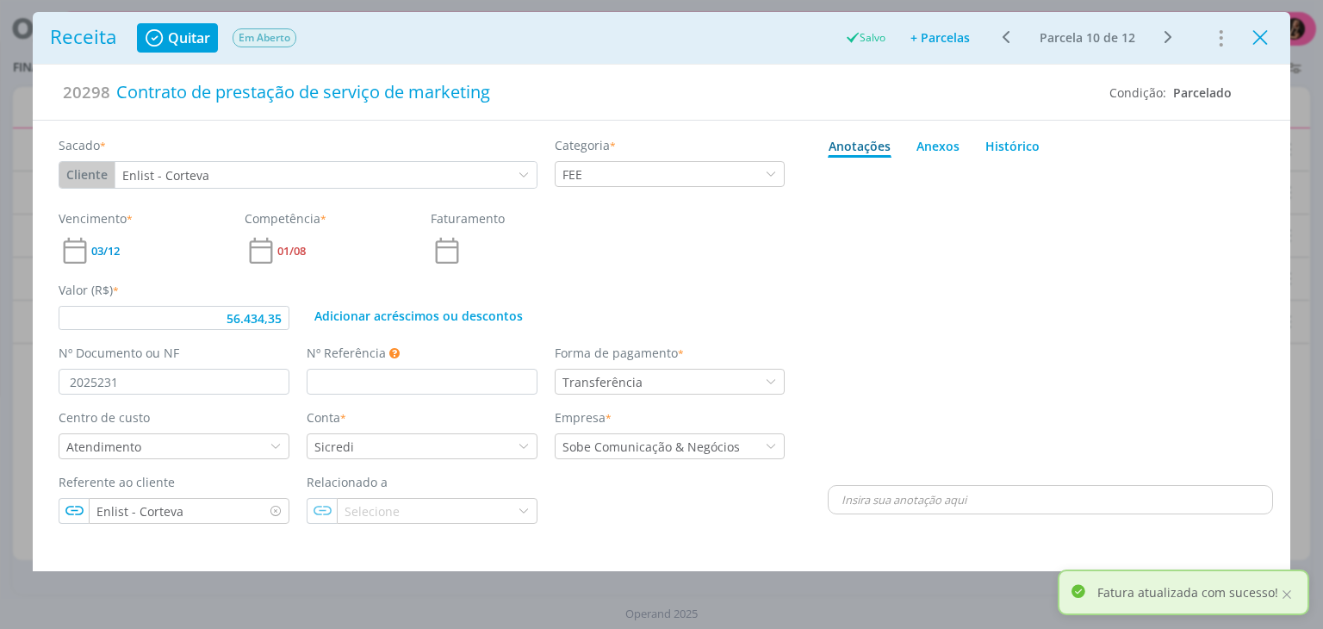
click at [1268, 32] on icon "Close" at bounding box center [1260, 38] width 26 height 26
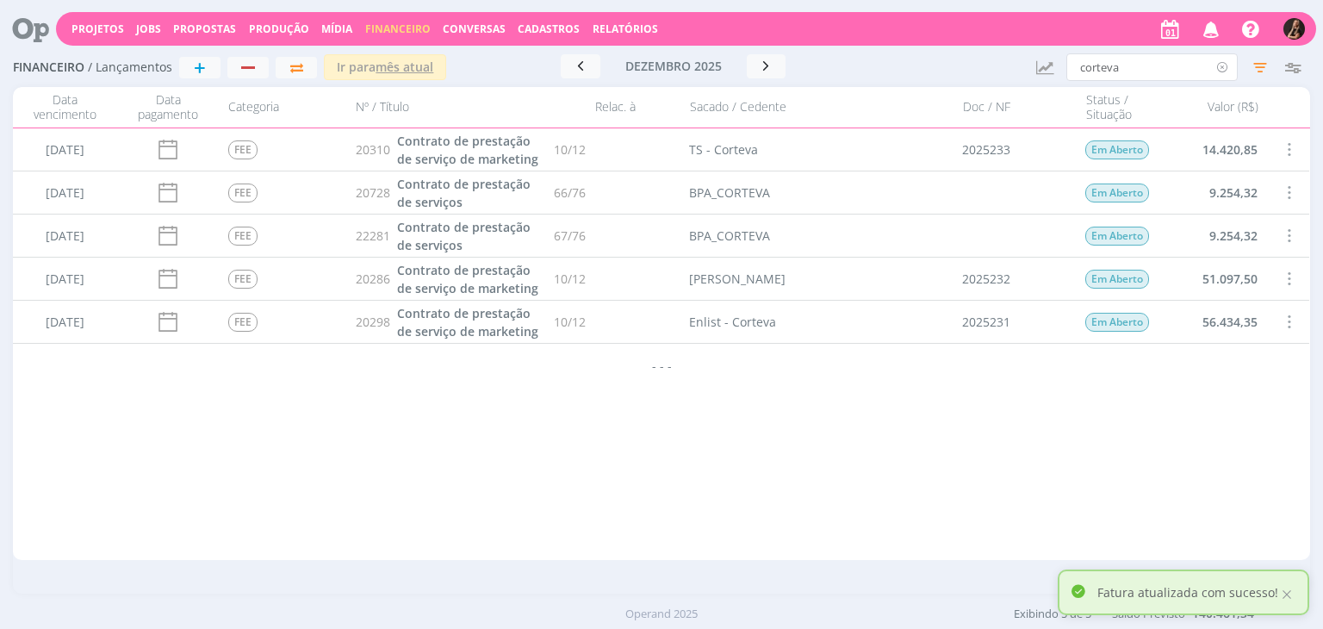
click at [1226, 64] on icon at bounding box center [1223, 67] width 22 height 28
